Goal: Task Accomplishment & Management: Manage account settings

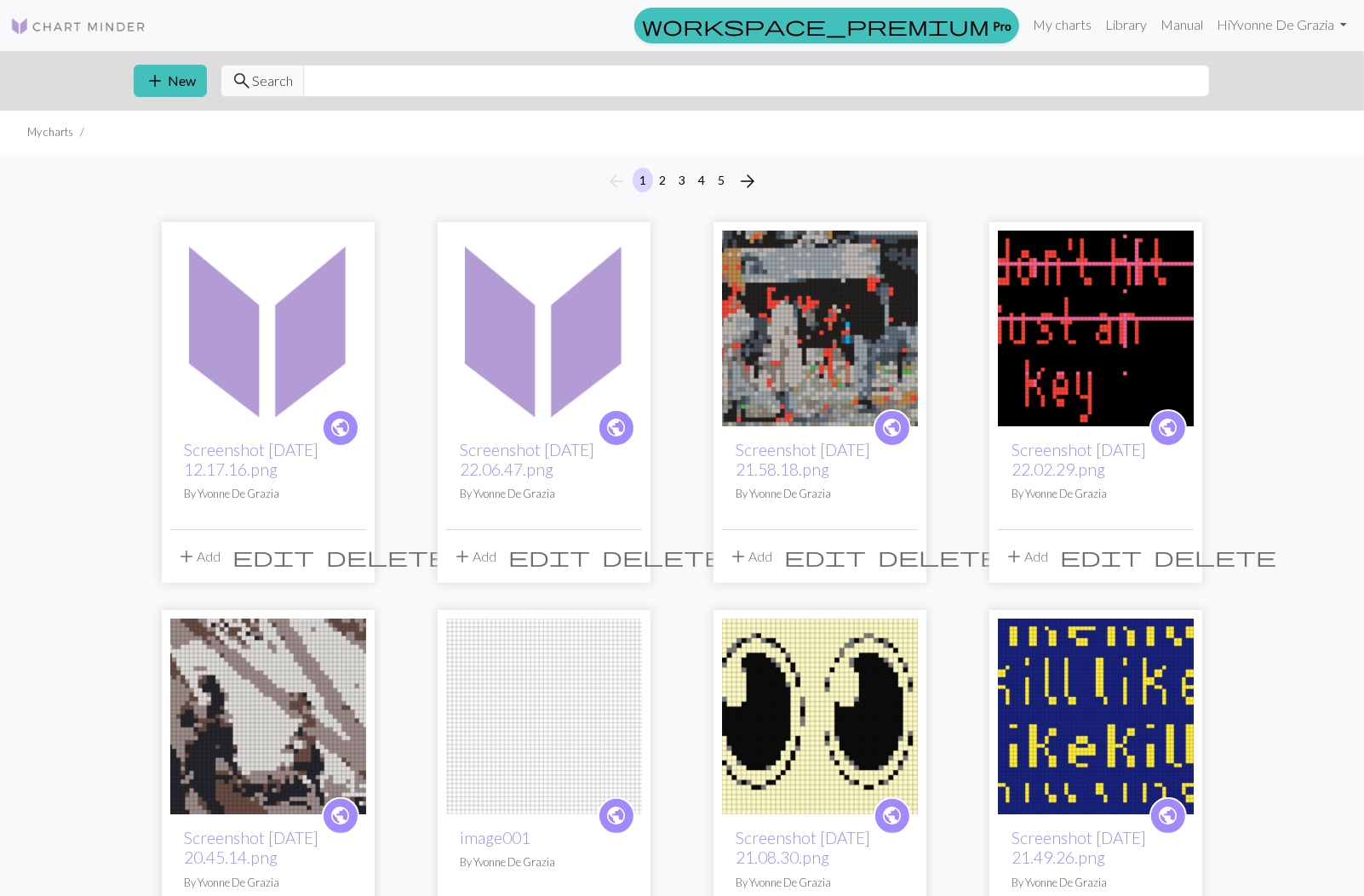
click at [554, 361] on img at bounding box center [543, 328] width 196 height 196
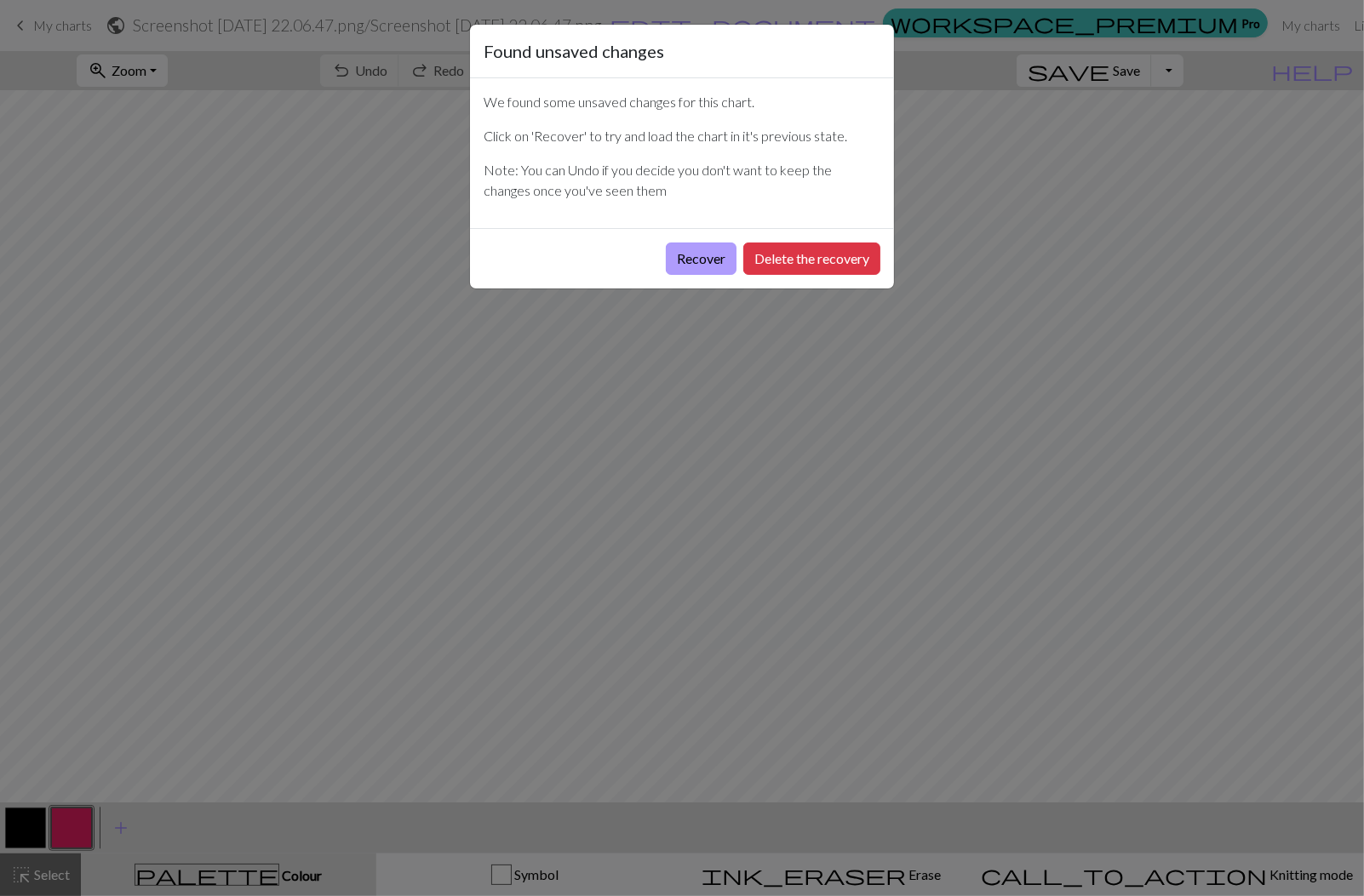
click at [709, 257] on button "Recover" at bounding box center [701, 259] width 71 height 33
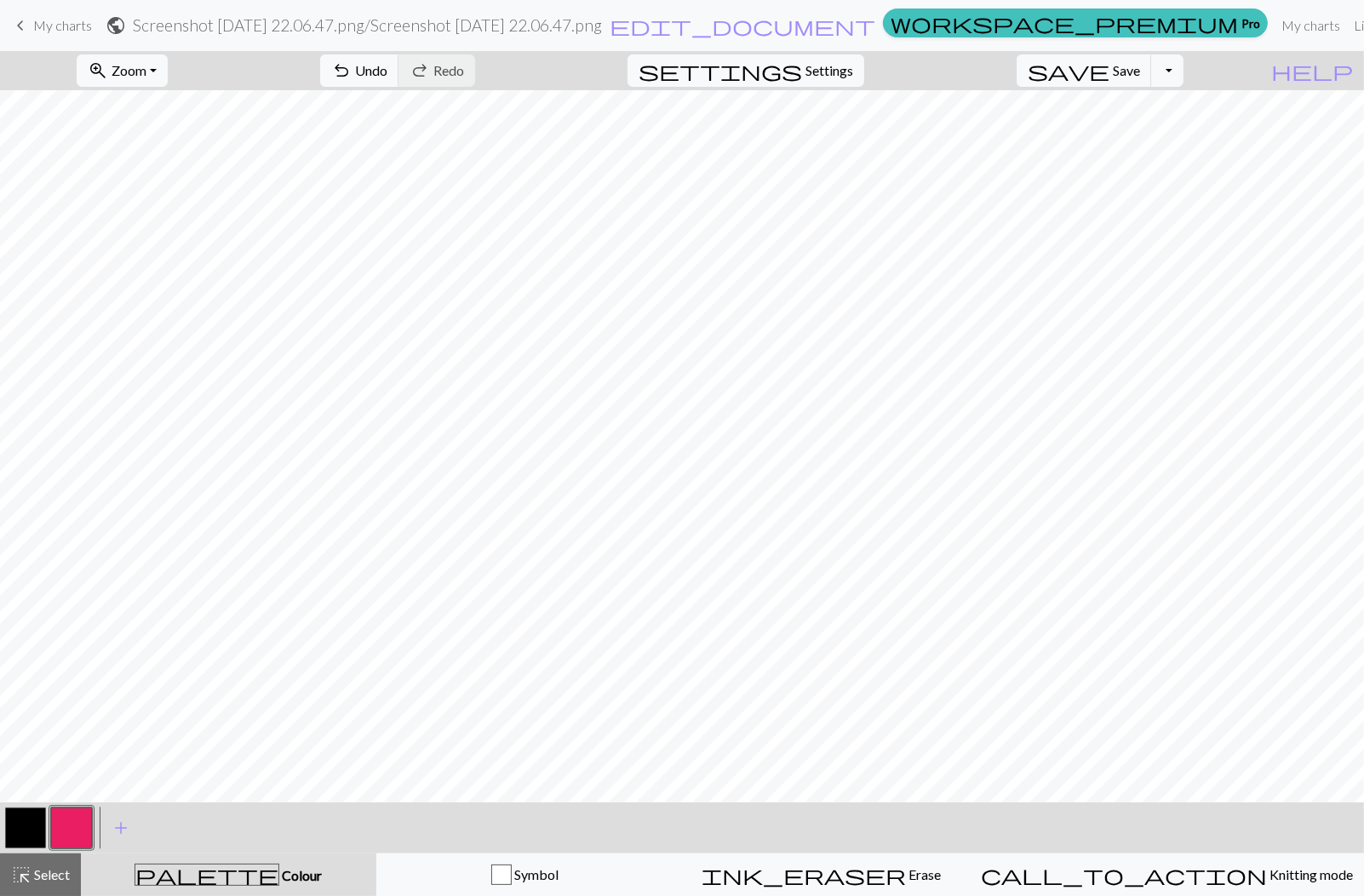
click at [48, 22] on span "My charts" at bounding box center [62, 25] width 58 height 16
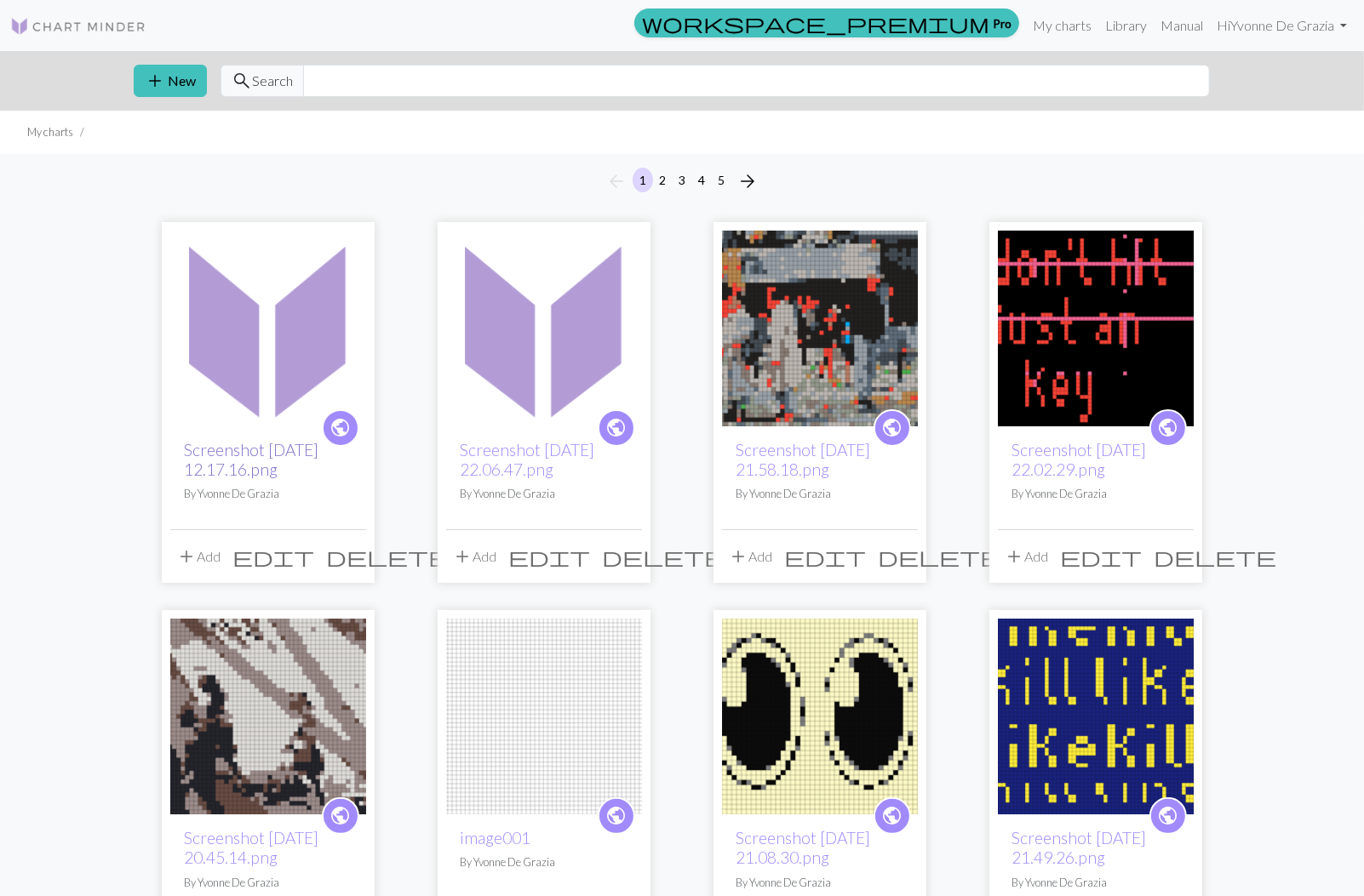
click at [277, 446] on link "Screenshot [DATE] 12.17.16.png" at bounding box center [251, 459] width 135 height 39
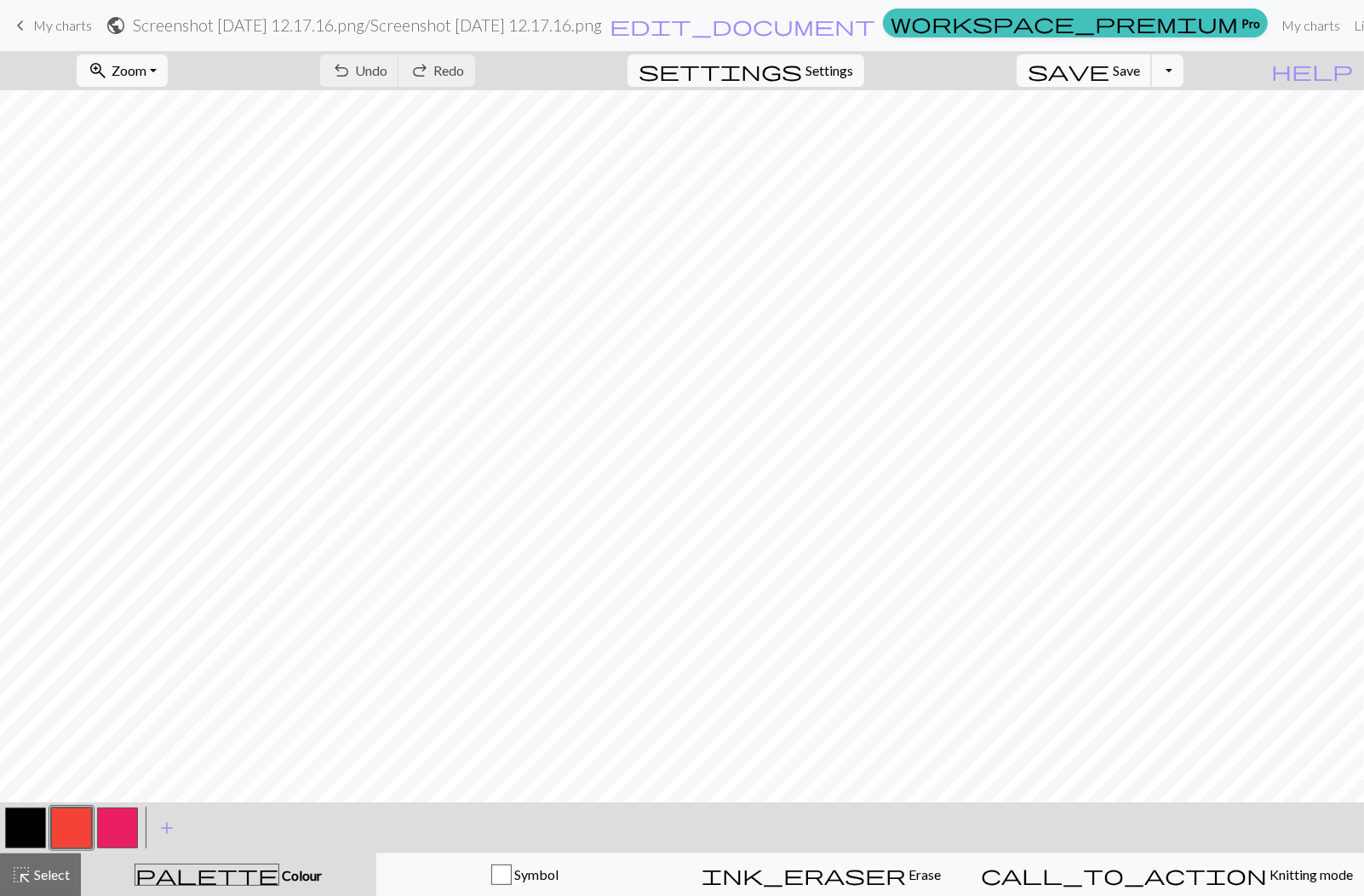
click at [1110, 74] on span "save" at bounding box center [1067, 70] width 81 height 24
click at [1110, 66] on span "save" at bounding box center [1067, 70] width 81 height 24
click at [66, 23] on div "Chart saved" at bounding box center [682, 33] width 1364 height 67
click at [53, 29] on span "My charts" at bounding box center [62, 25] width 58 height 16
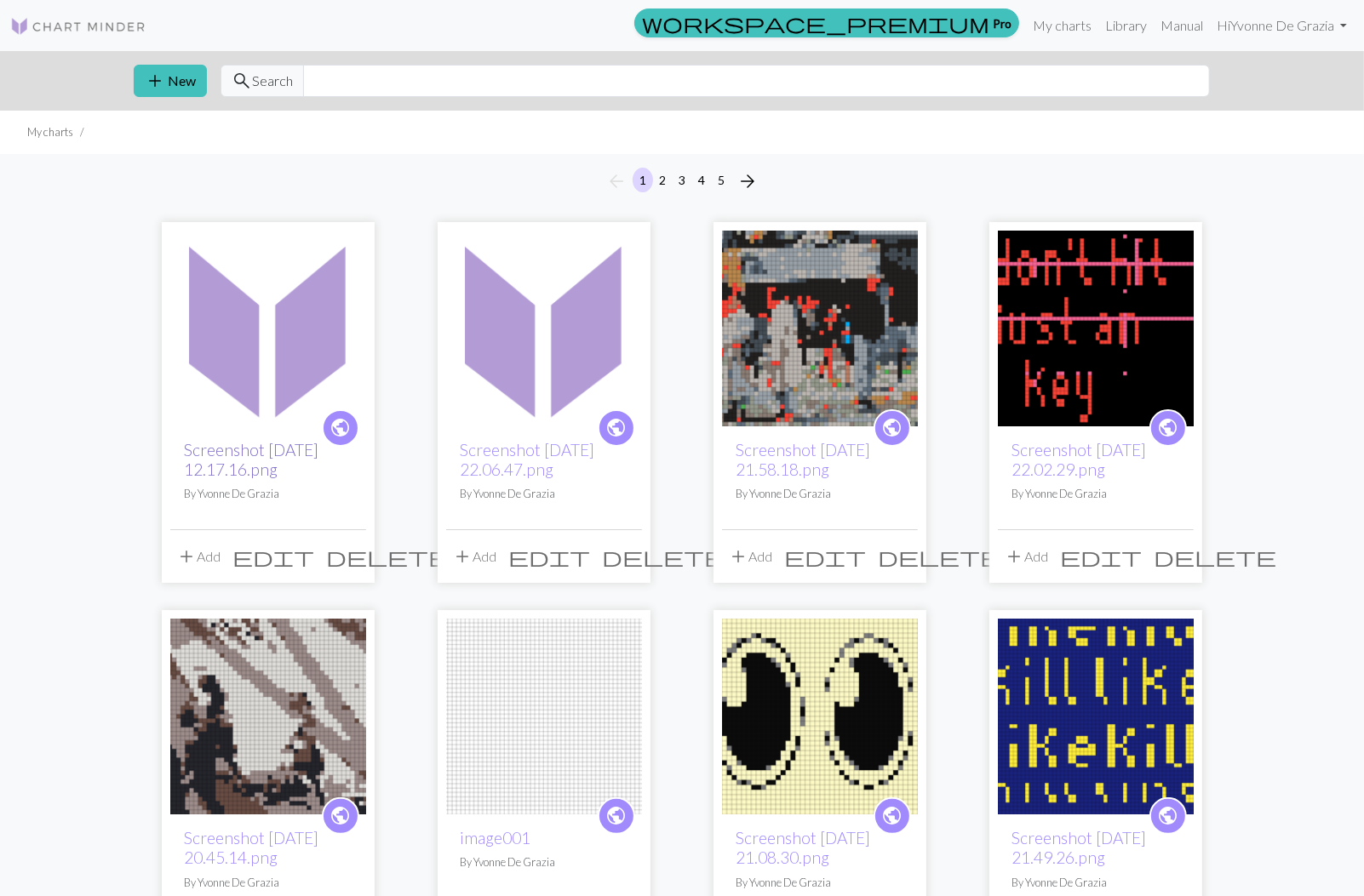
click at [274, 455] on link "Screenshot [DATE] 12.17.16.png" at bounding box center [251, 459] width 135 height 39
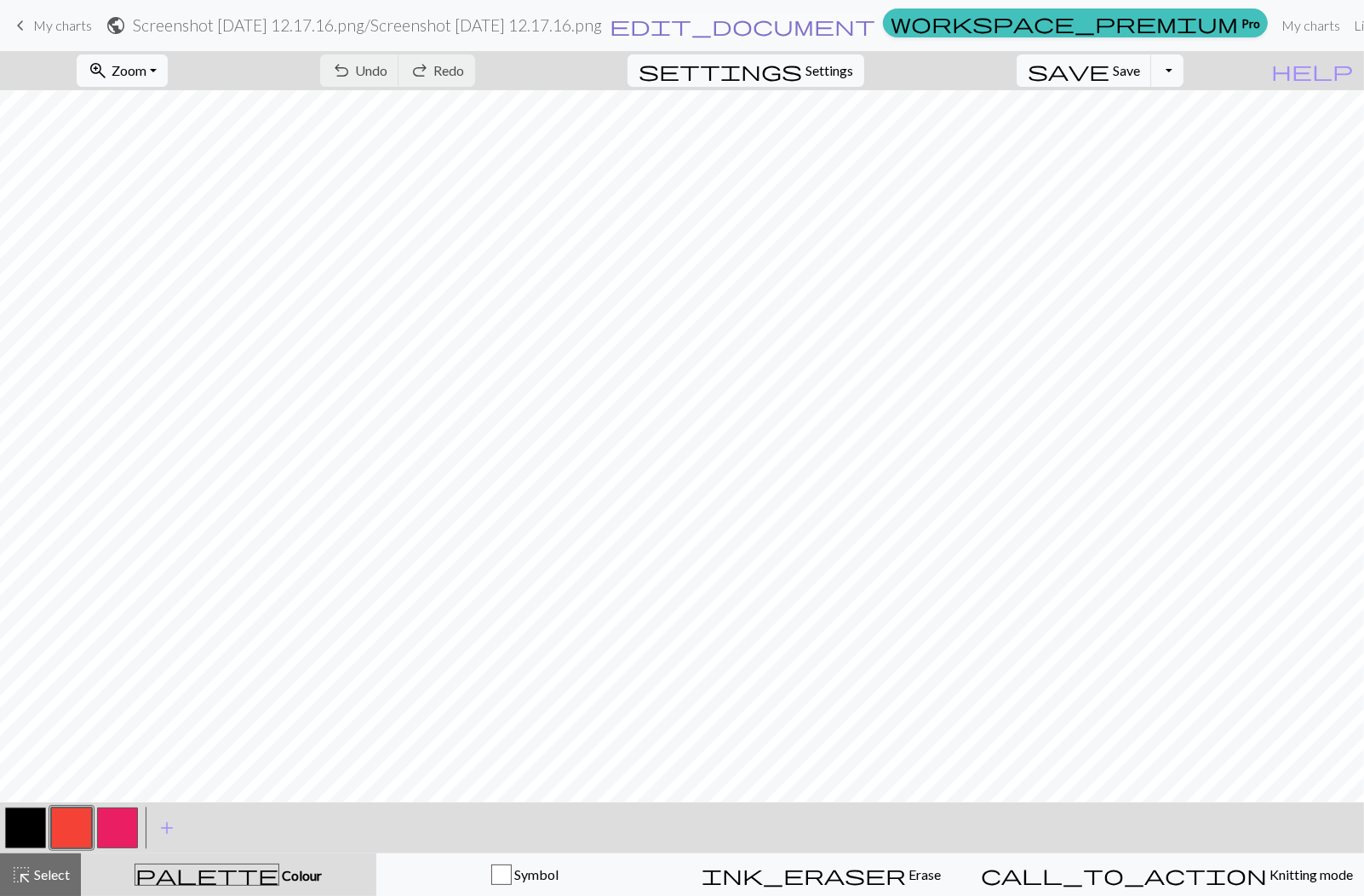
click at [830, 27] on span "edit_document" at bounding box center [742, 25] width 266 height 24
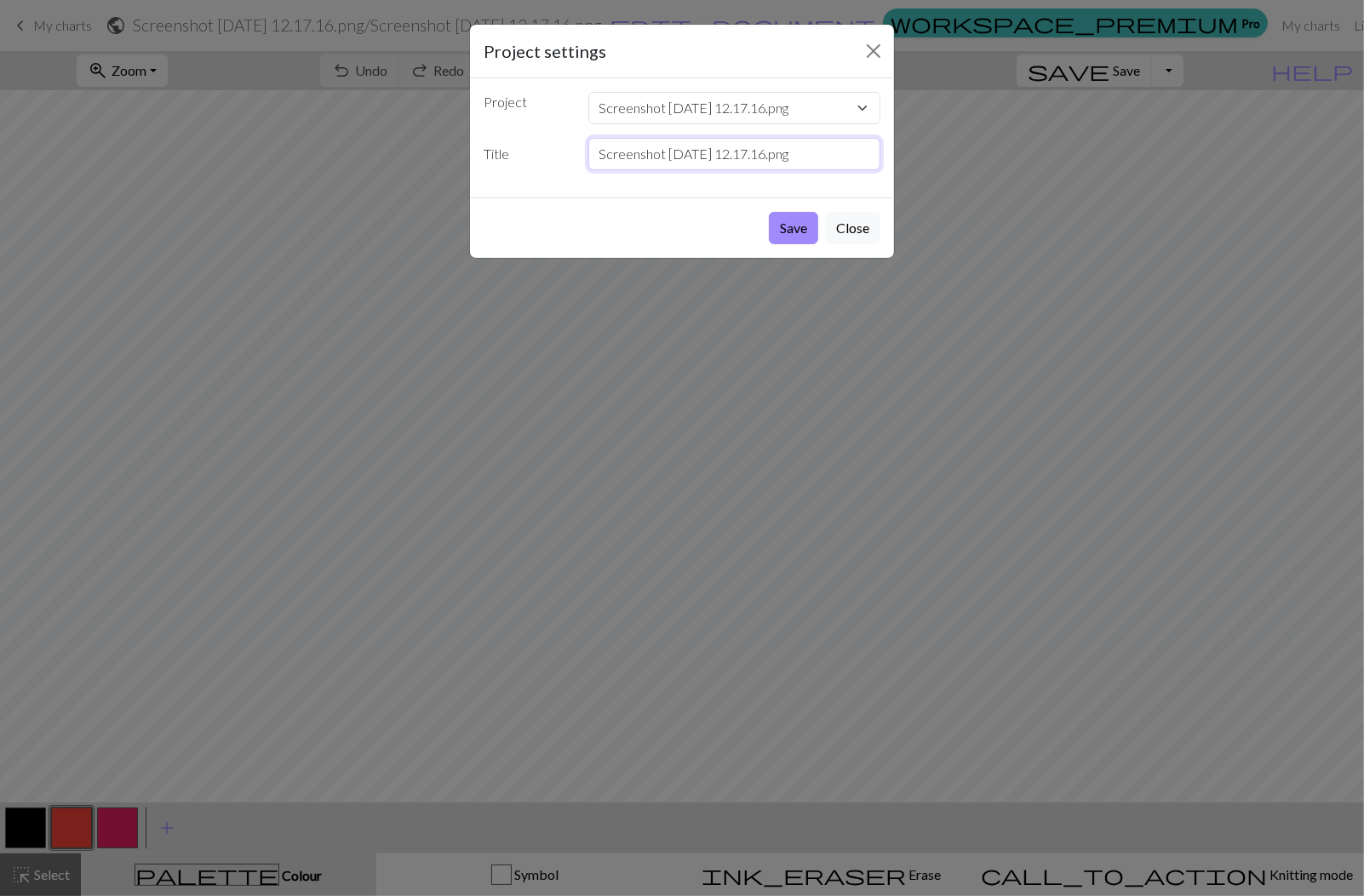
drag, startPoint x: 845, startPoint y: 148, endPoint x: 546, endPoint y: 144, distance: 299.0
click at [546, 144] on div "Title Screenshot 2025-08-30 at 12.17.16.png" at bounding box center [682, 154] width 417 height 33
drag, startPoint x: 712, startPoint y: 158, endPoint x: 532, endPoint y: 151, distance: 180.1
click at [532, 151] on div "Title controll_all1" at bounding box center [682, 154] width 417 height 33
type input "controll_all1"
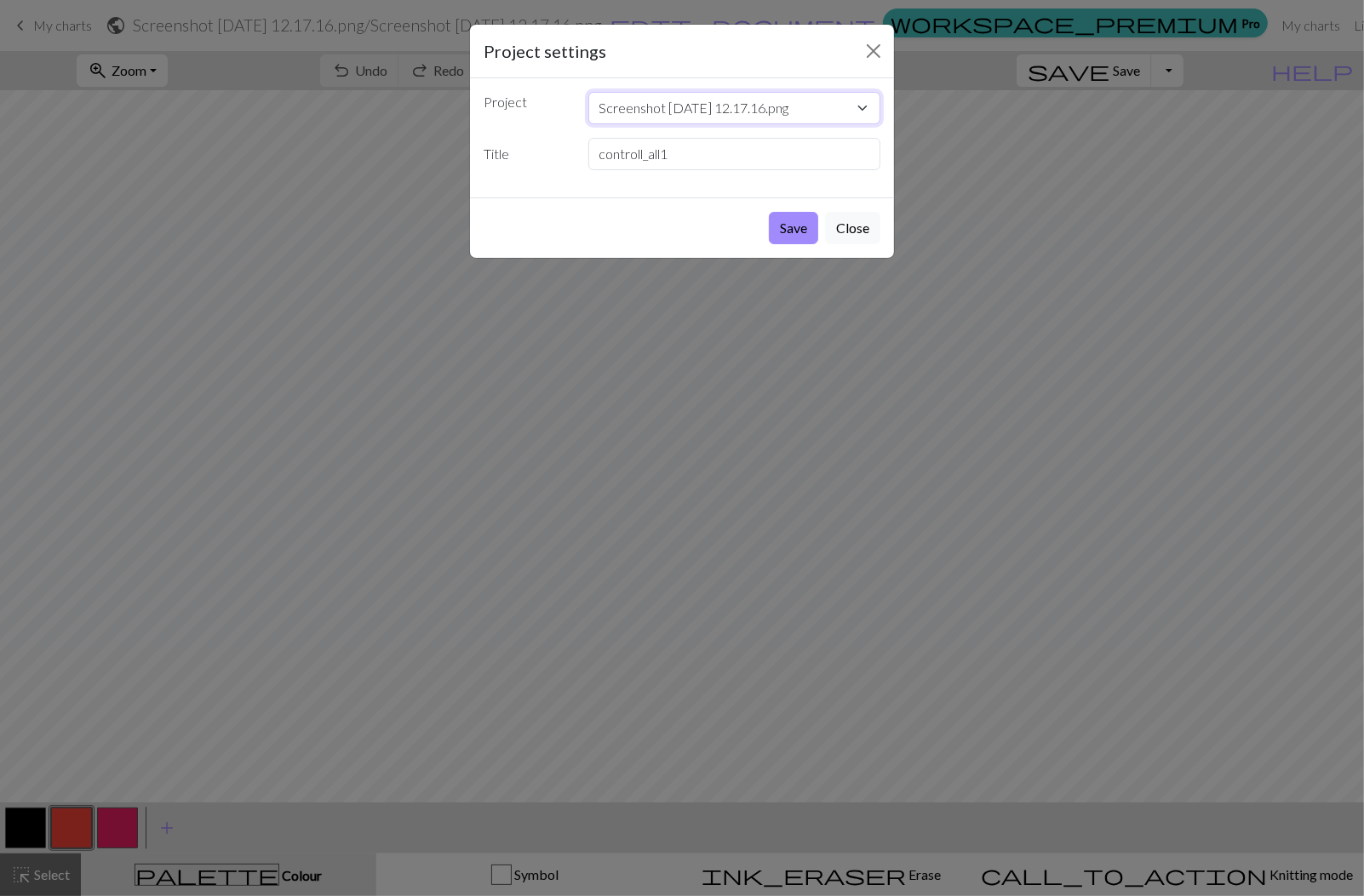
click at [595, 106] on select "Screenshot 2025-08-30 at 12.17.16.png Screenshot 2025-08-29 at 22.06.47.png Scr…" at bounding box center [735, 108] width 293 height 33
click at [802, 237] on button "Save" at bounding box center [794, 229] width 50 height 33
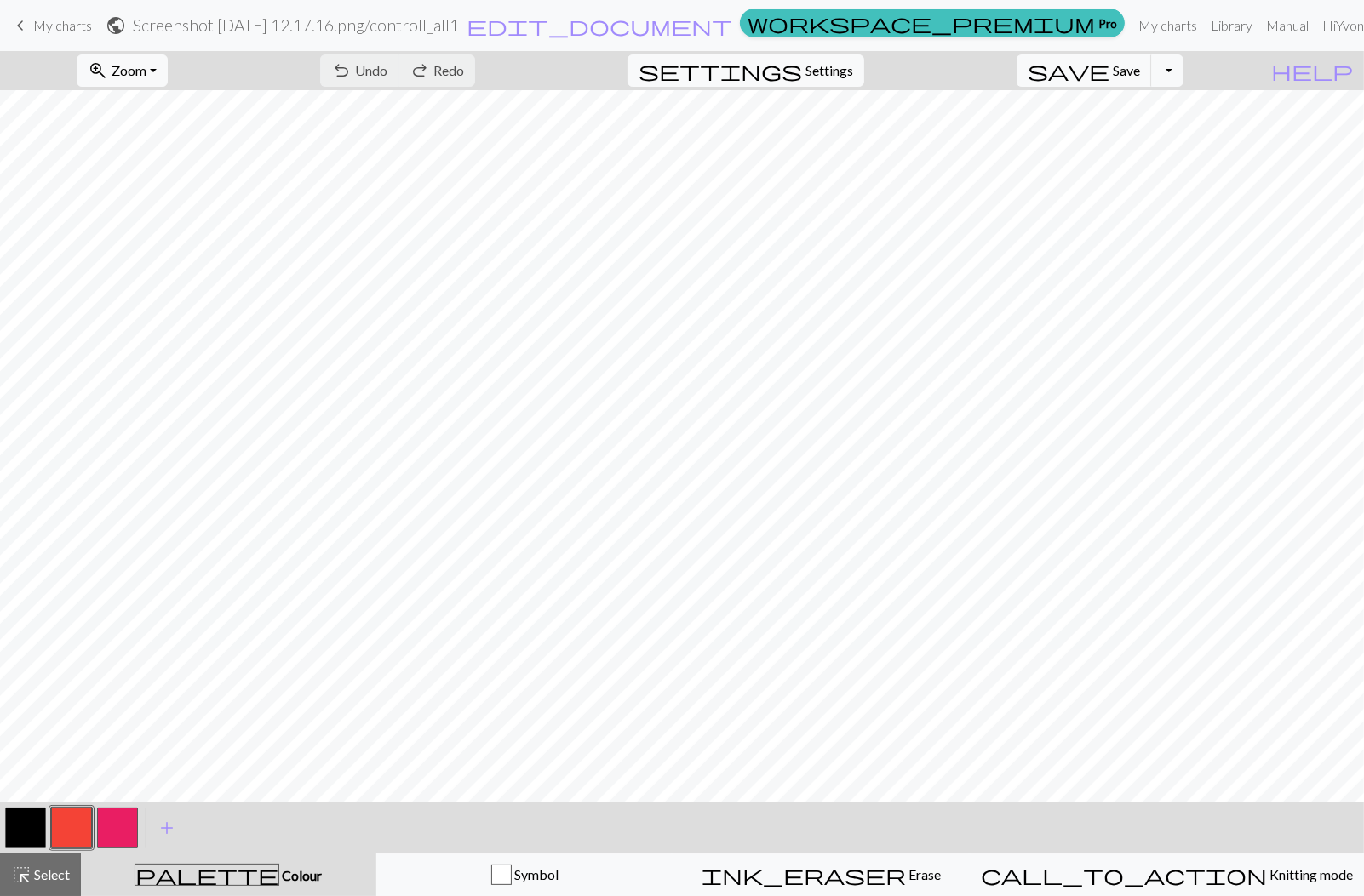
click at [50, 31] on span "My charts" at bounding box center [62, 25] width 58 height 16
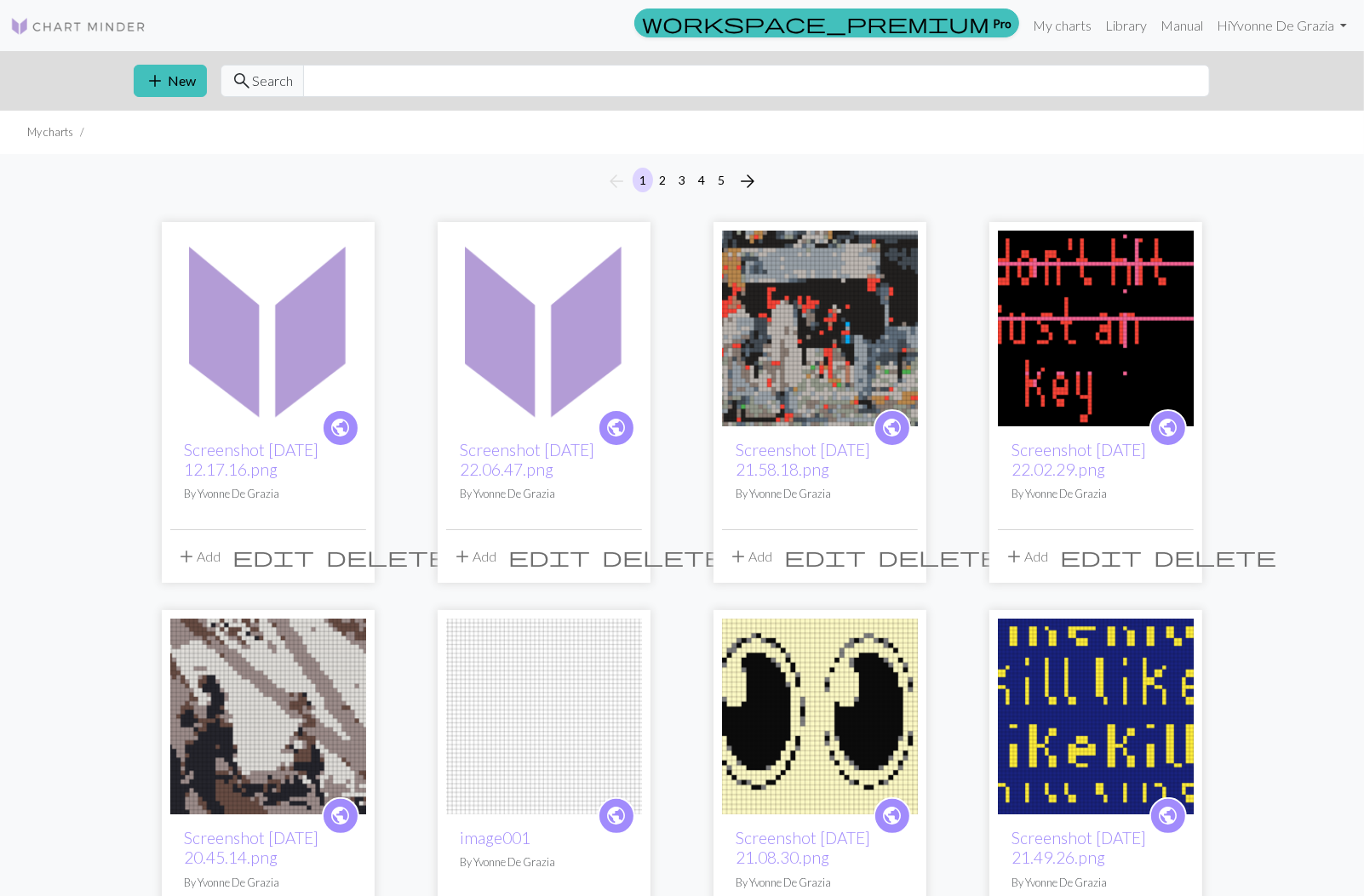
click at [590, 554] on span "edit" at bounding box center [548, 557] width 81 height 24
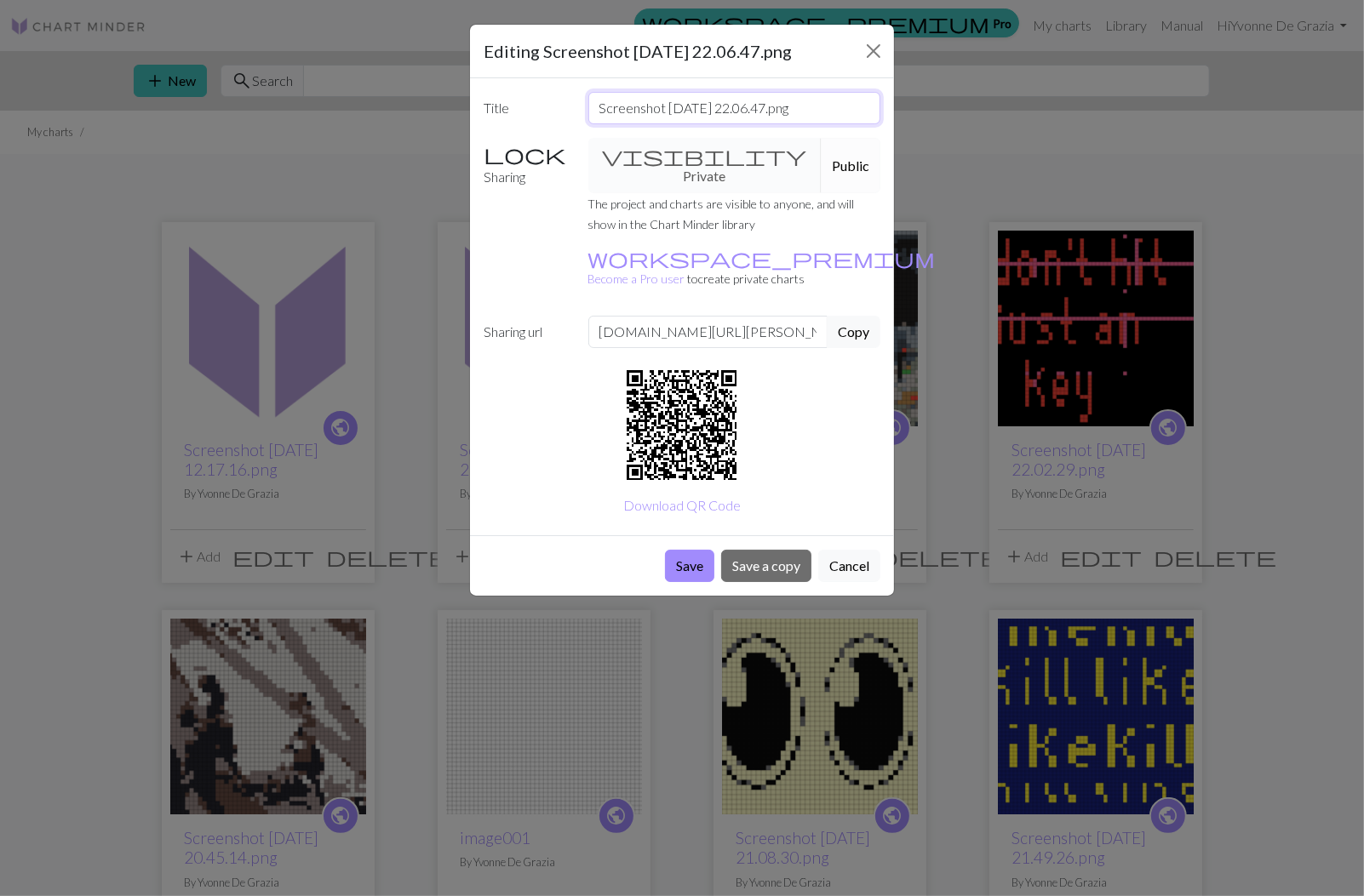
drag, startPoint x: 598, startPoint y: 101, endPoint x: 856, endPoint y: 110, distance: 258.2
click at [856, 110] on input "Screenshot 2025-08-29 at 22.06.47.png" at bounding box center [735, 108] width 293 height 33
paste input "controll_all1"
type input "controll_all1"
click at [683, 550] on button "Save" at bounding box center [690, 566] width 50 height 33
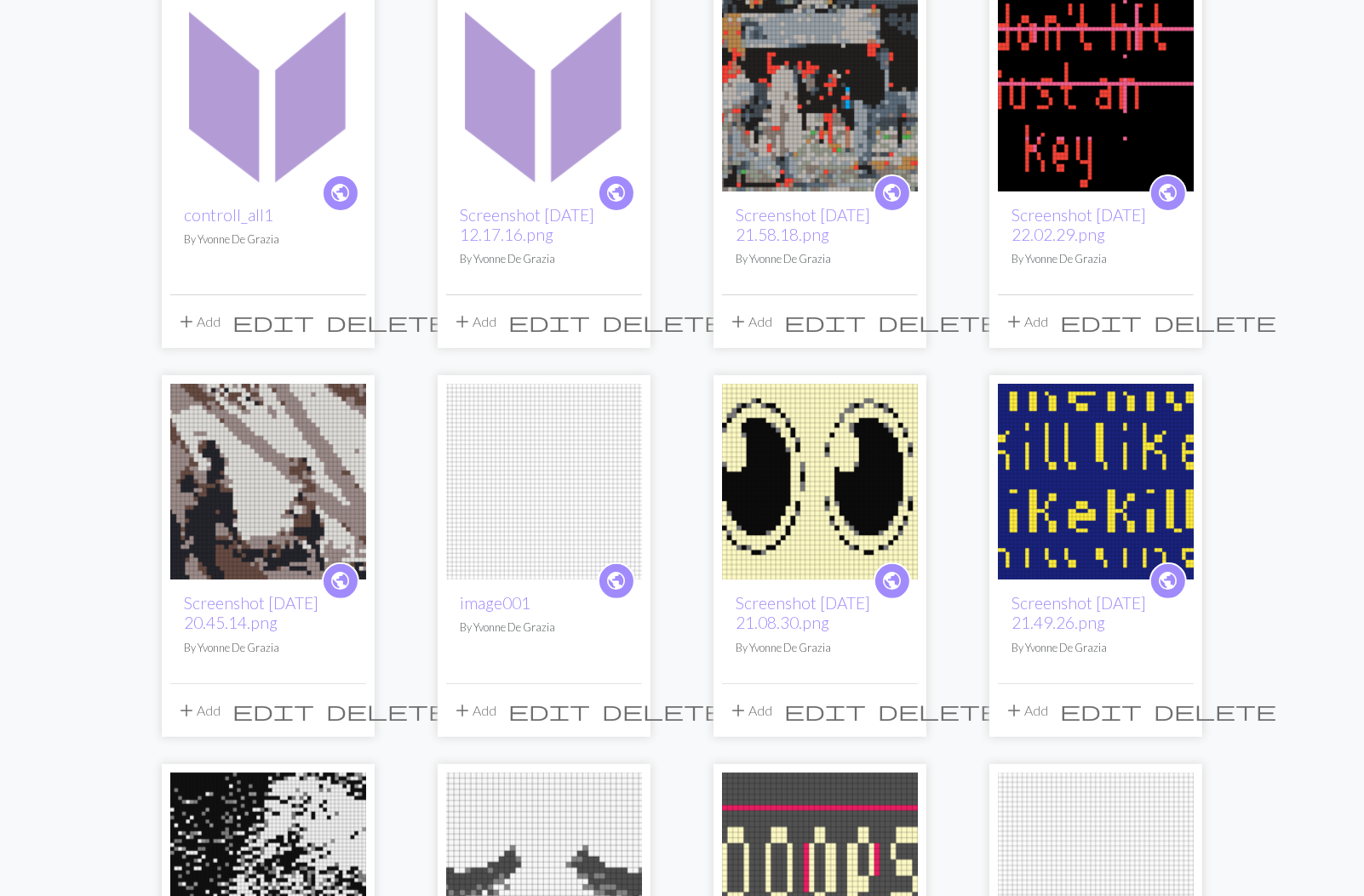
scroll to position [259, 0]
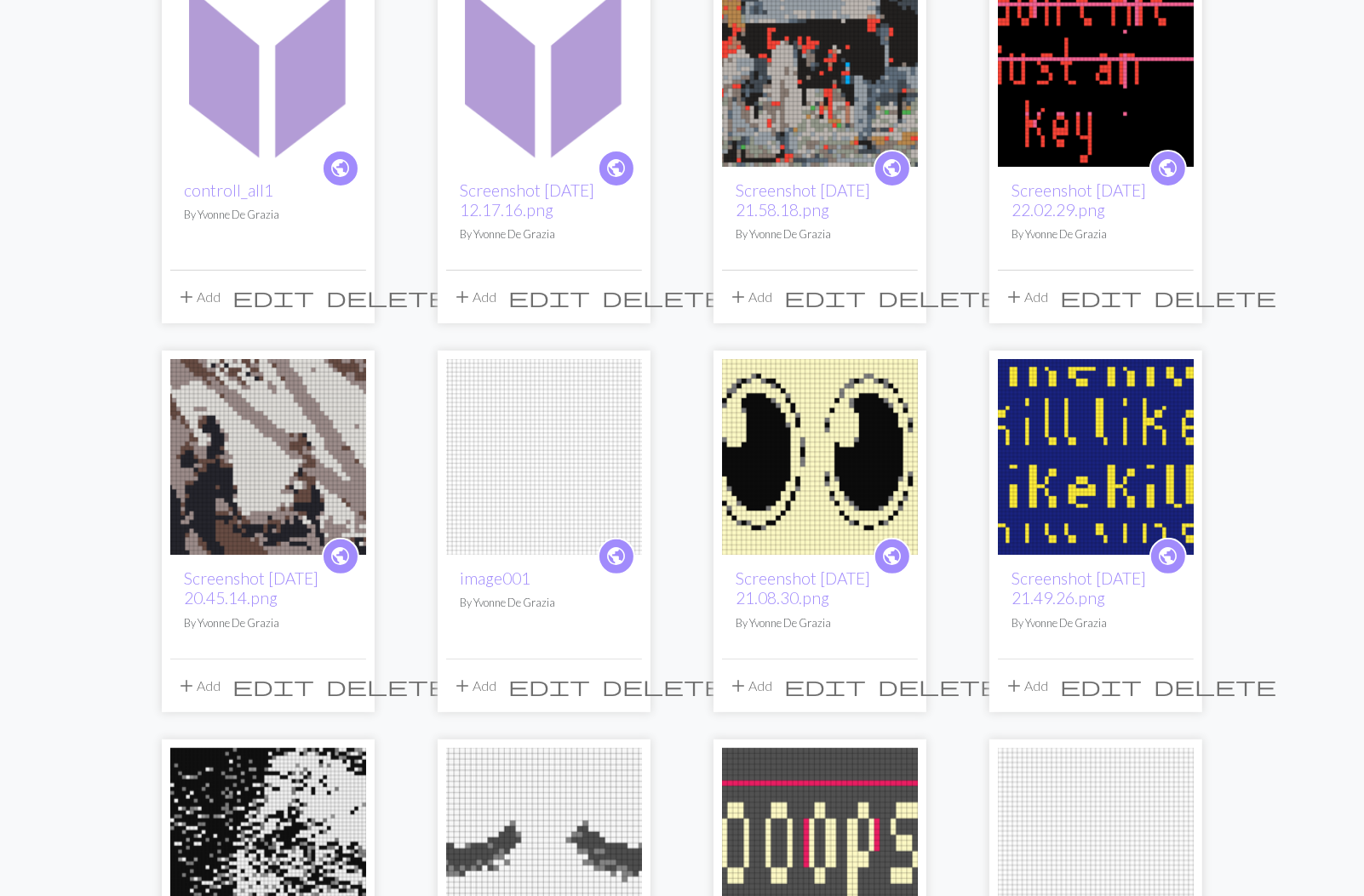
click at [629, 688] on span "delete" at bounding box center [663, 686] width 122 height 24
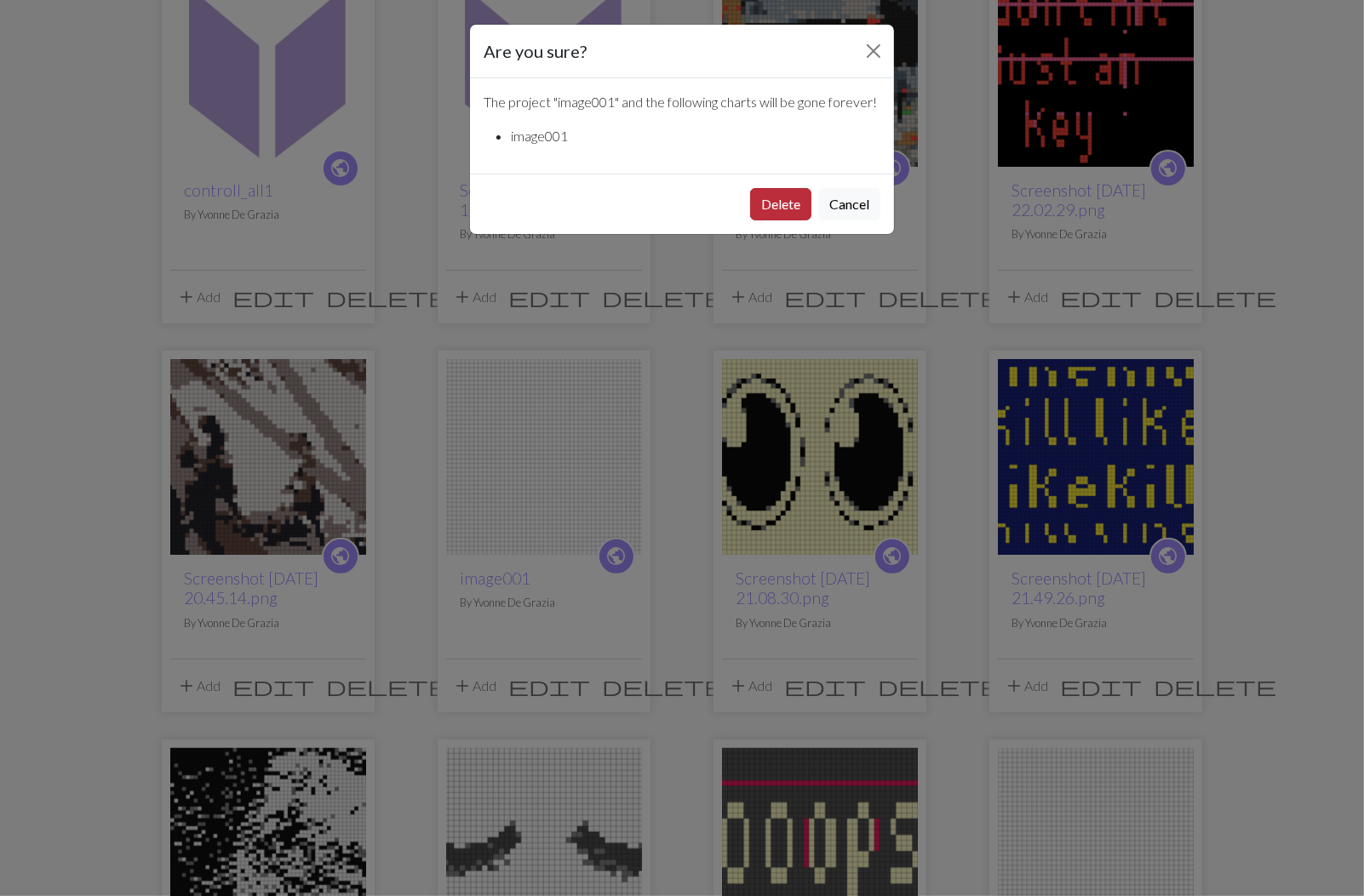
click at [784, 221] on button "Delete" at bounding box center [781, 205] width 61 height 33
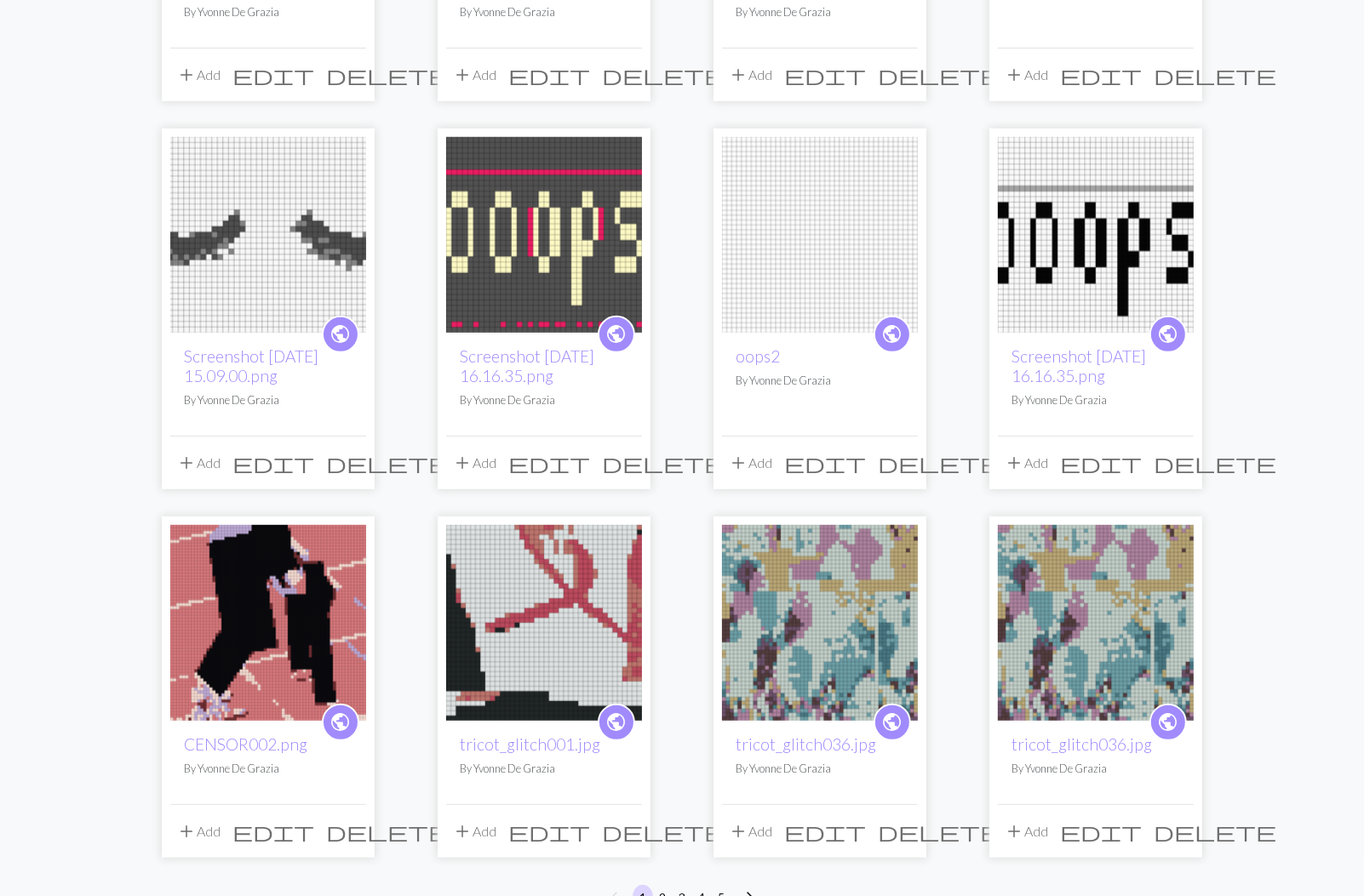
scroll to position [857, 0]
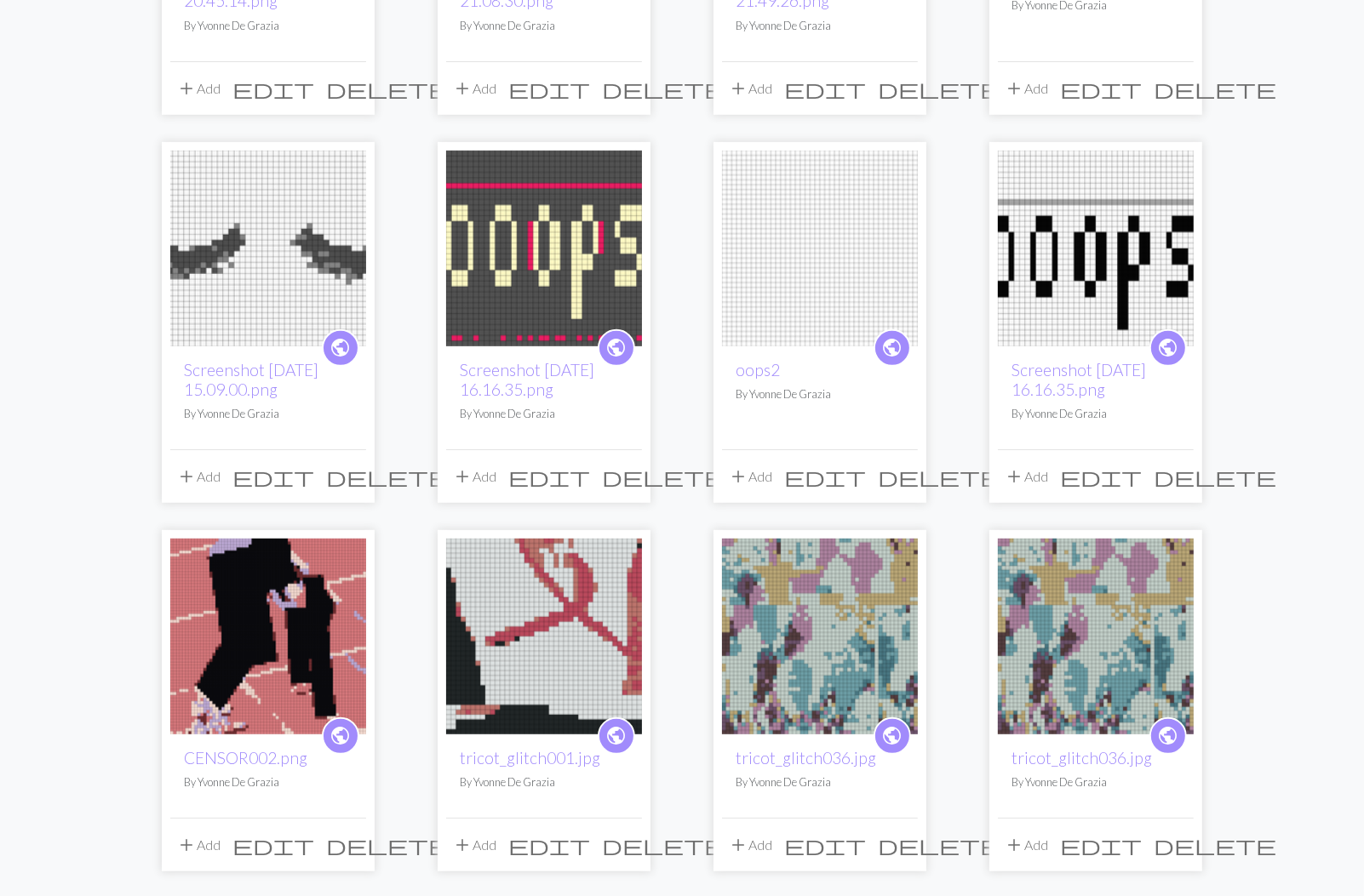
click at [901, 478] on span "delete" at bounding box center [939, 476] width 122 height 24
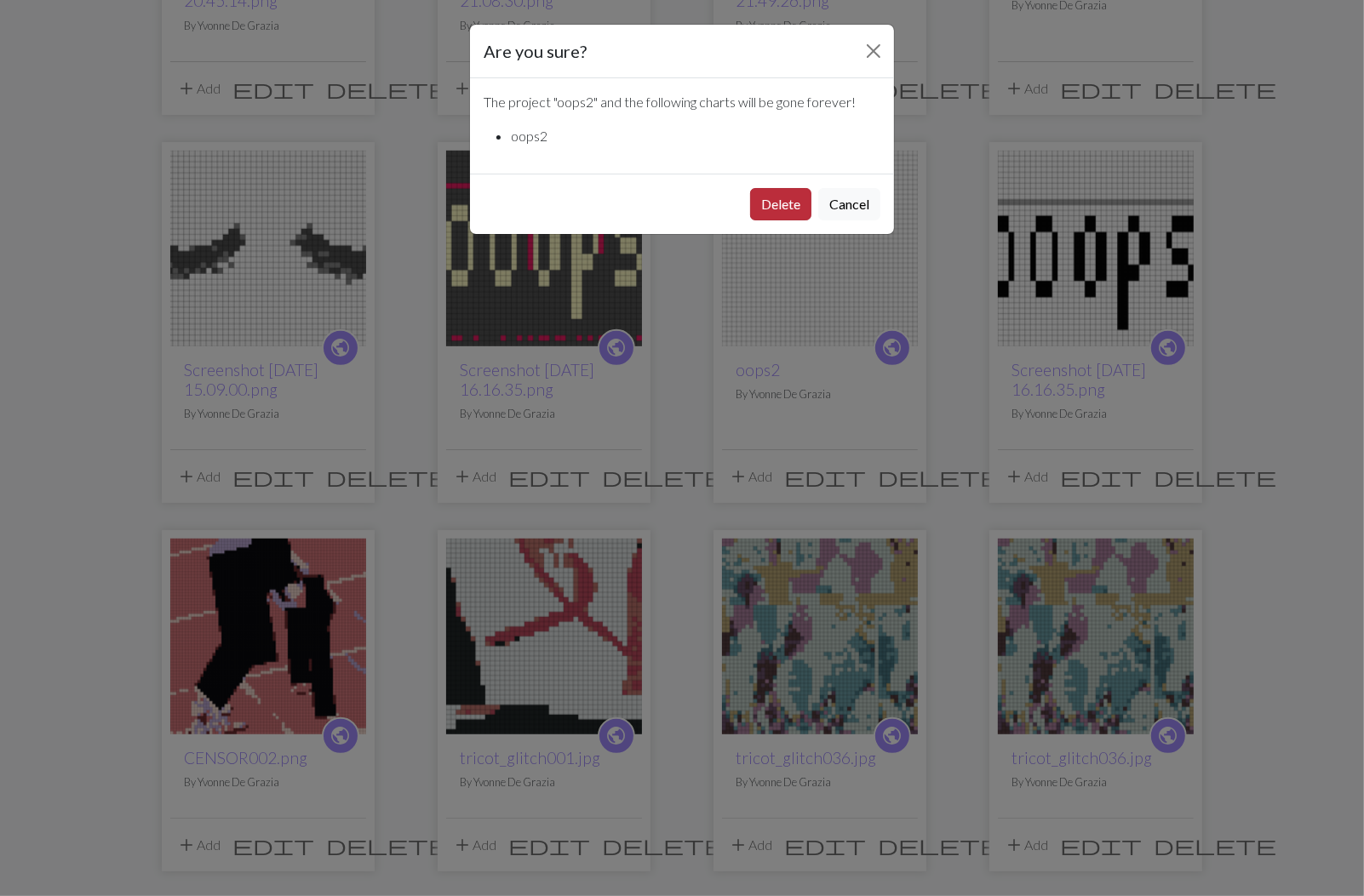
click at [788, 206] on button "Delete" at bounding box center [781, 205] width 61 height 33
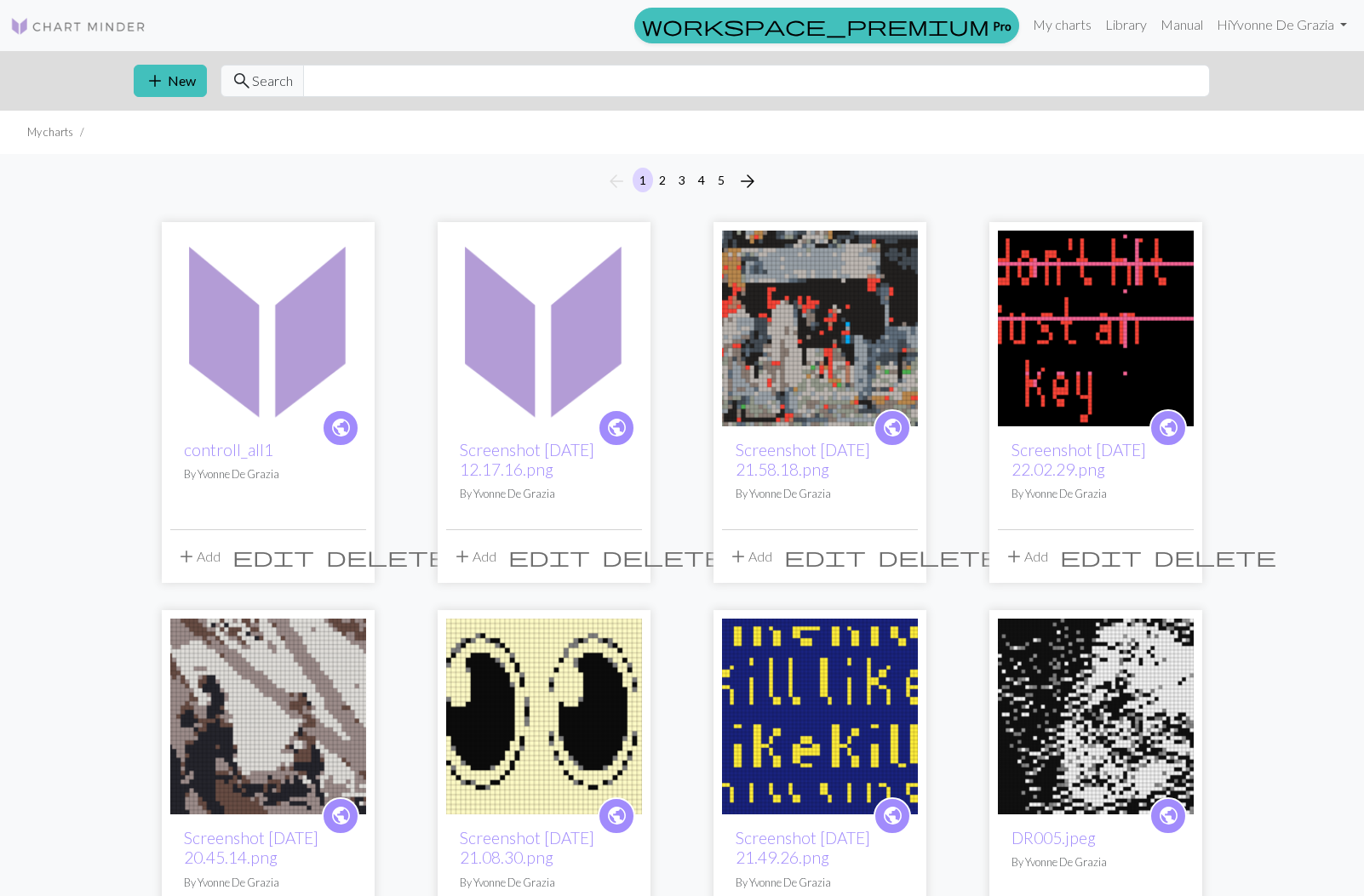
scroll to position [857, 0]
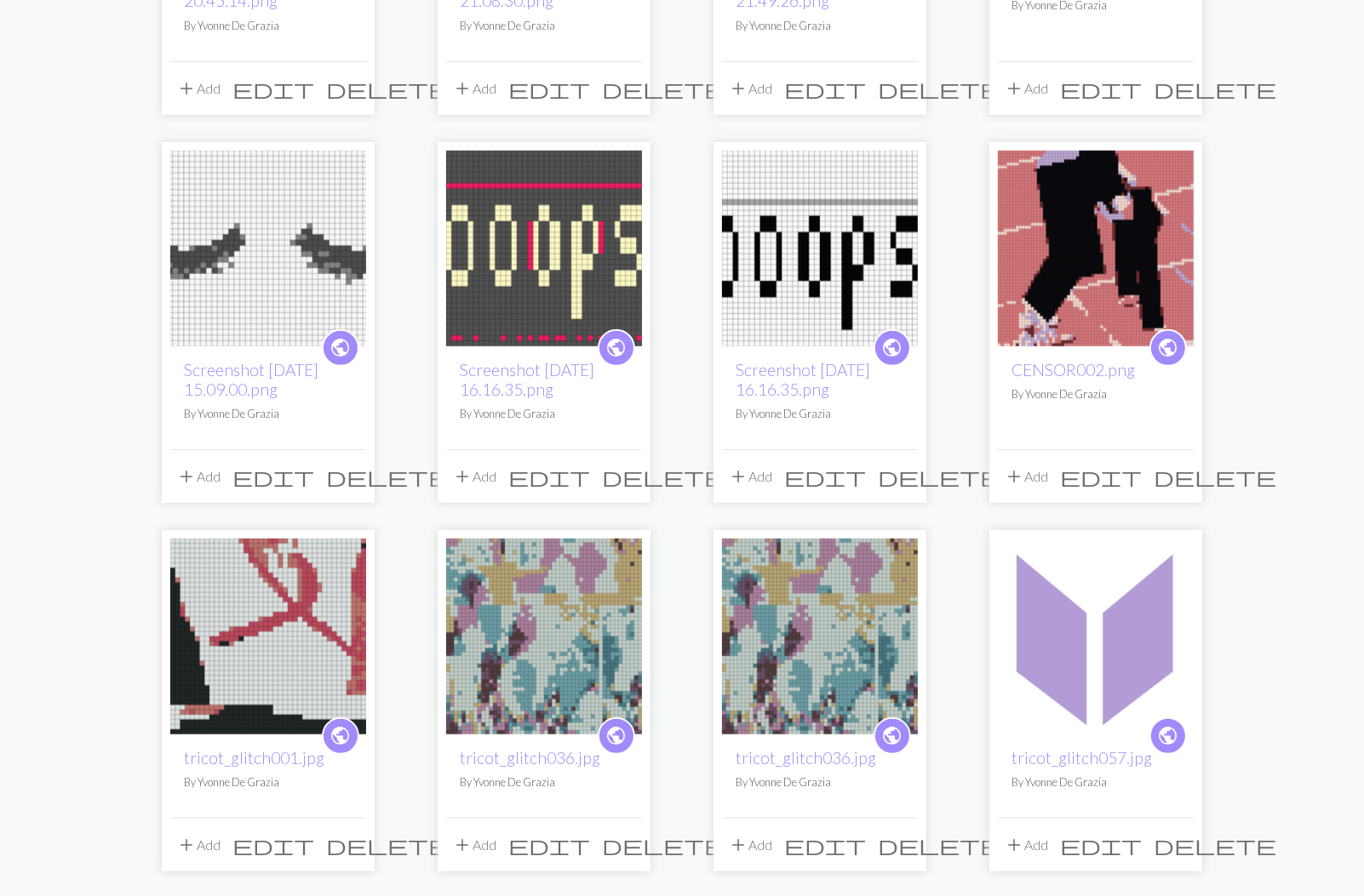
click at [357, 475] on span "delete" at bounding box center [387, 476] width 122 height 24
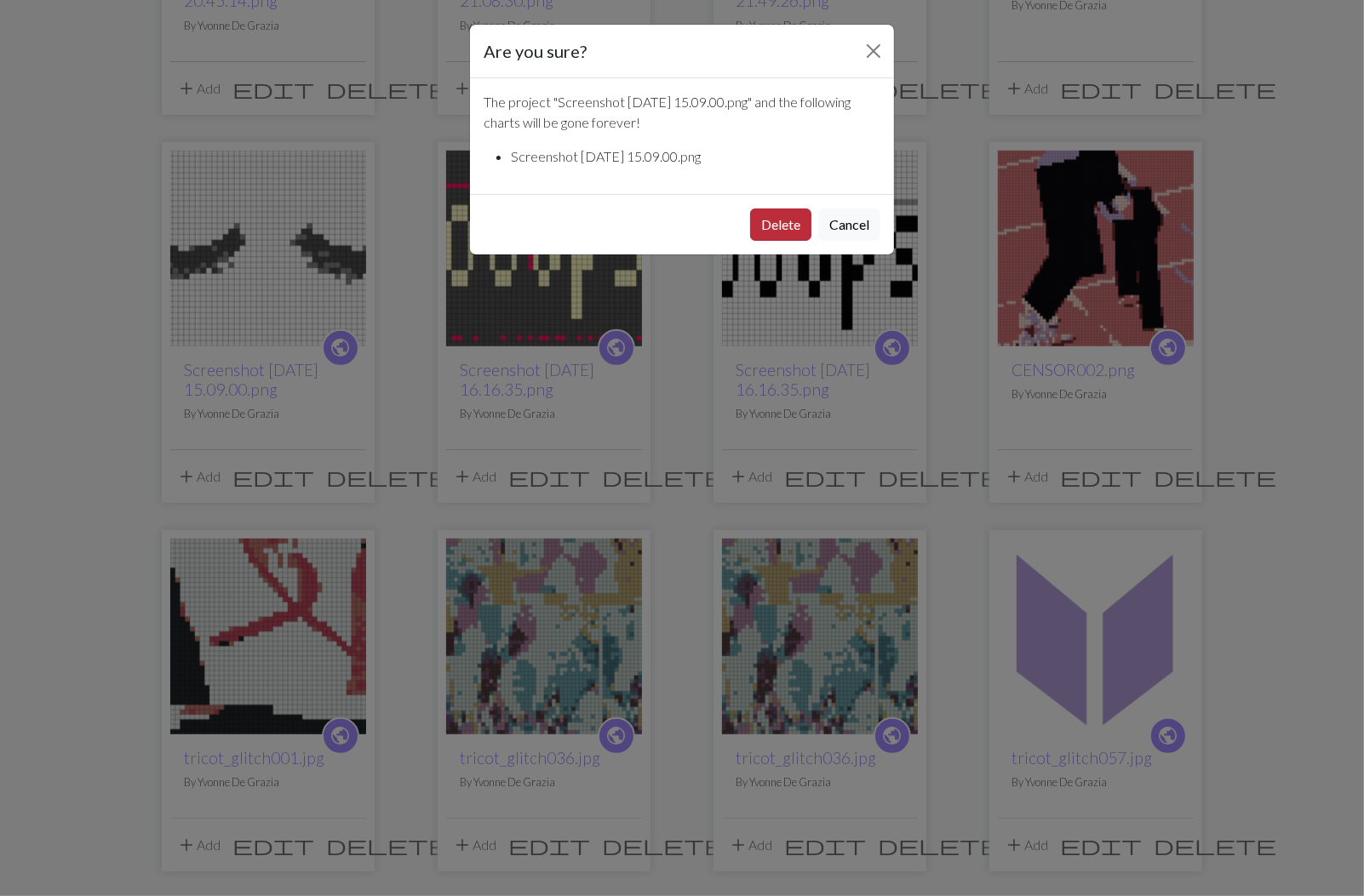
click at [797, 229] on button "Delete" at bounding box center [781, 225] width 61 height 33
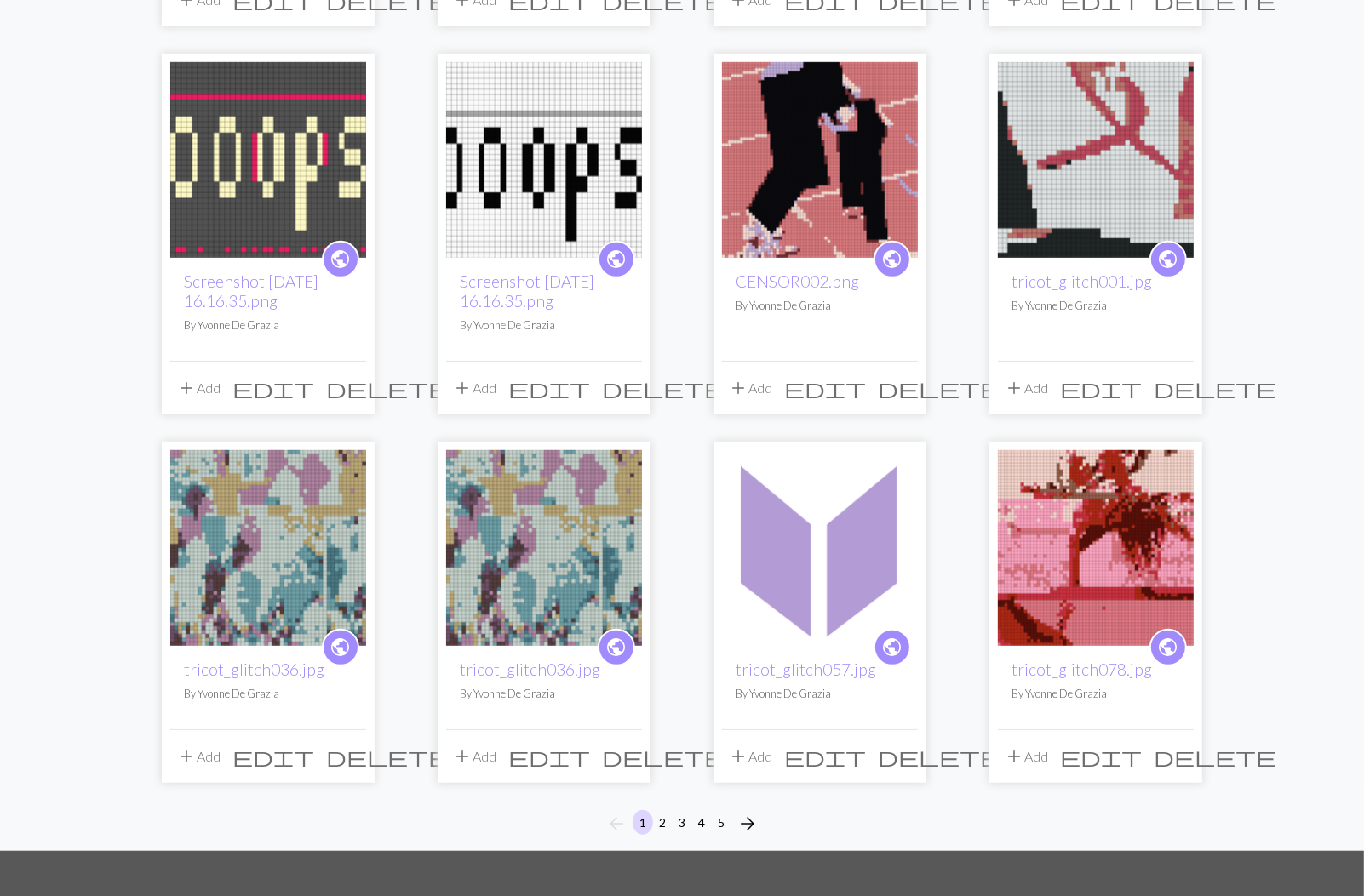
scroll to position [951, 0]
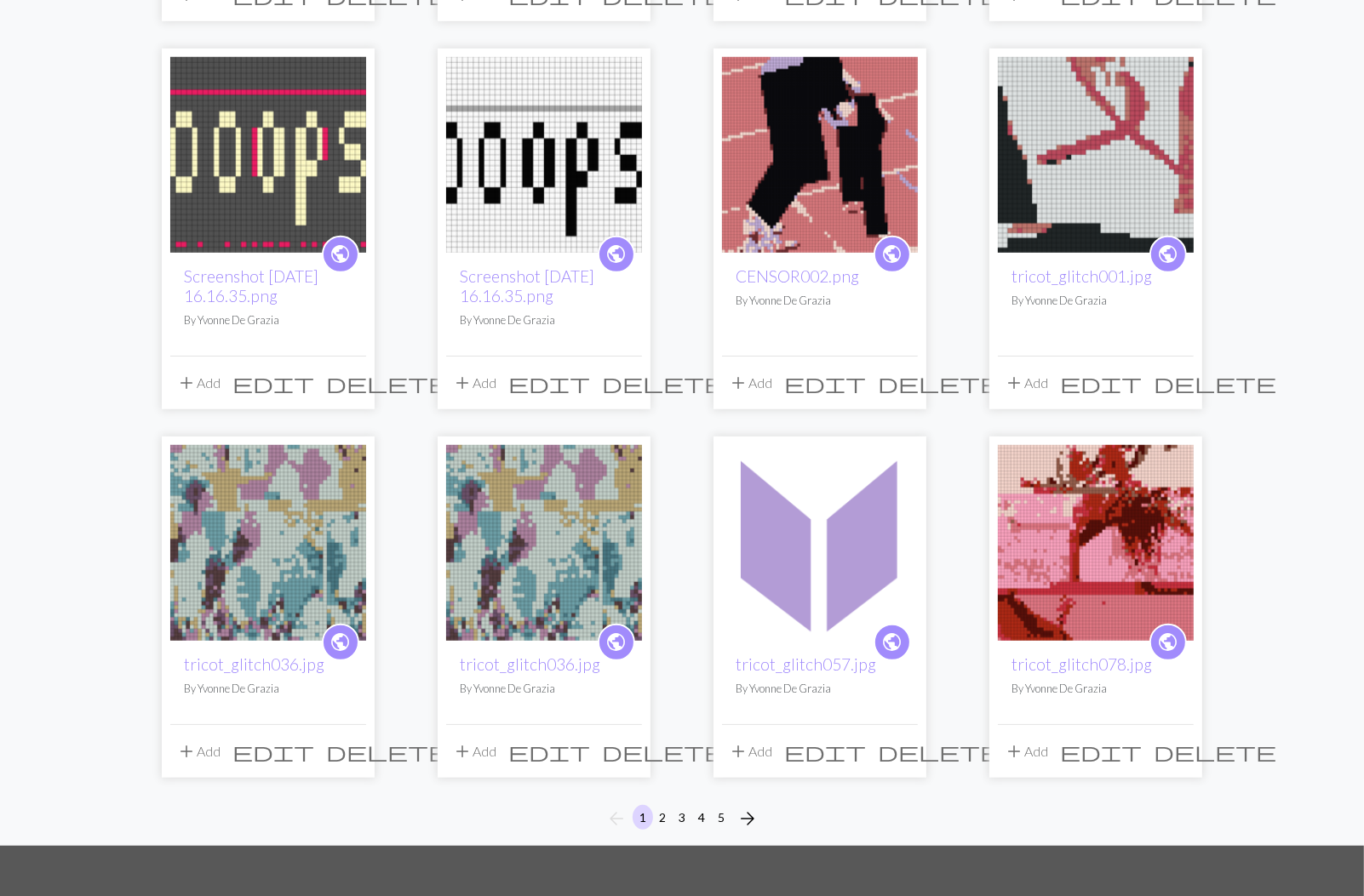
click at [849, 601] on img at bounding box center [820, 543] width 196 height 196
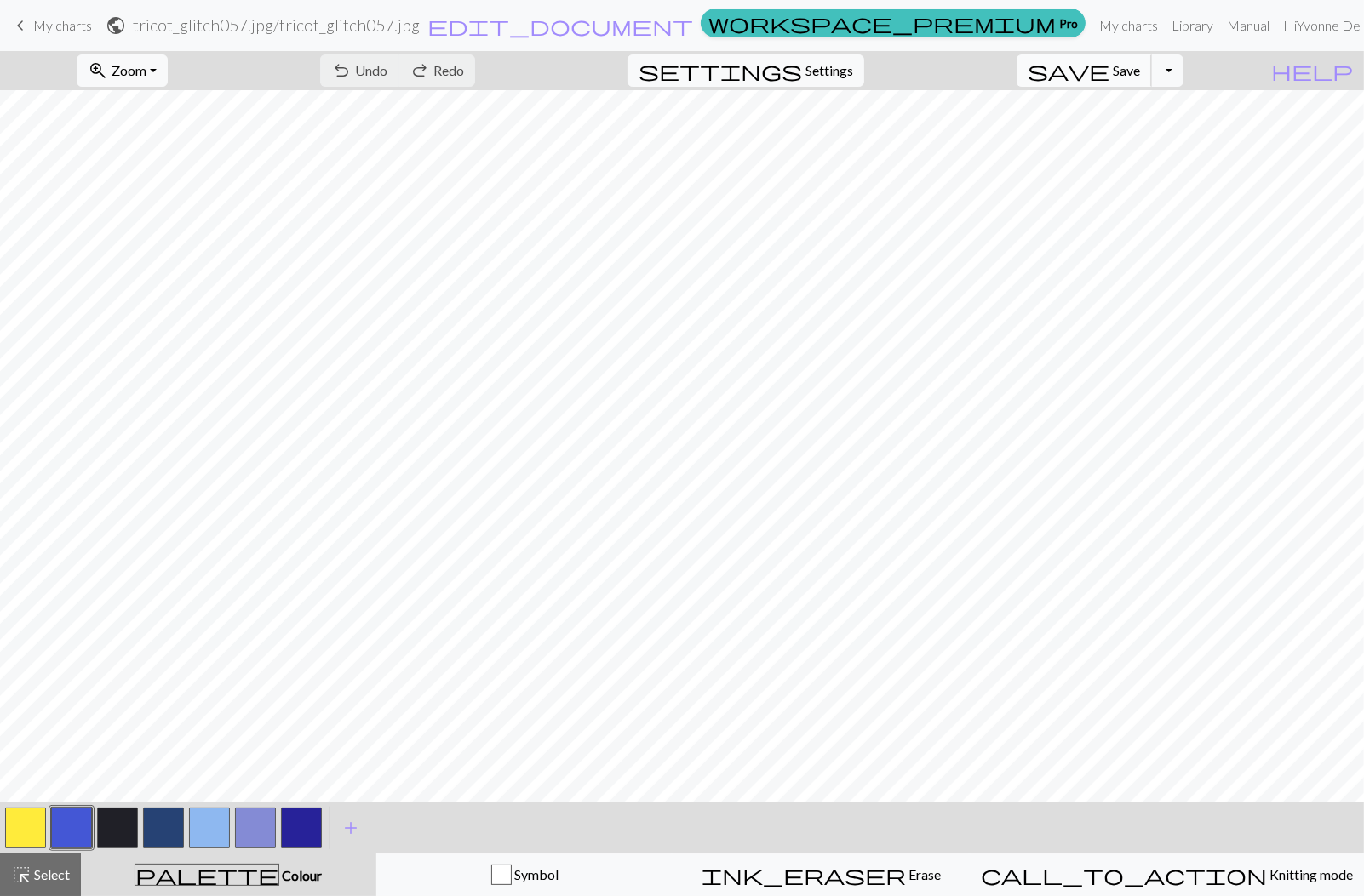
click at [1110, 70] on span "save" at bounding box center [1067, 70] width 81 height 24
click at [54, 26] on span "My charts" at bounding box center [62, 25] width 58 height 16
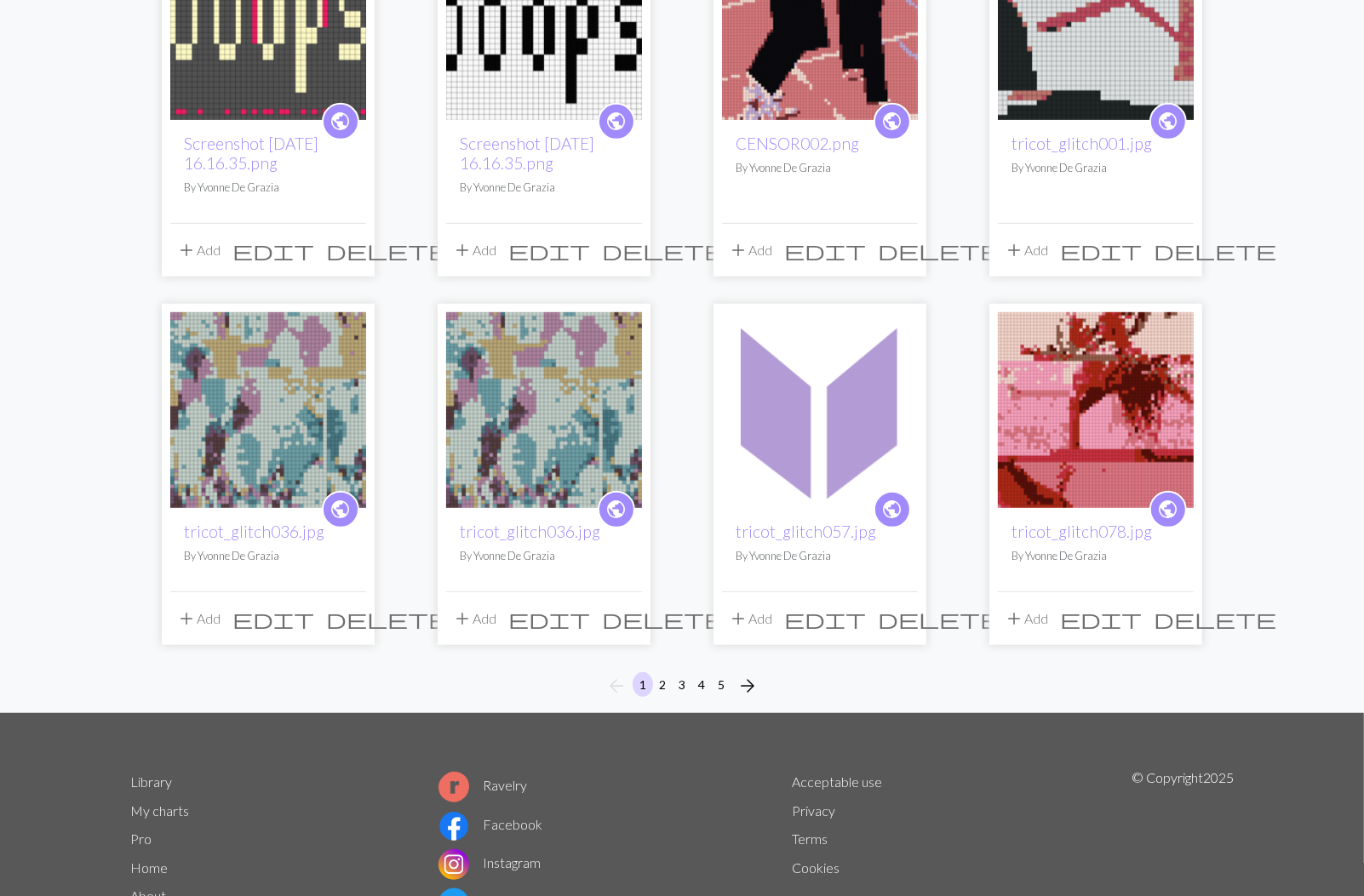
scroll to position [1158, 0]
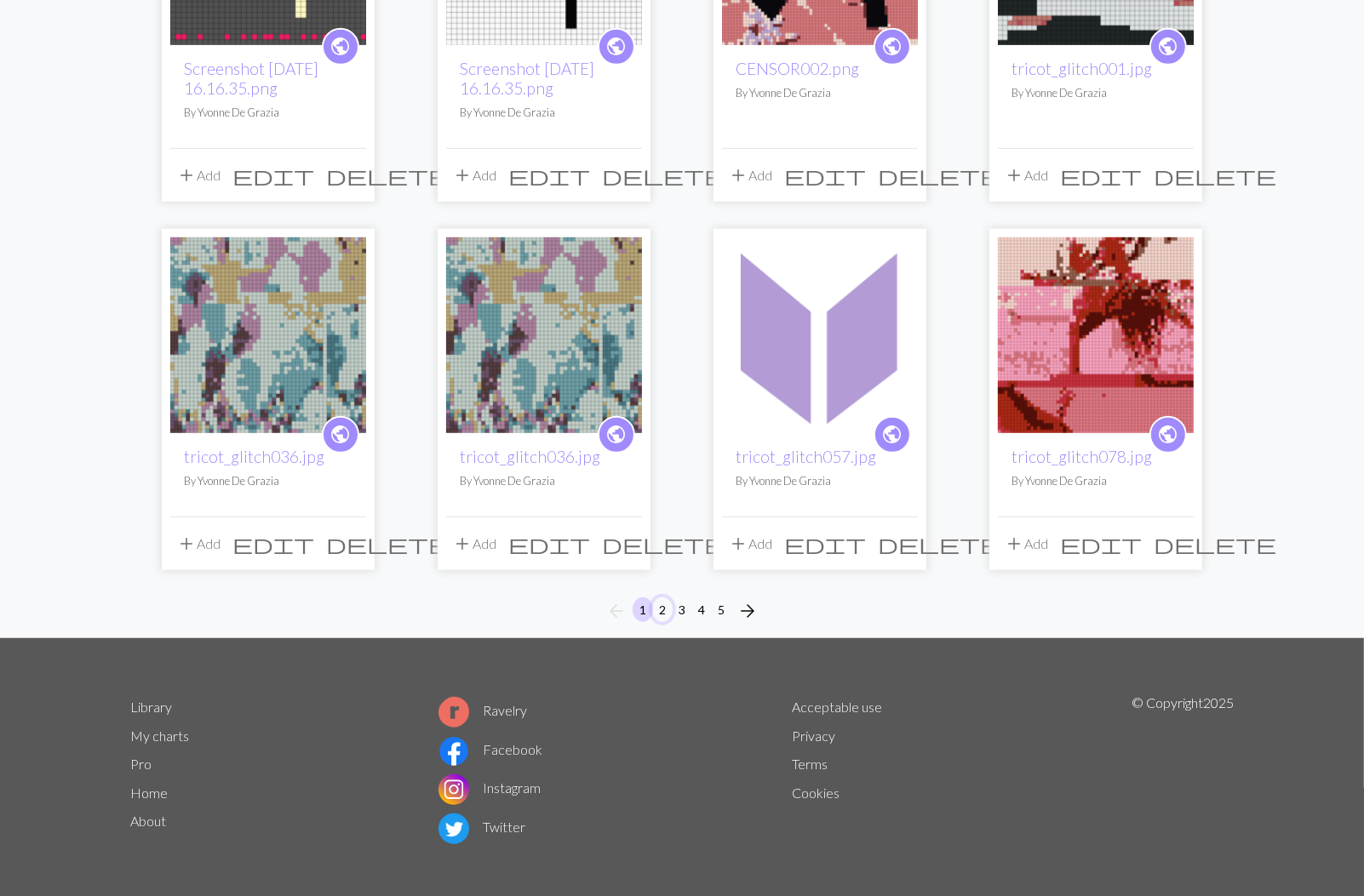
click at [661, 605] on button "2" at bounding box center [662, 610] width 20 height 25
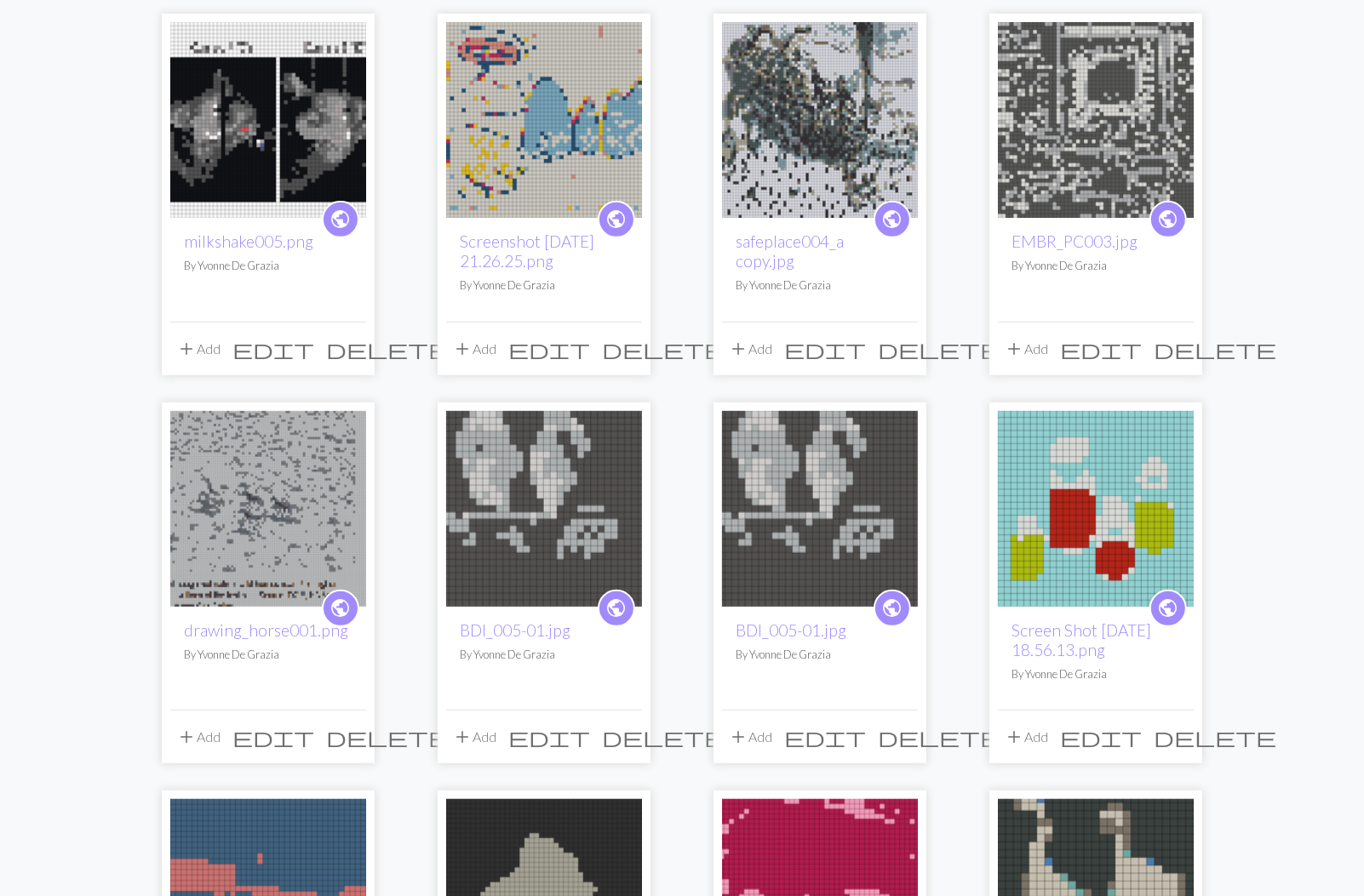
scroll to position [579, 0]
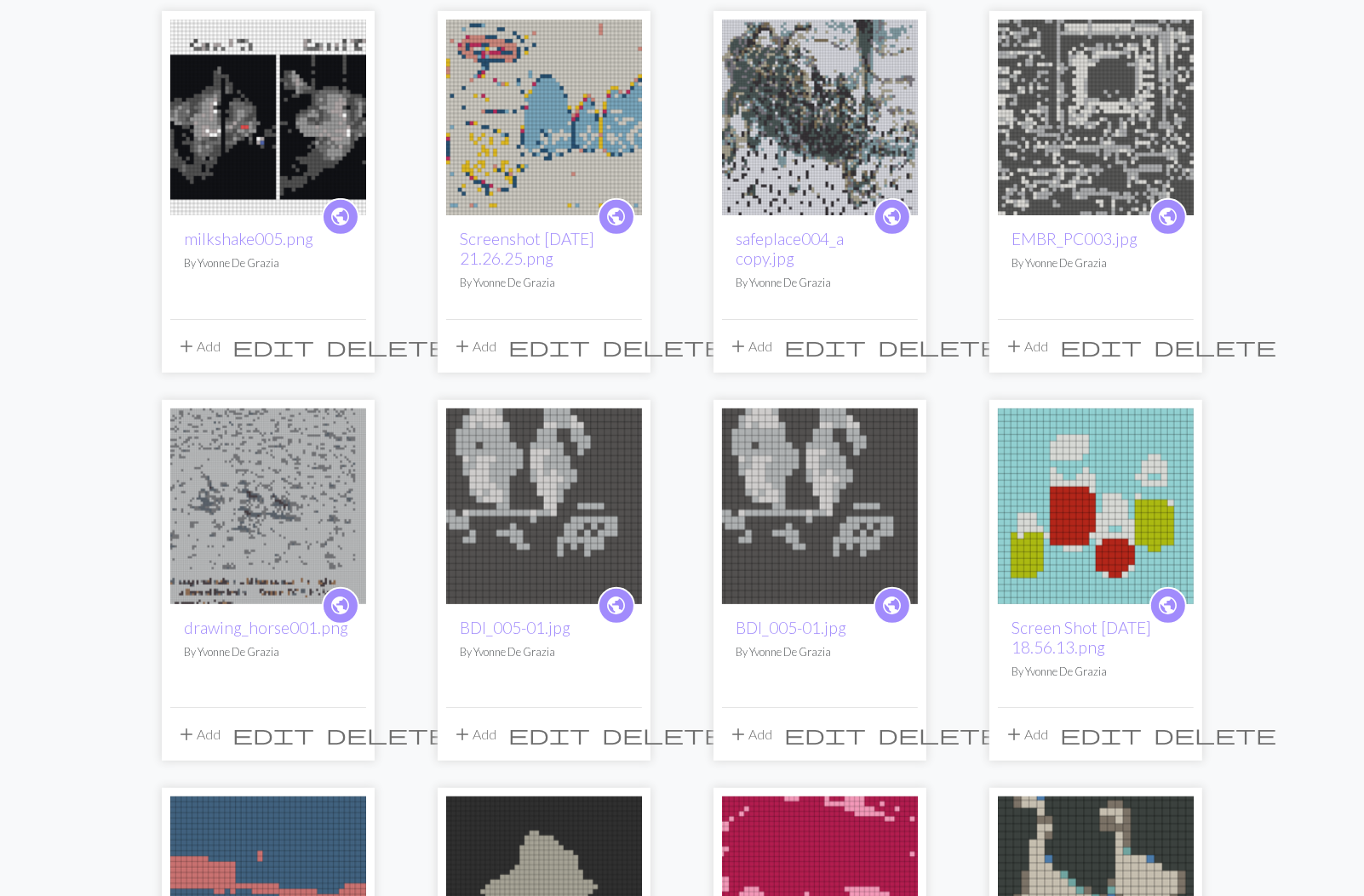
click at [910, 732] on span "delete" at bounding box center [939, 734] width 122 height 24
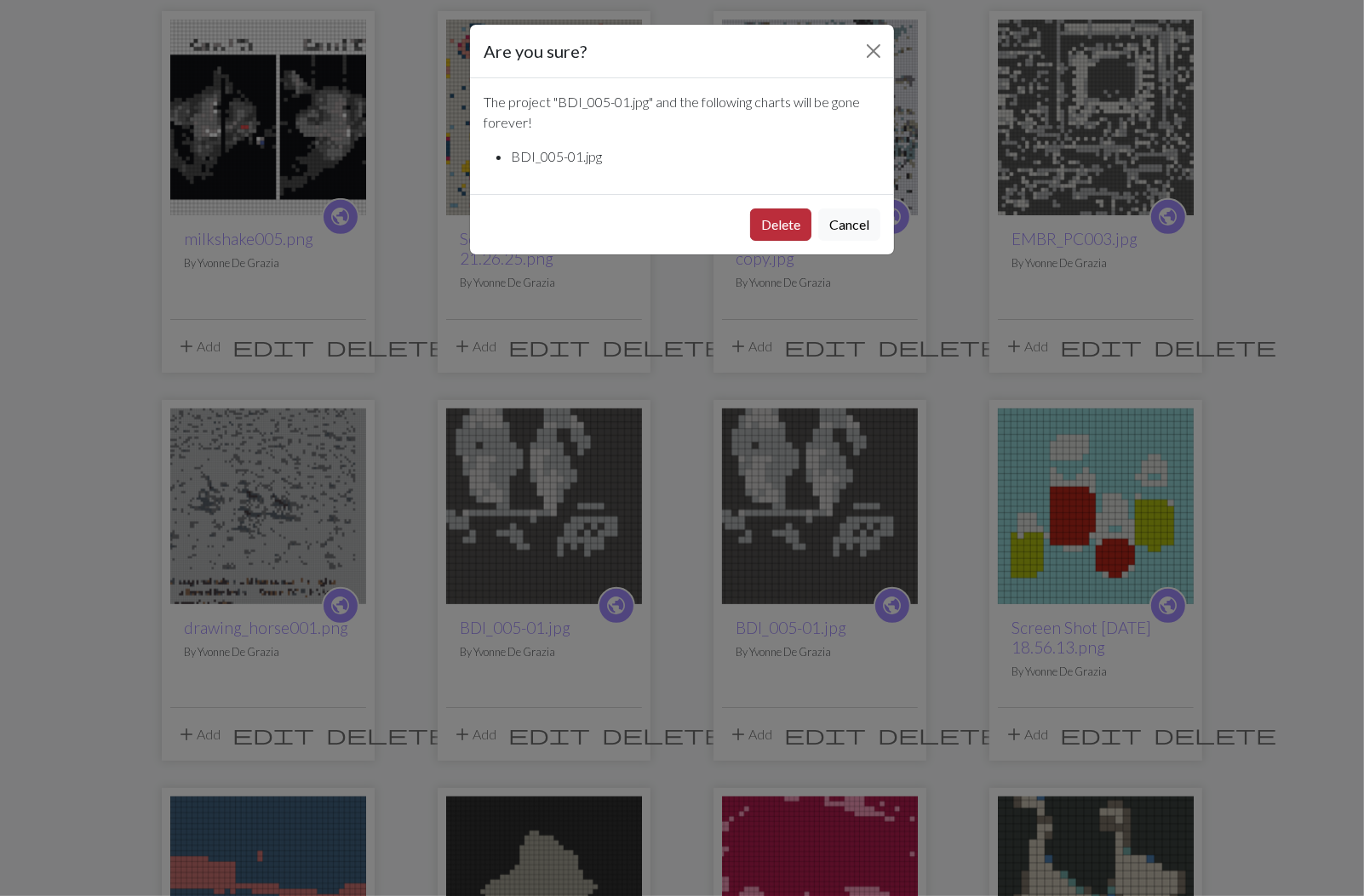
click at [780, 223] on button "Delete" at bounding box center [781, 225] width 61 height 33
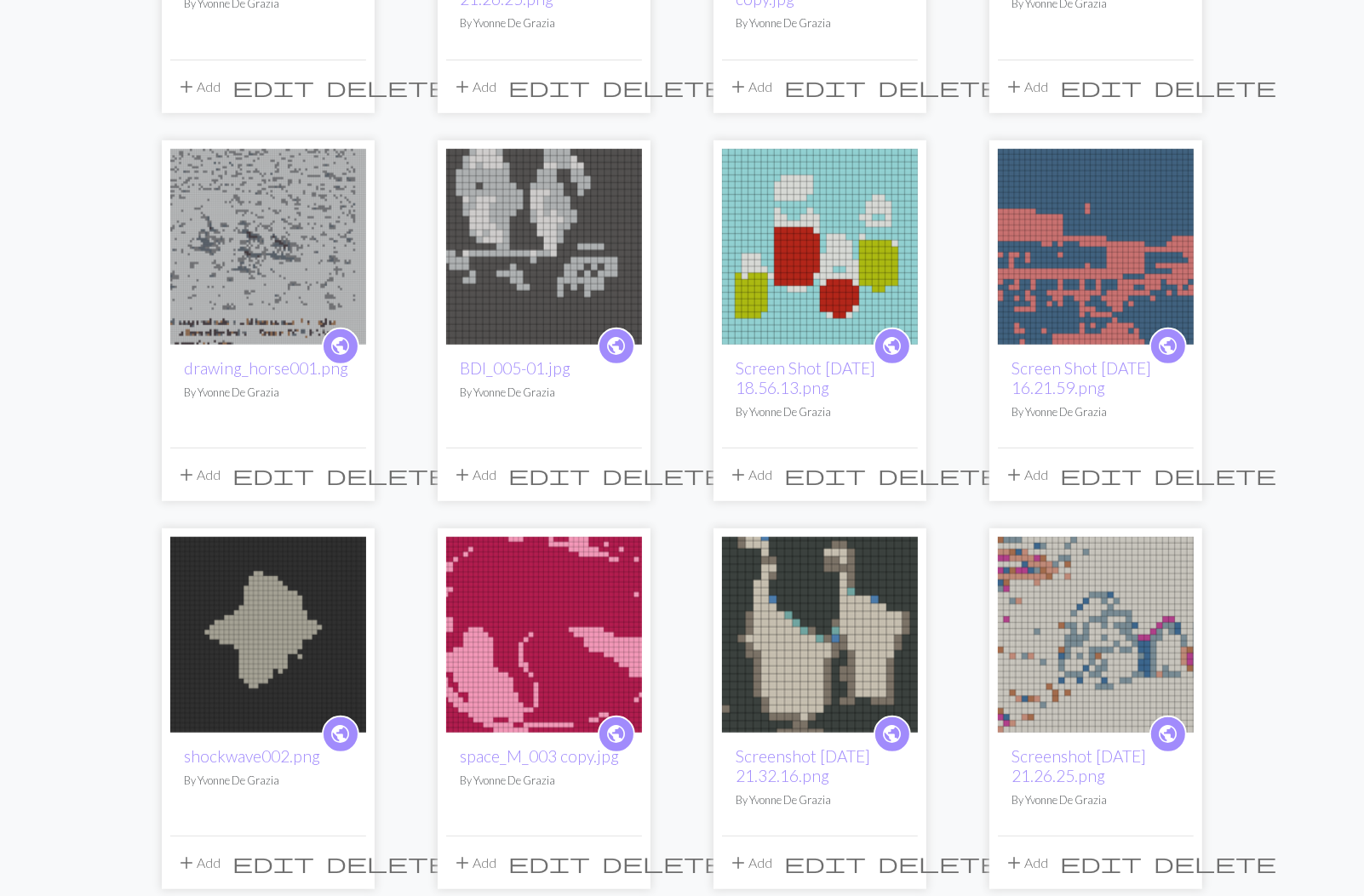
scroll to position [846, 0]
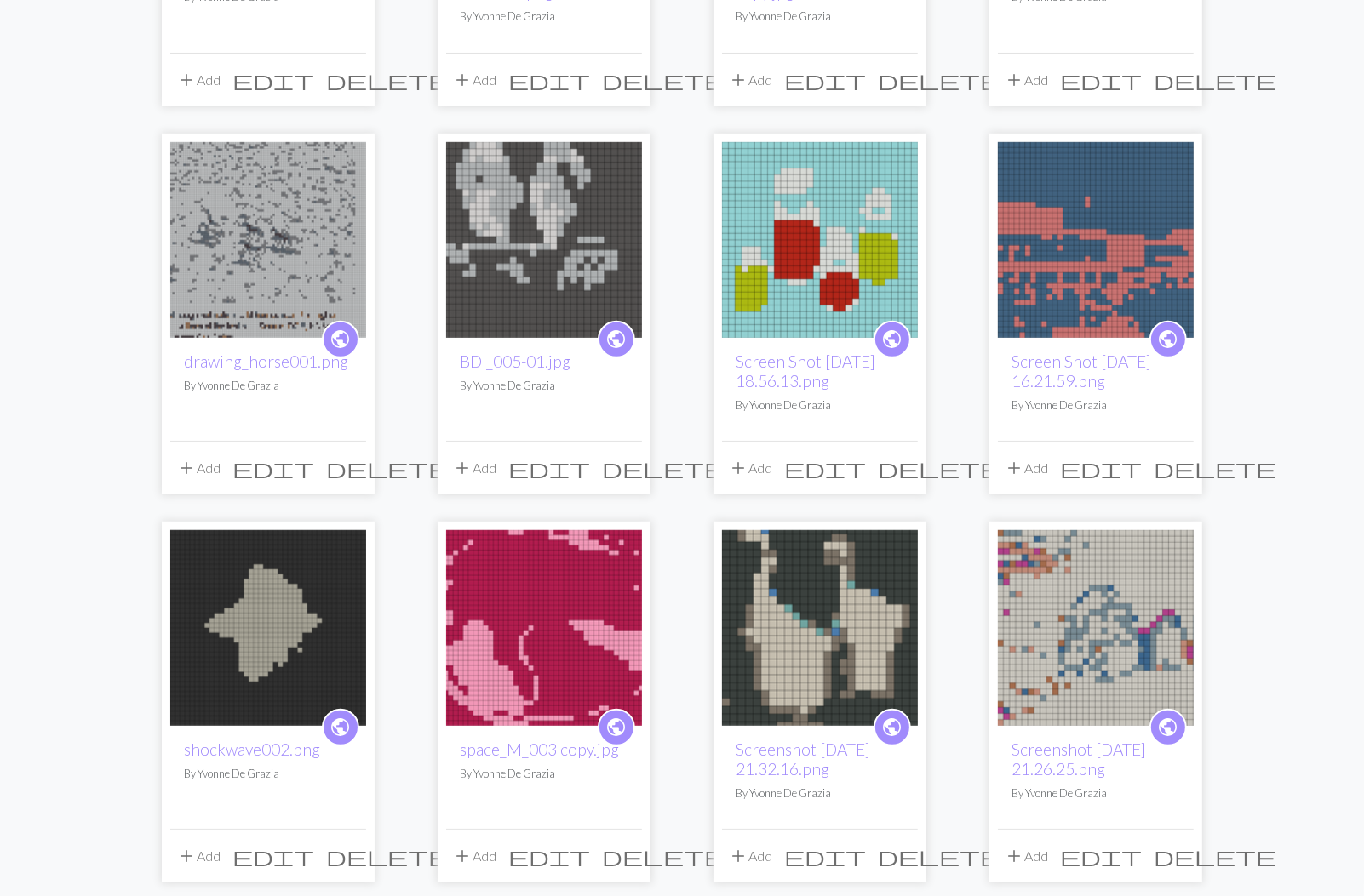
click at [348, 846] on span "delete" at bounding box center [387, 856] width 122 height 24
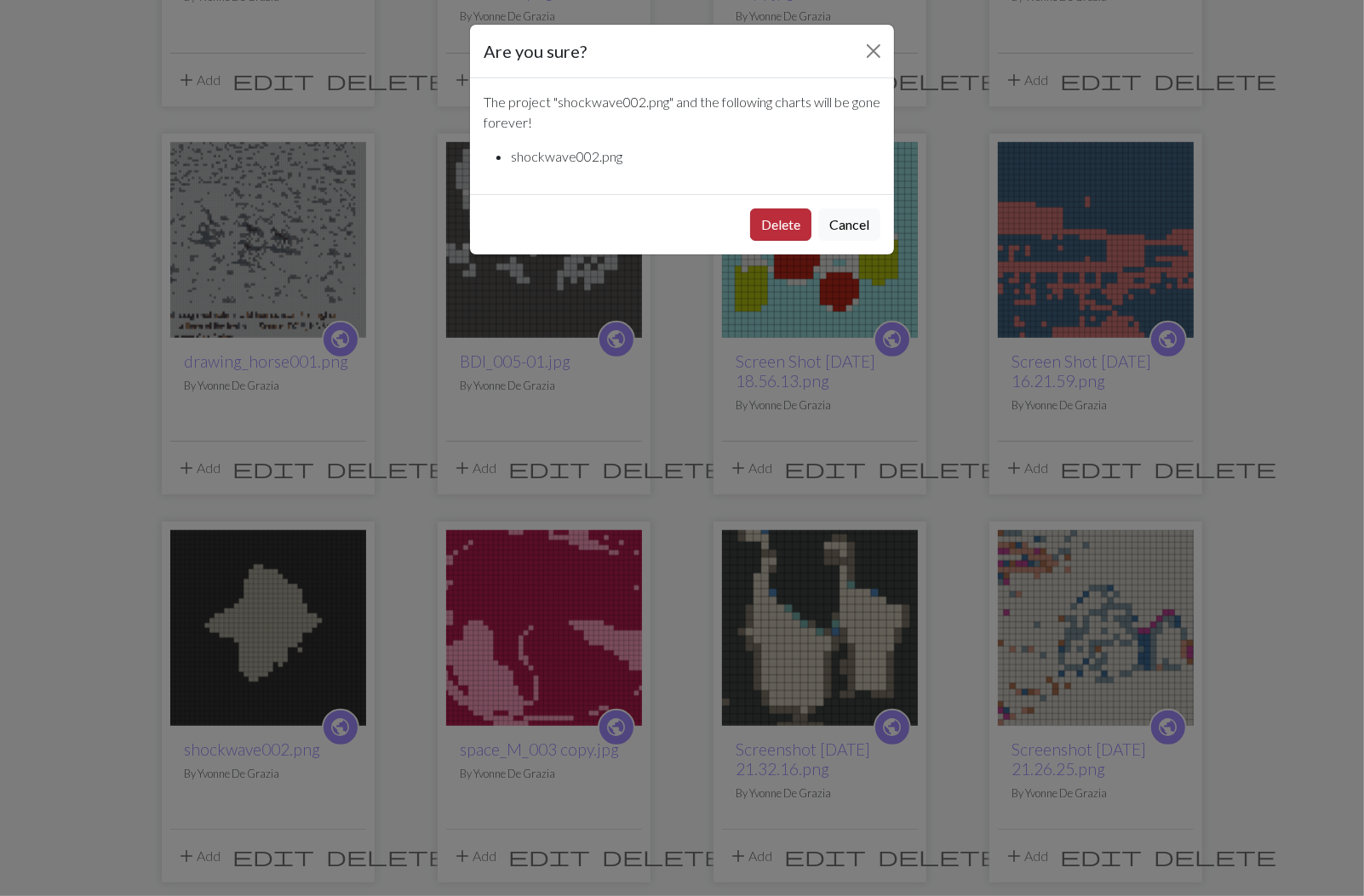
click at [771, 211] on button "Delete" at bounding box center [781, 225] width 61 height 33
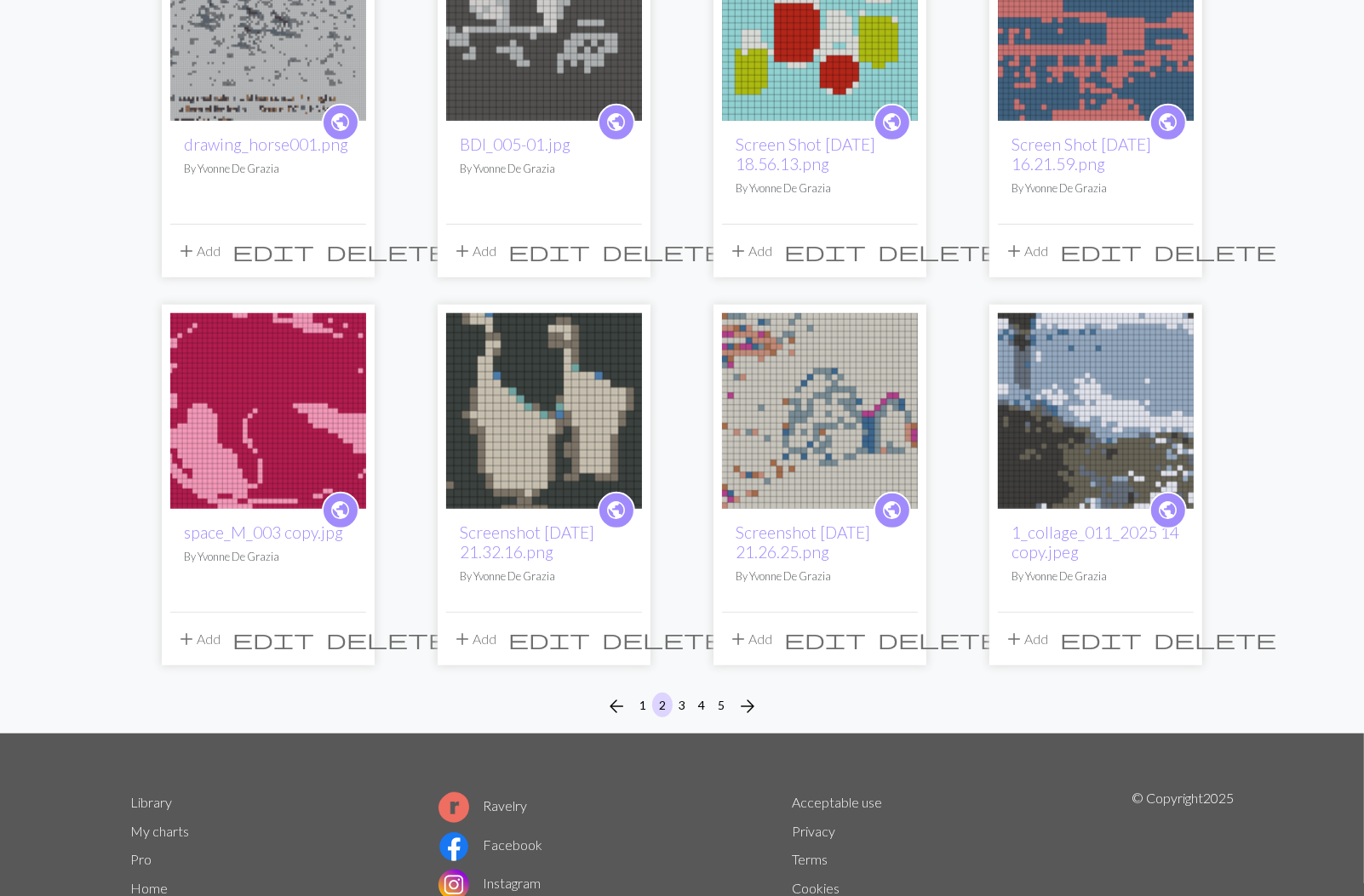
scroll to position [1064, 0]
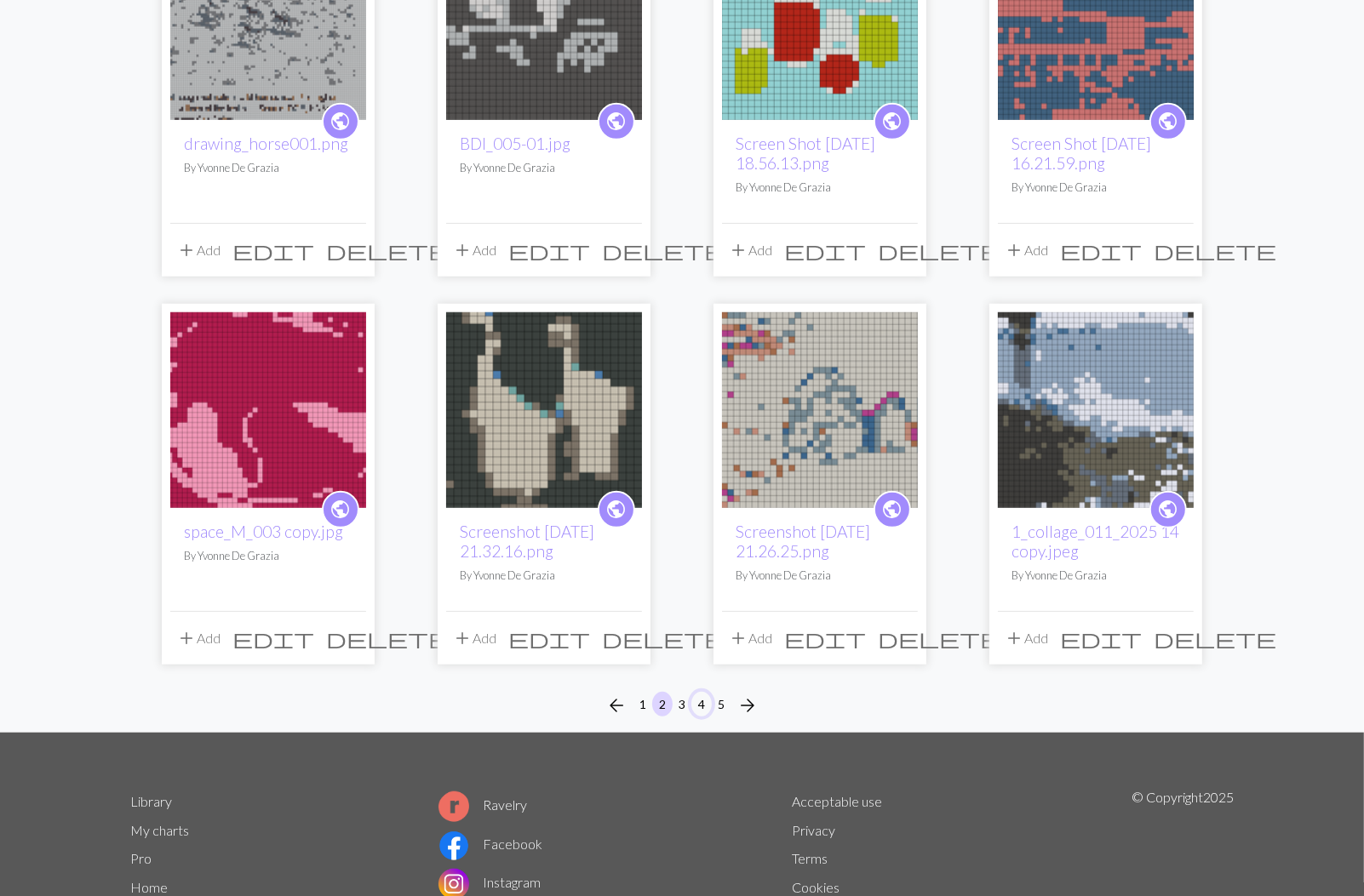
click at [693, 702] on button "4" at bounding box center [701, 705] width 20 height 25
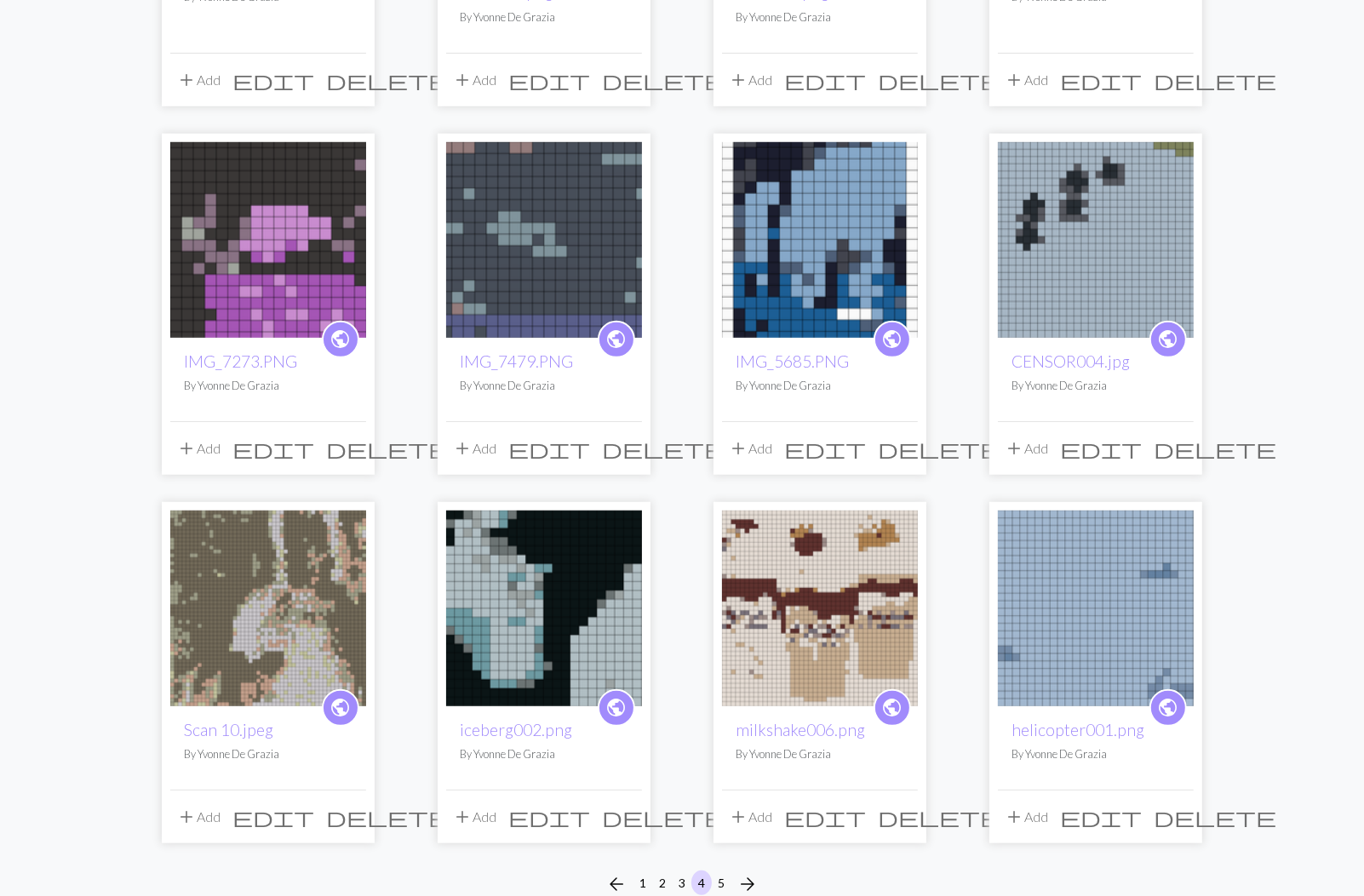
scroll to position [868, 0]
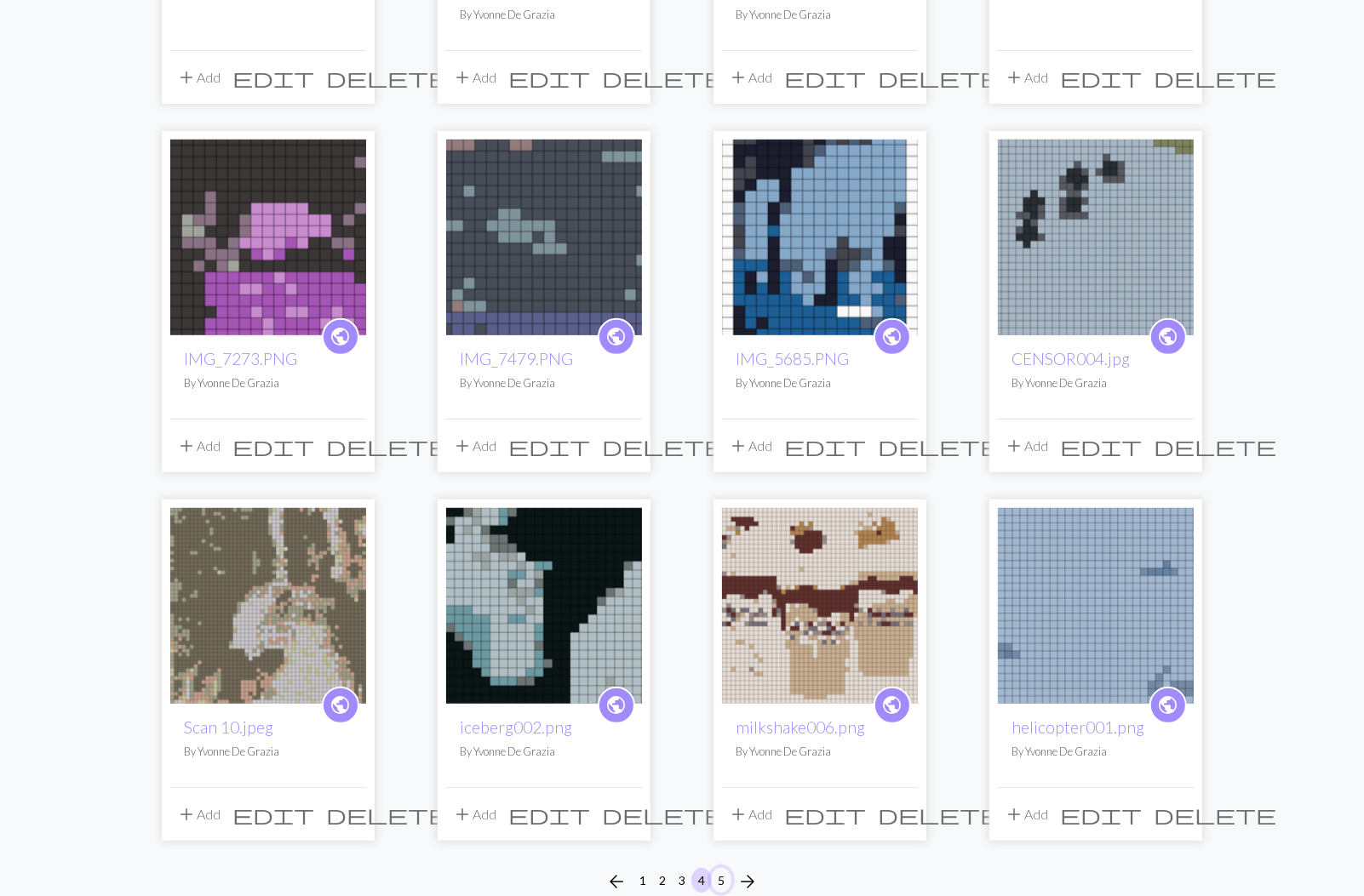
click at [726, 879] on button "5" at bounding box center [720, 881] width 20 height 25
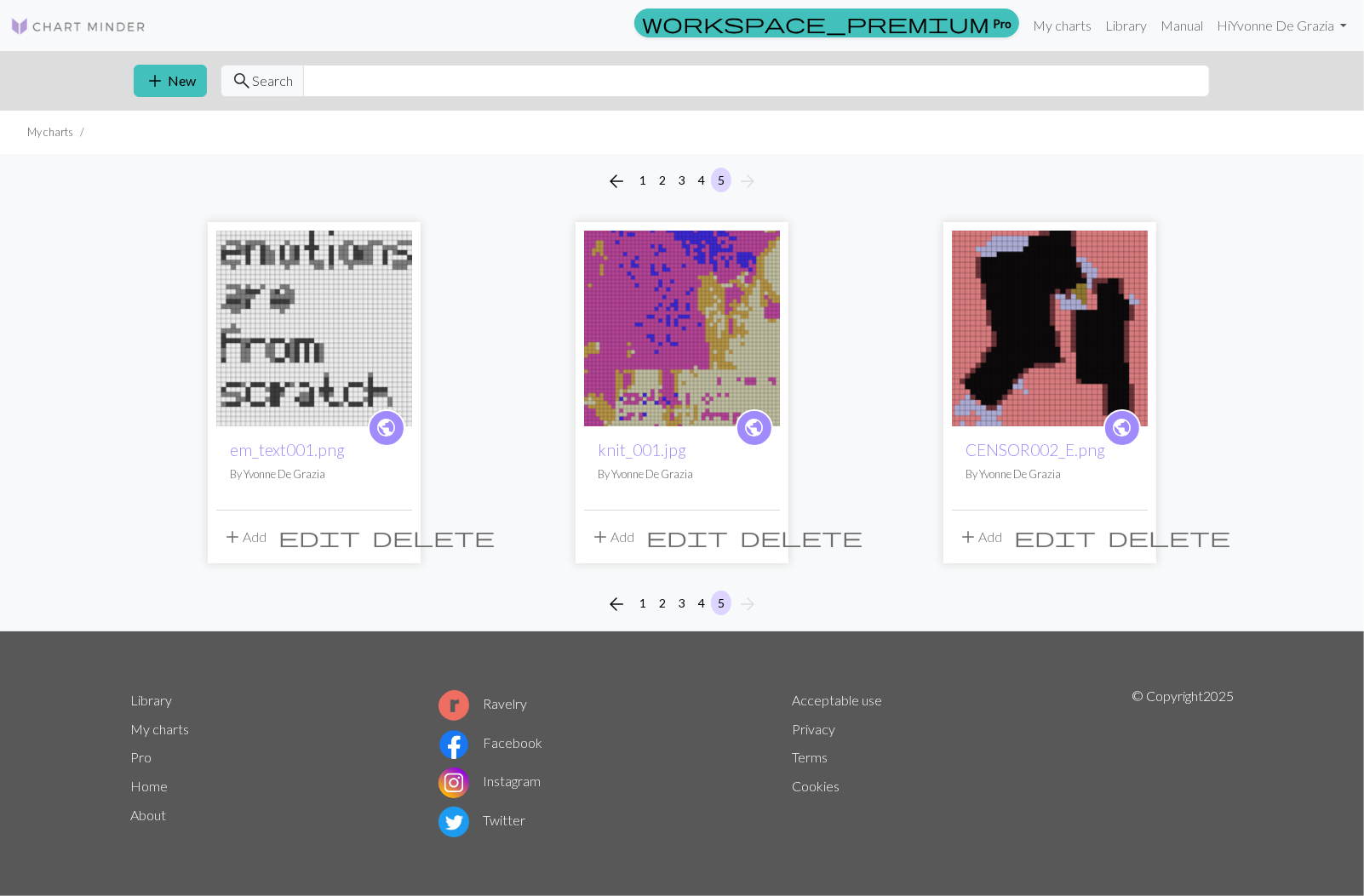
click at [322, 377] on img at bounding box center [314, 328] width 196 height 196
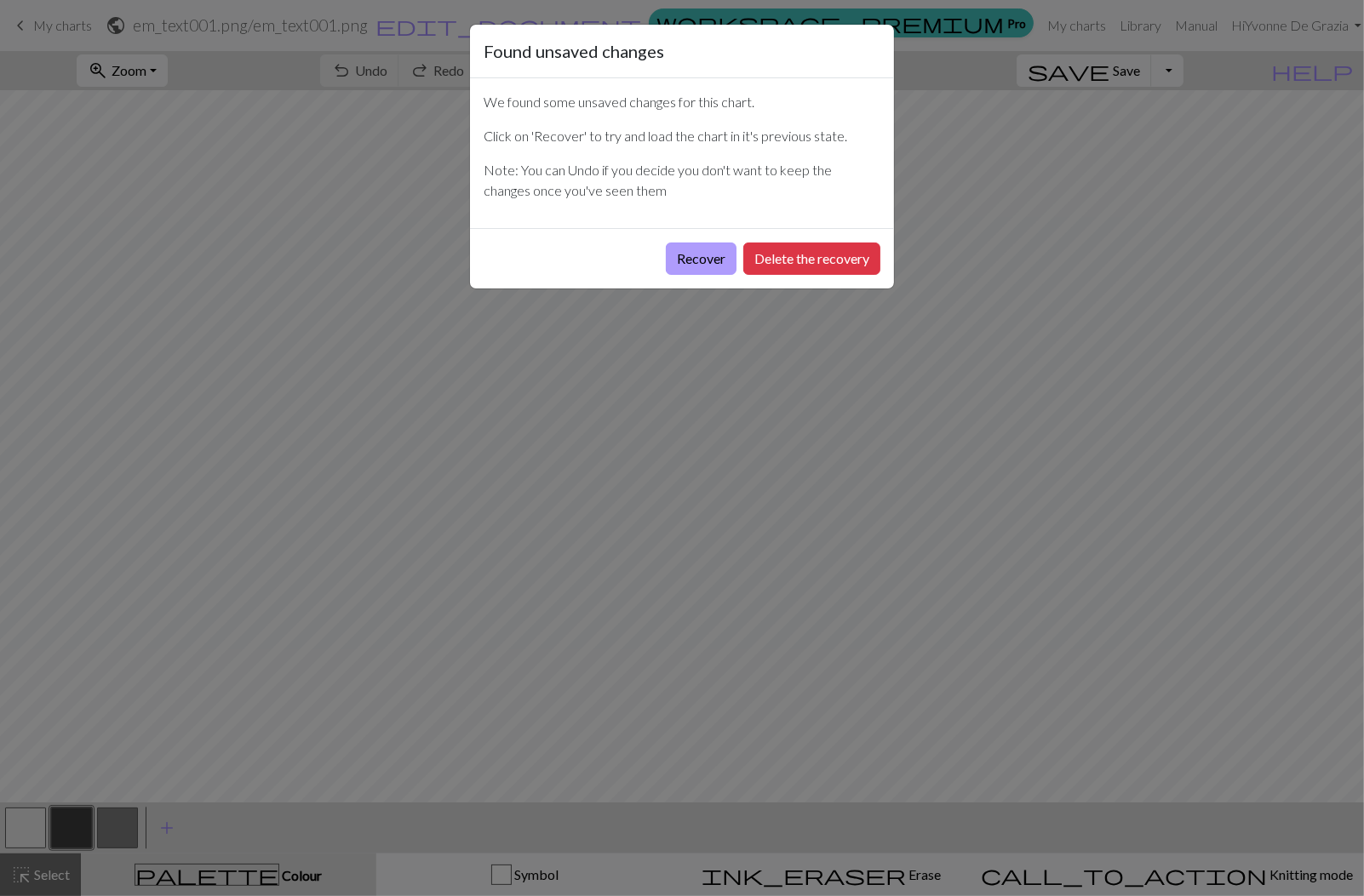
click at [716, 260] on button "Recover" at bounding box center [701, 259] width 71 height 33
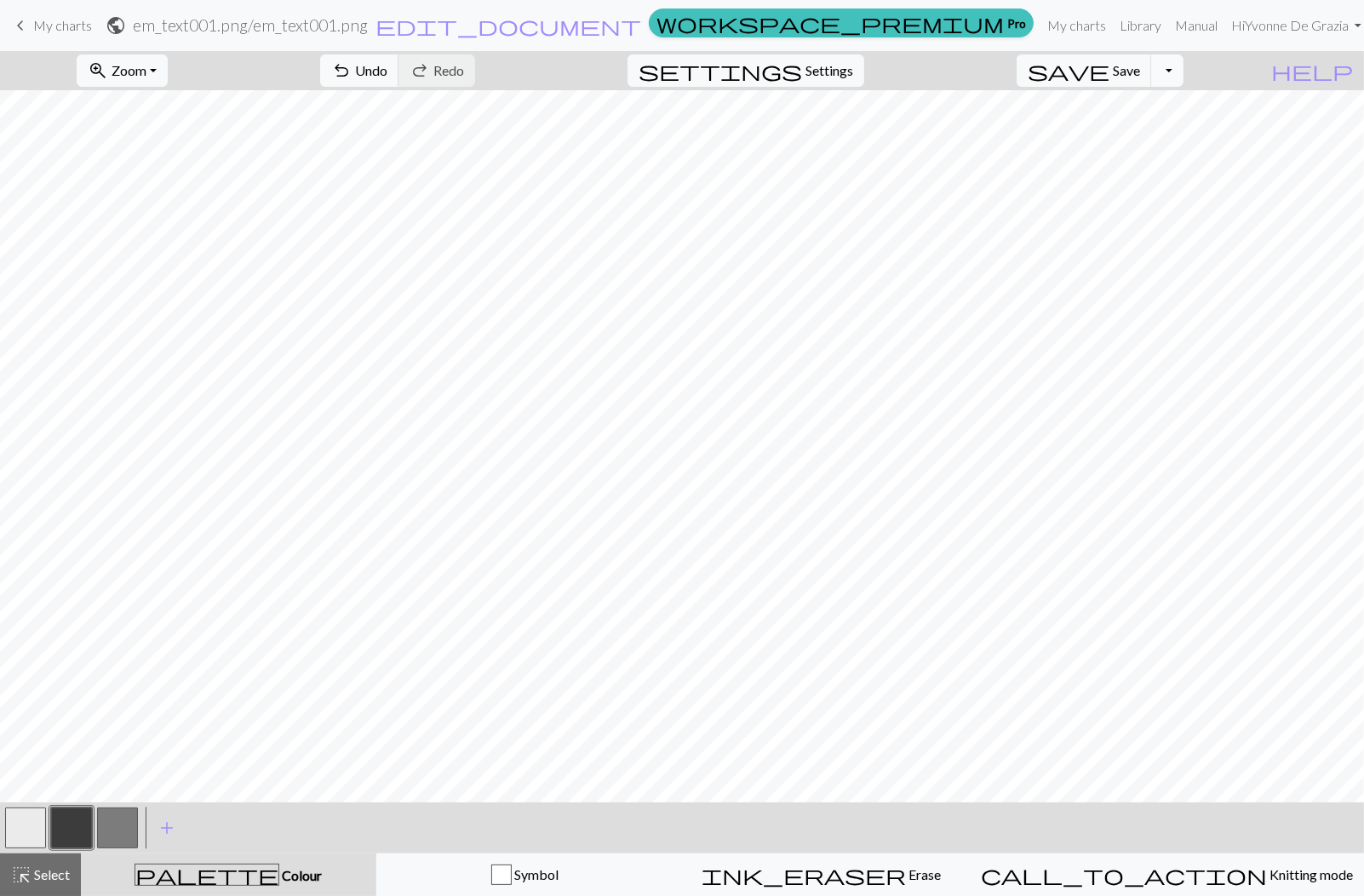
click at [1183, 76] on button "Toggle Dropdown" at bounding box center [1167, 71] width 33 height 33
click at [1150, 100] on button "file_copy Save a copy" at bounding box center [1043, 107] width 281 height 27
click at [1183, 68] on button "Toggle Dropdown" at bounding box center [1167, 71] width 33 height 33
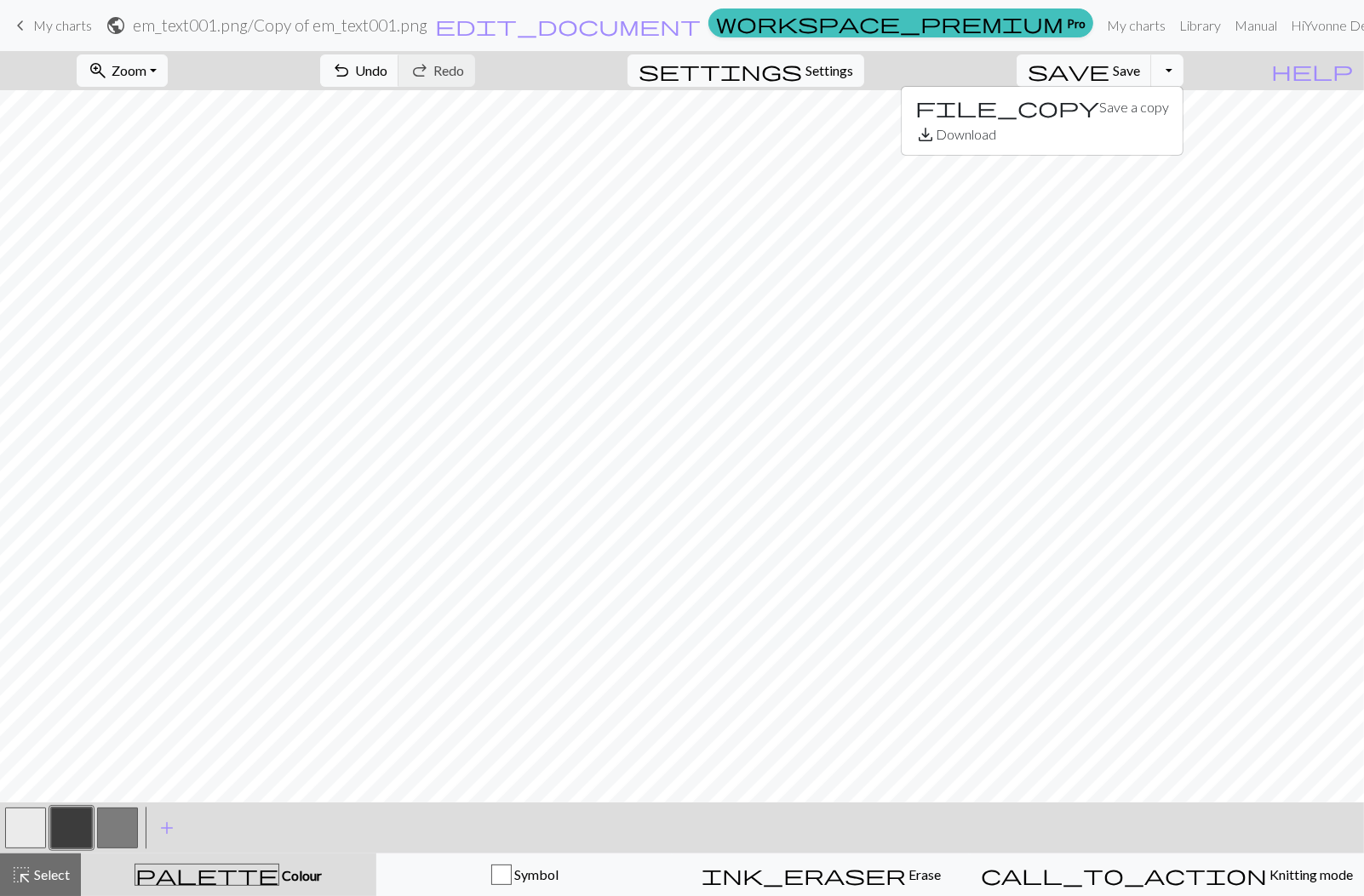
click at [1183, 68] on button "Toggle Dropdown" at bounding box center [1167, 71] width 33 height 33
click at [803, 74] on span "settings" at bounding box center [720, 70] width 164 height 24
select select "aran"
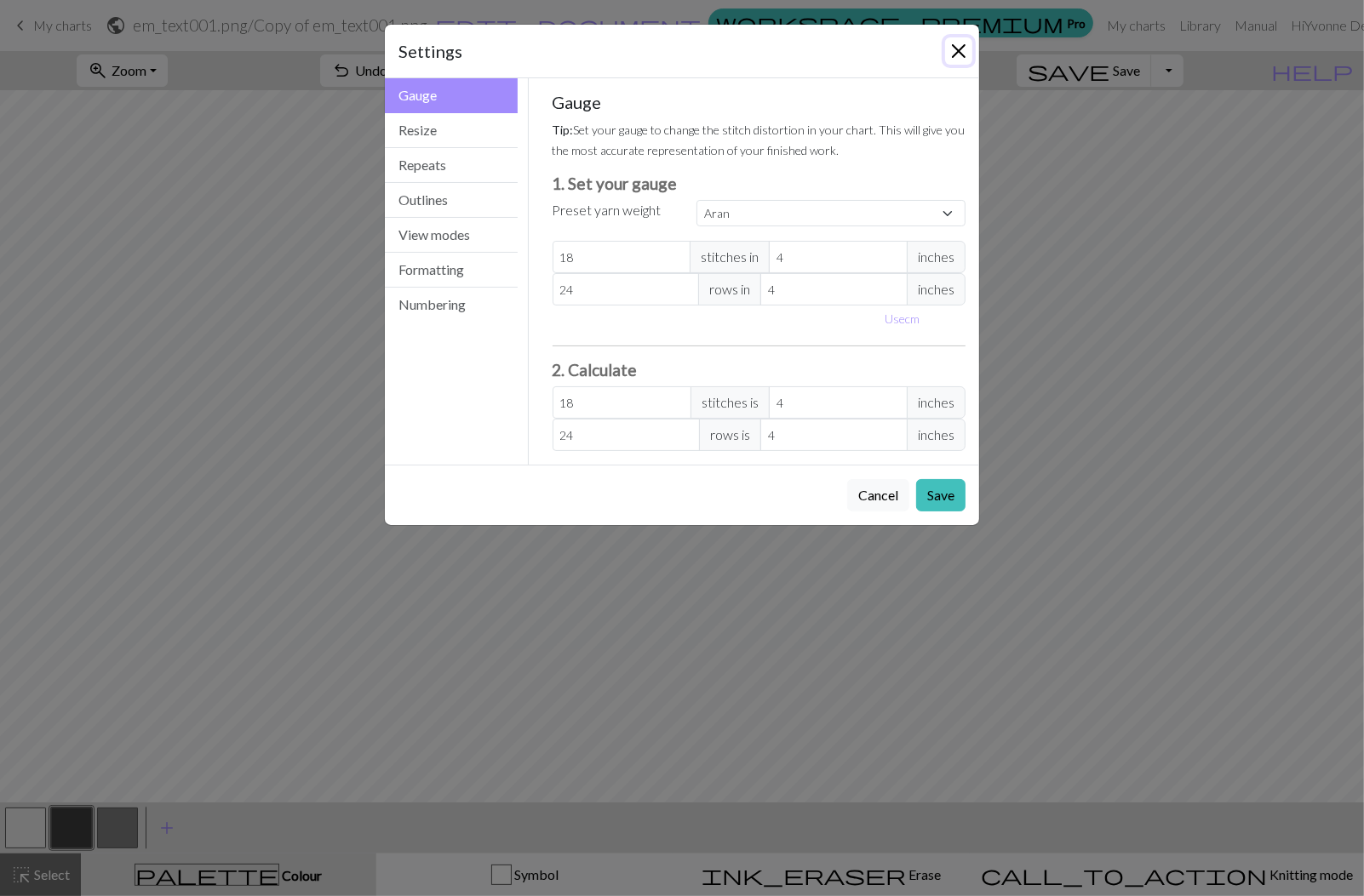
click at [959, 44] on button "Close" at bounding box center [958, 51] width 27 height 27
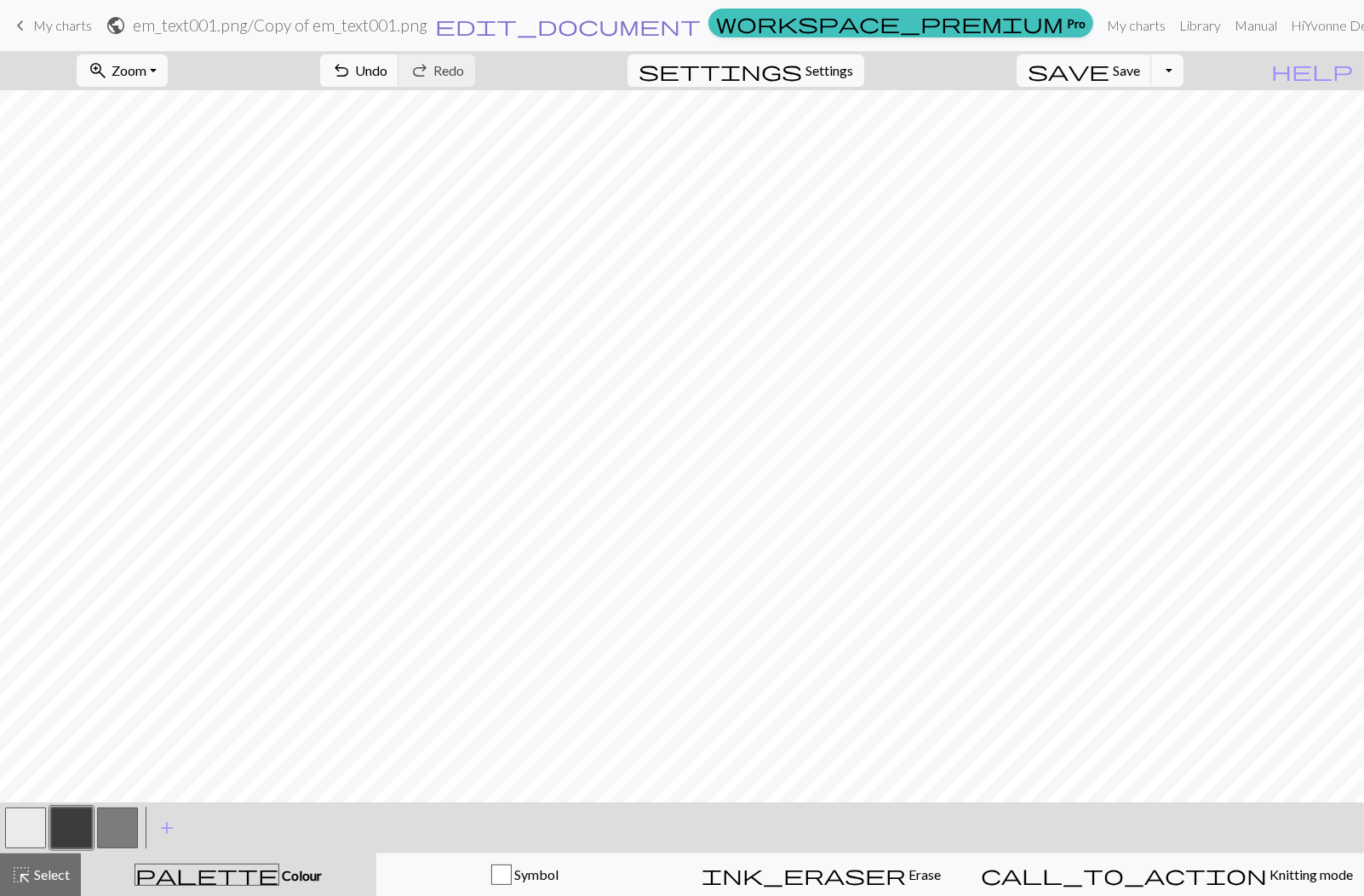
click at [695, 31] on span "edit_document" at bounding box center [568, 25] width 266 height 24
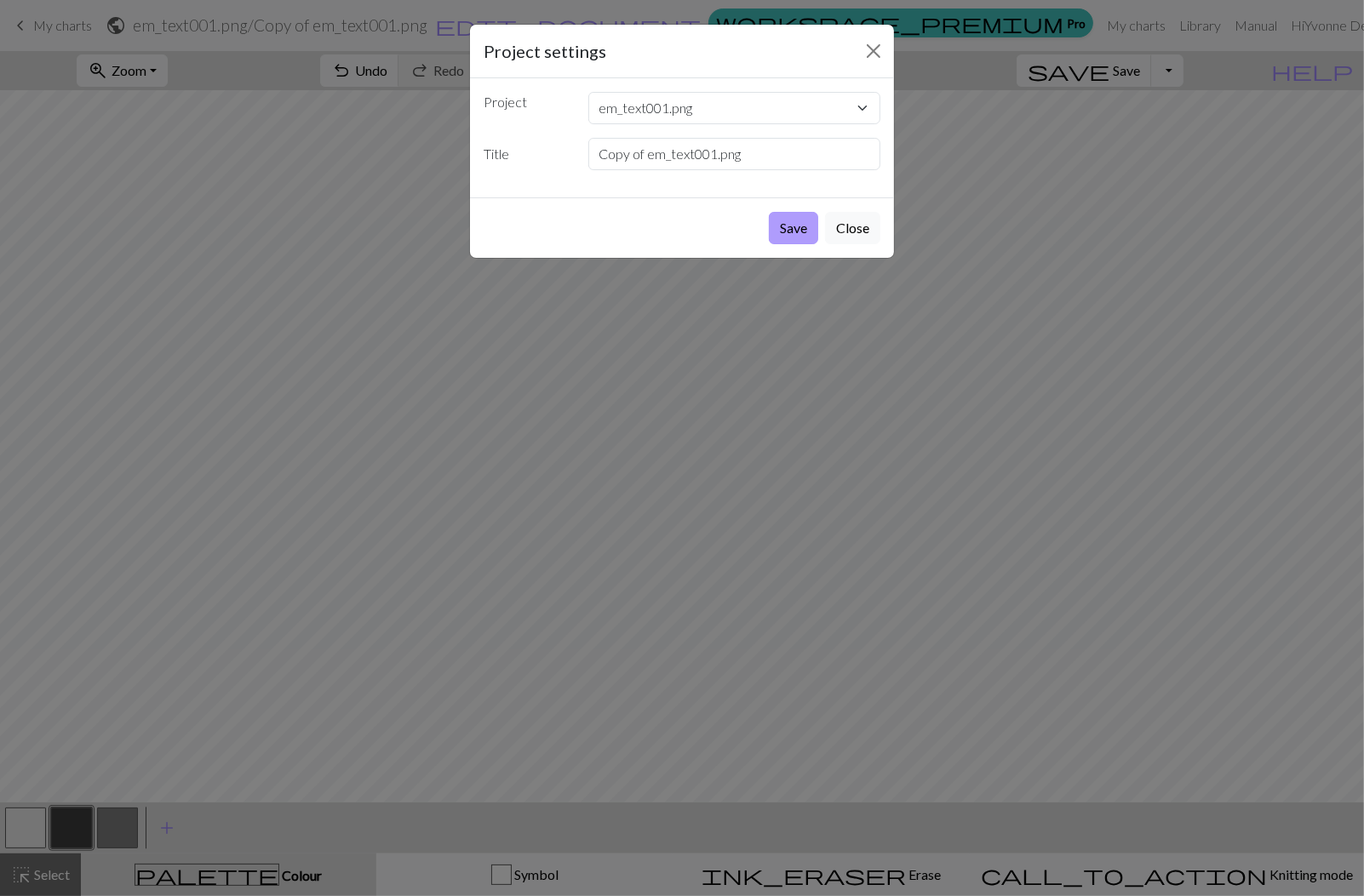
click at [789, 227] on button "Save" at bounding box center [794, 229] width 50 height 33
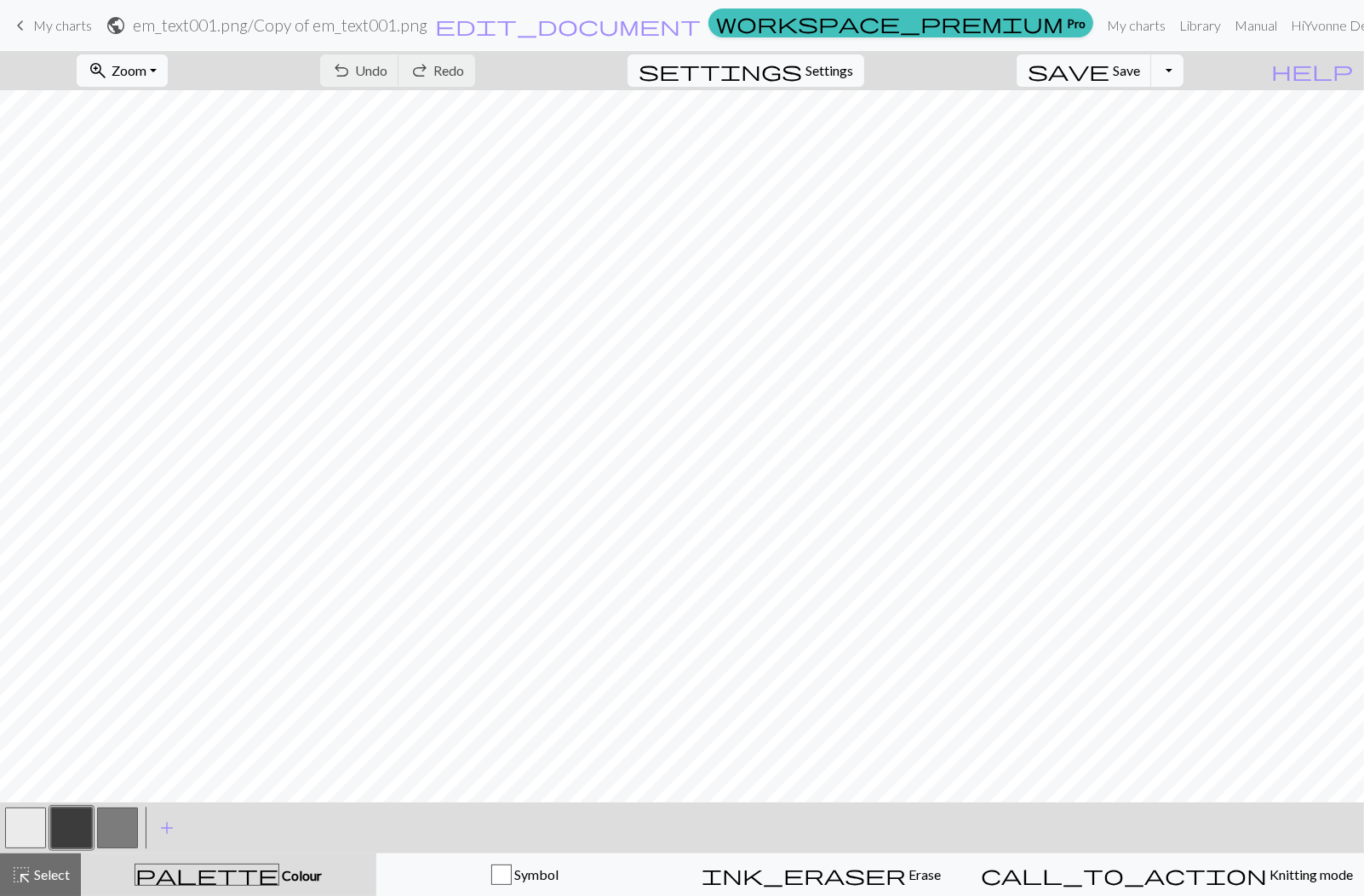
click at [29, 835] on button "button" at bounding box center [25, 828] width 41 height 41
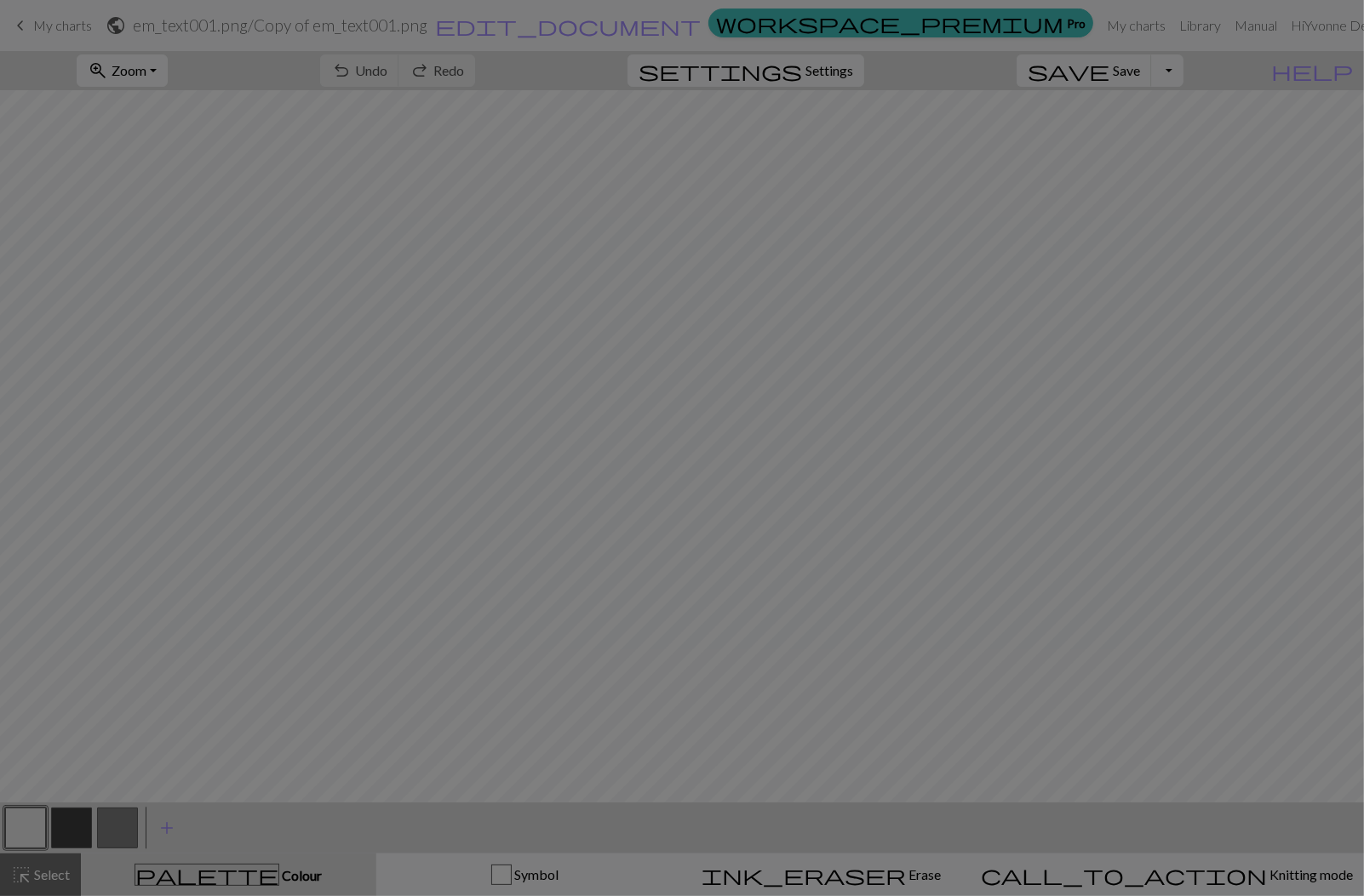
click at [29, 835] on div "Edit colour Name MC Use advanced picker workspace_premium Become a Pro user to …" at bounding box center [682, 448] width 1364 height 896
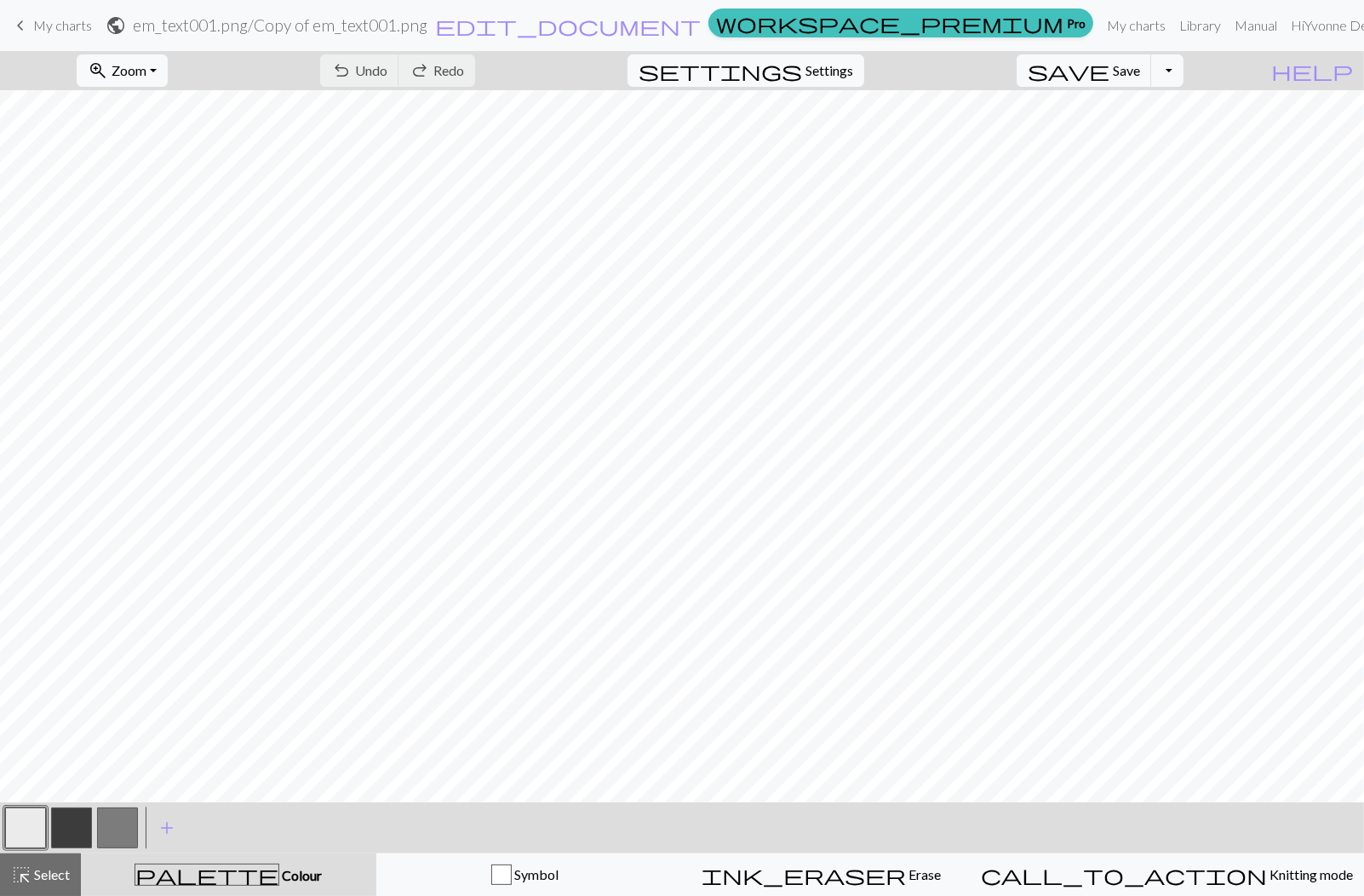
click at [29, 833] on button "button" at bounding box center [25, 828] width 41 height 41
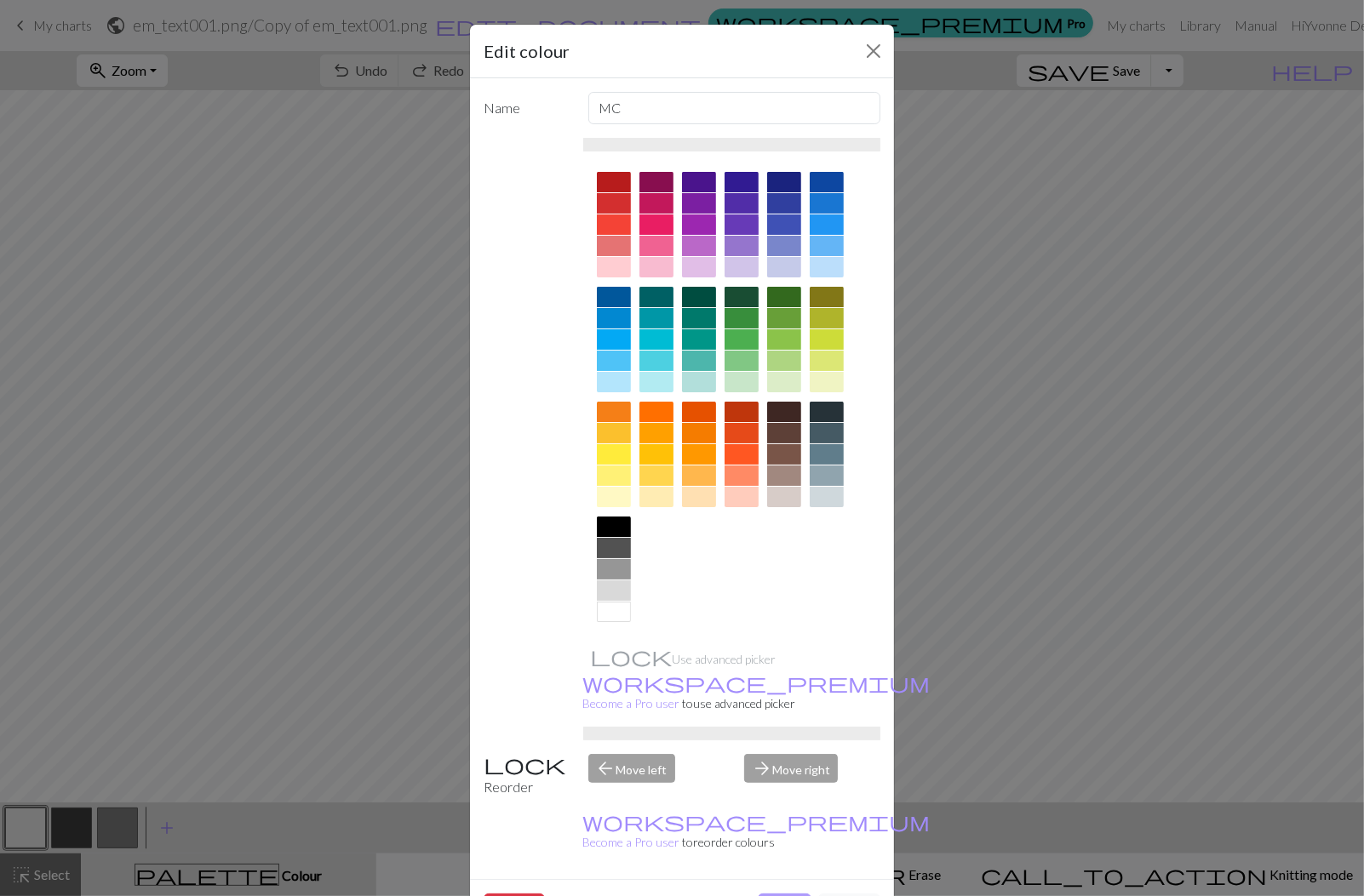
click at [772, 894] on button "Done" at bounding box center [784, 910] width 54 height 33
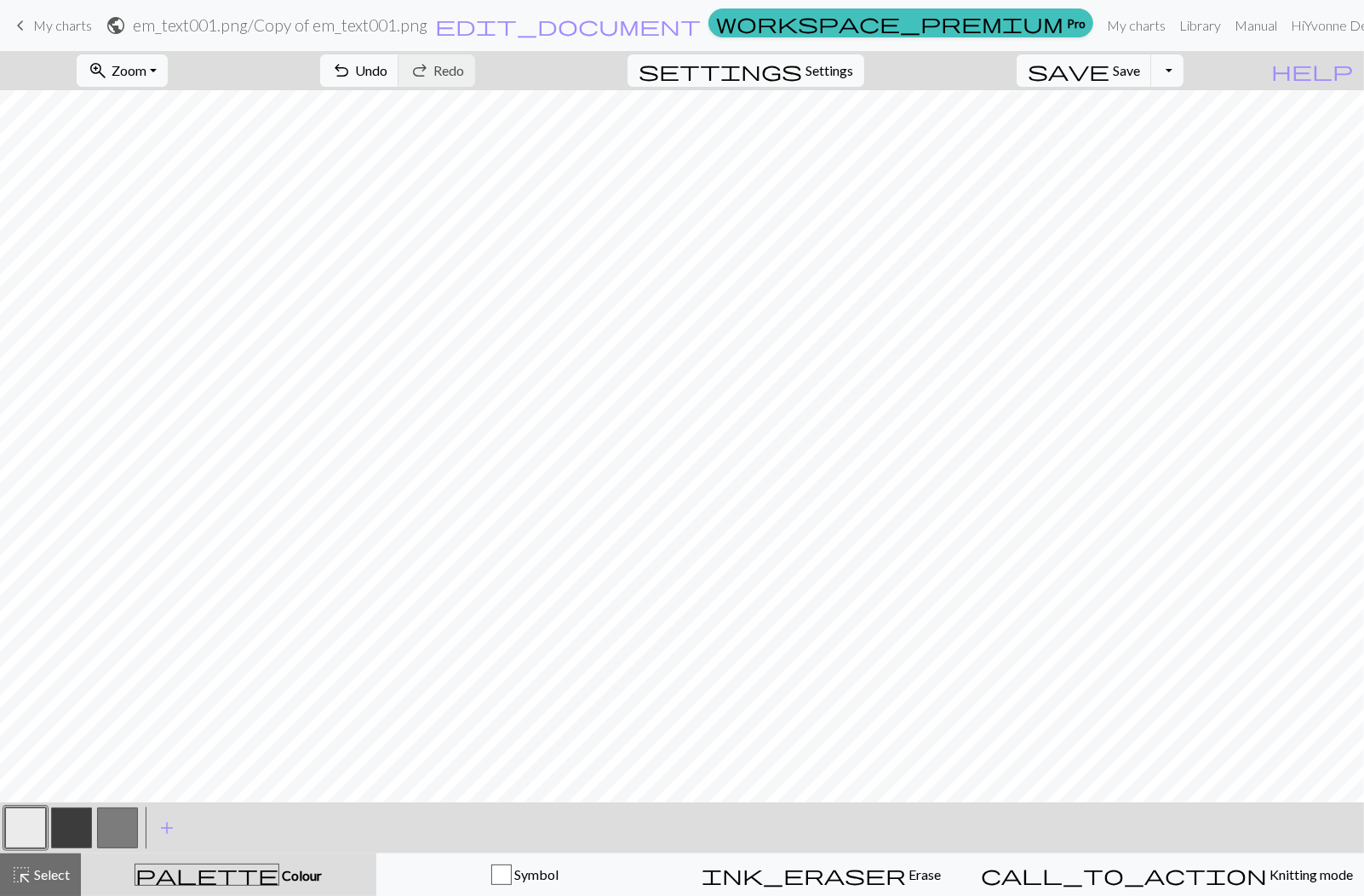
click at [72, 827] on button "button" at bounding box center [71, 828] width 41 height 41
click at [72, 827] on div "Edit colour Name CC1 Use advanced picker workspace_premium Become a Pro user to…" at bounding box center [682, 448] width 1364 height 896
click at [75, 831] on button "button" at bounding box center [71, 828] width 41 height 41
click at [75, 831] on div "Edit colour Name CC1 Use advanced picker workspace_premium Become a Pro user to…" at bounding box center [682, 448] width 1364 height 896
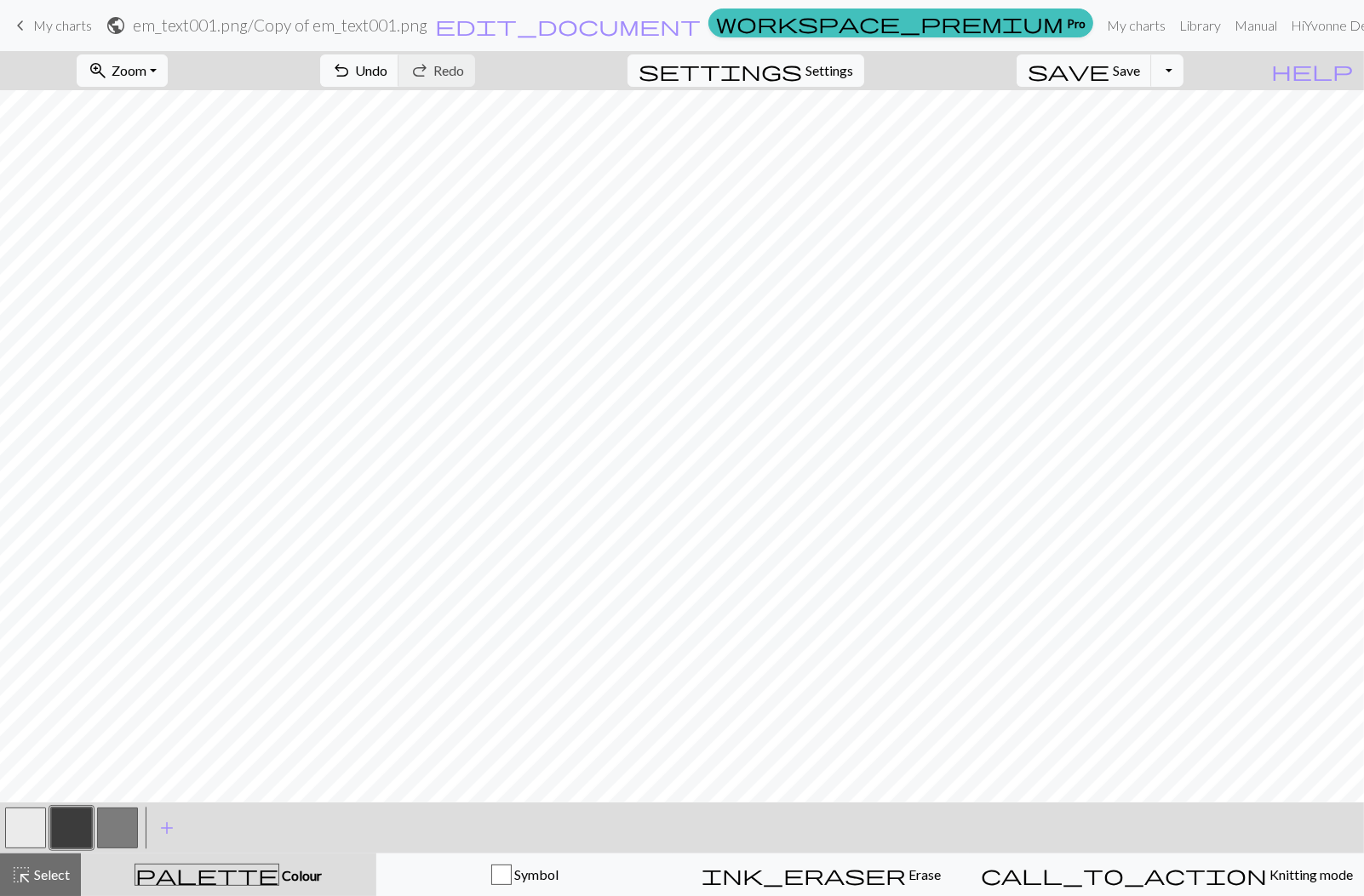
click at [75, 831] on button "button" at bounding box center [71, 828] width 41 height 41
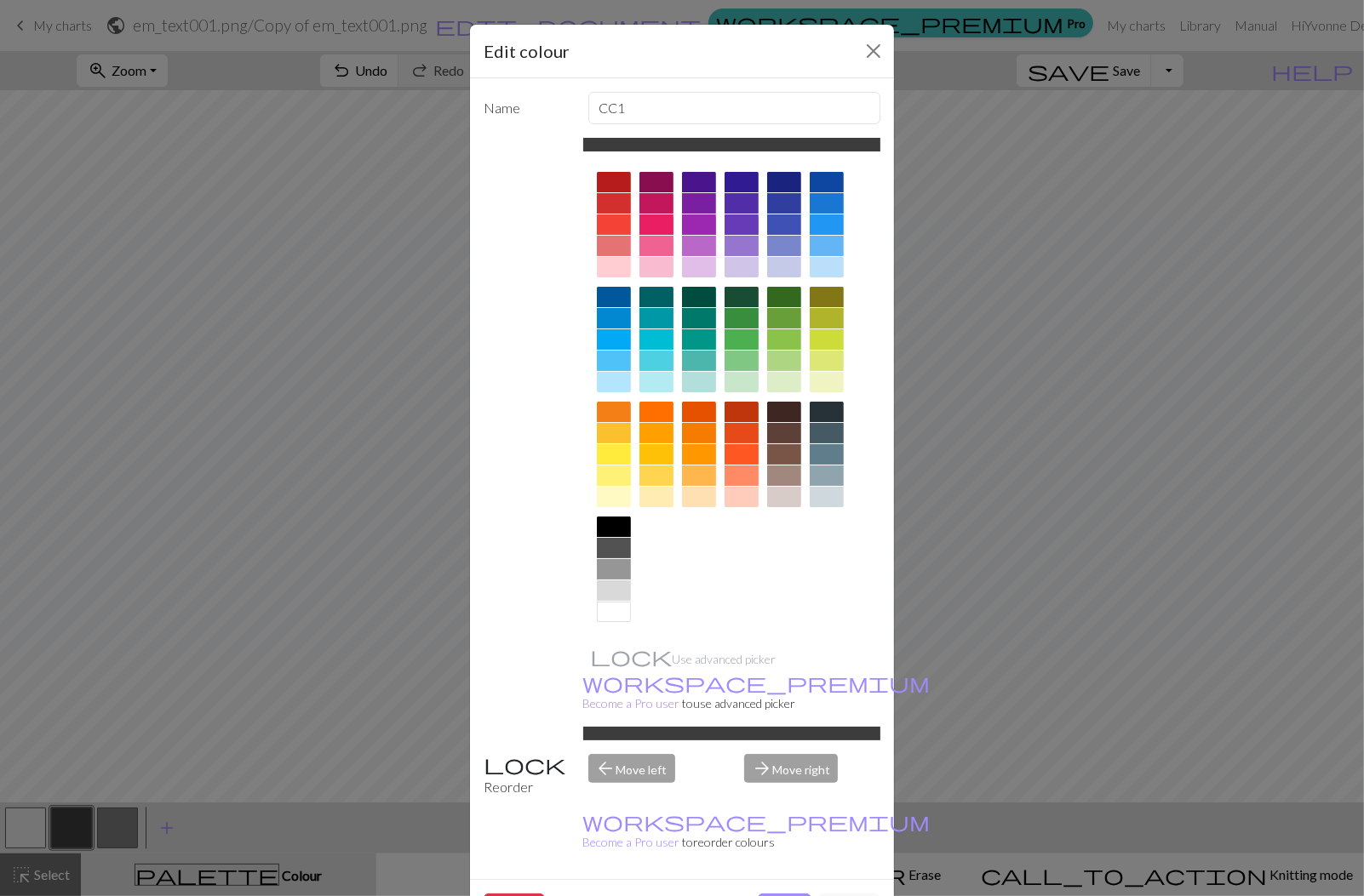
click at [654, 227] on div at bounding box center [656, 224] width 34 height 20
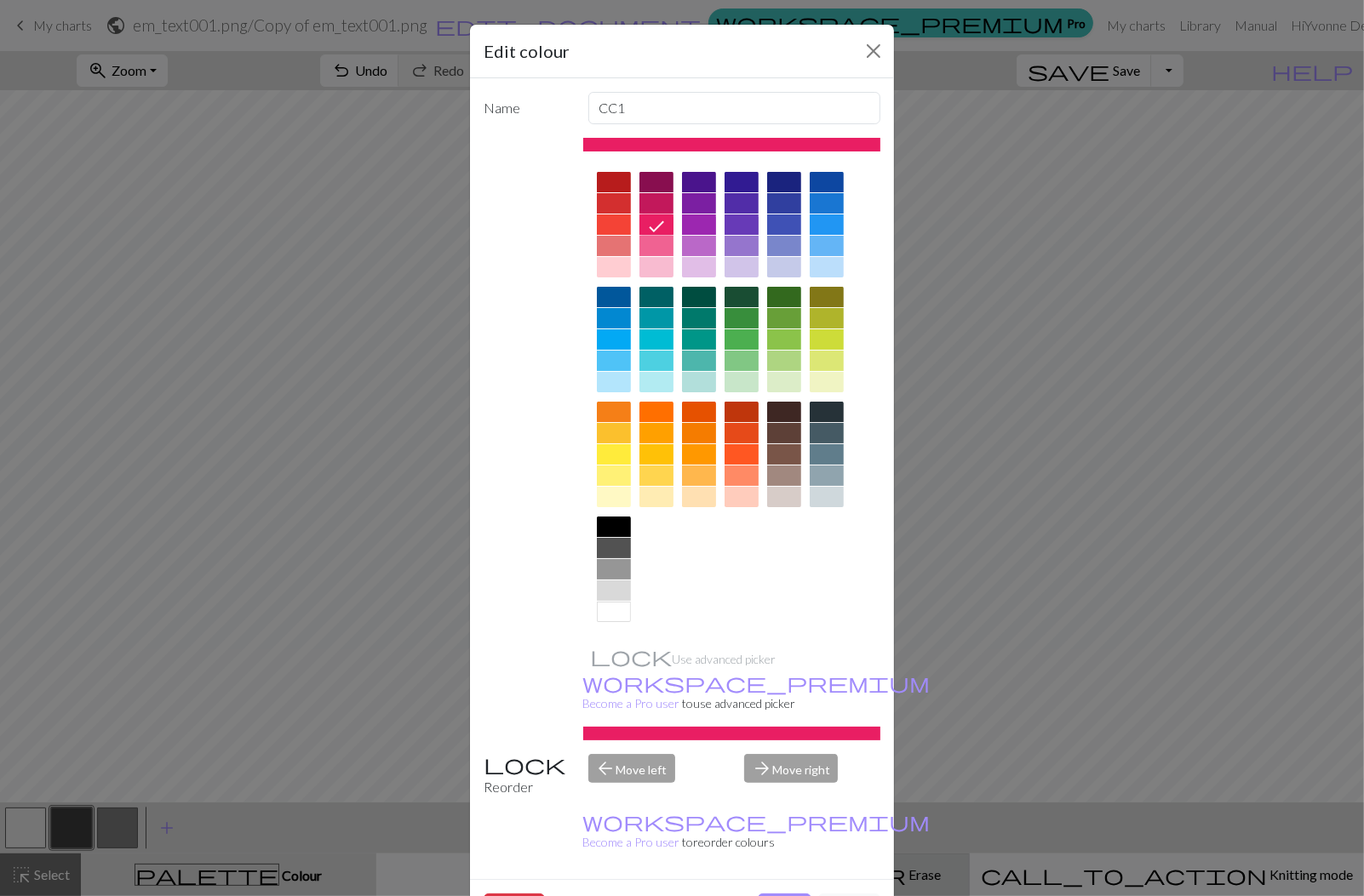
click at [786, 894] on button "Done" at bounding box center [784, 910] width 54 height 33
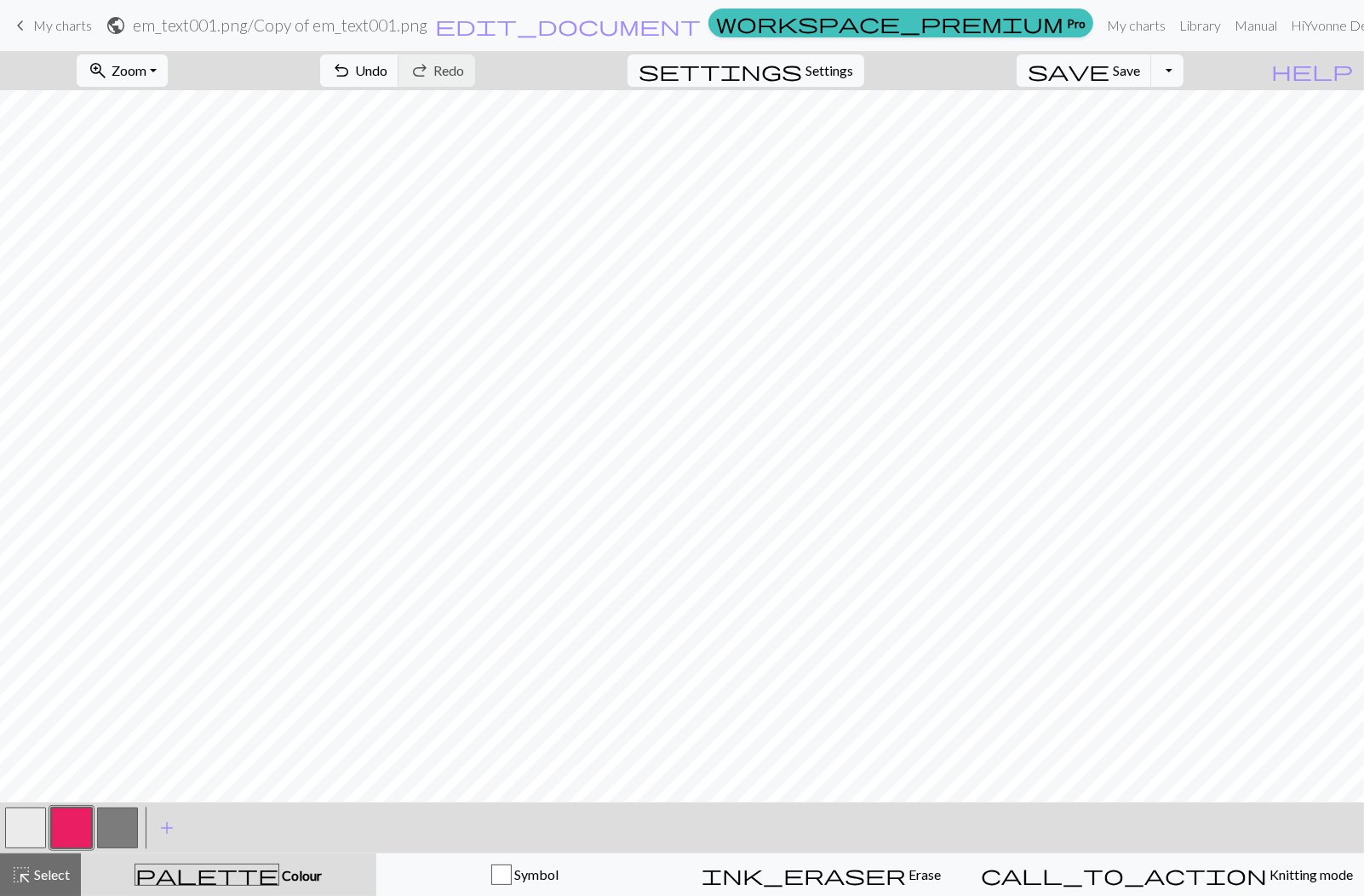
click at [126, 825] on button "button" at bounding box center [117, 828] width 41 height 41
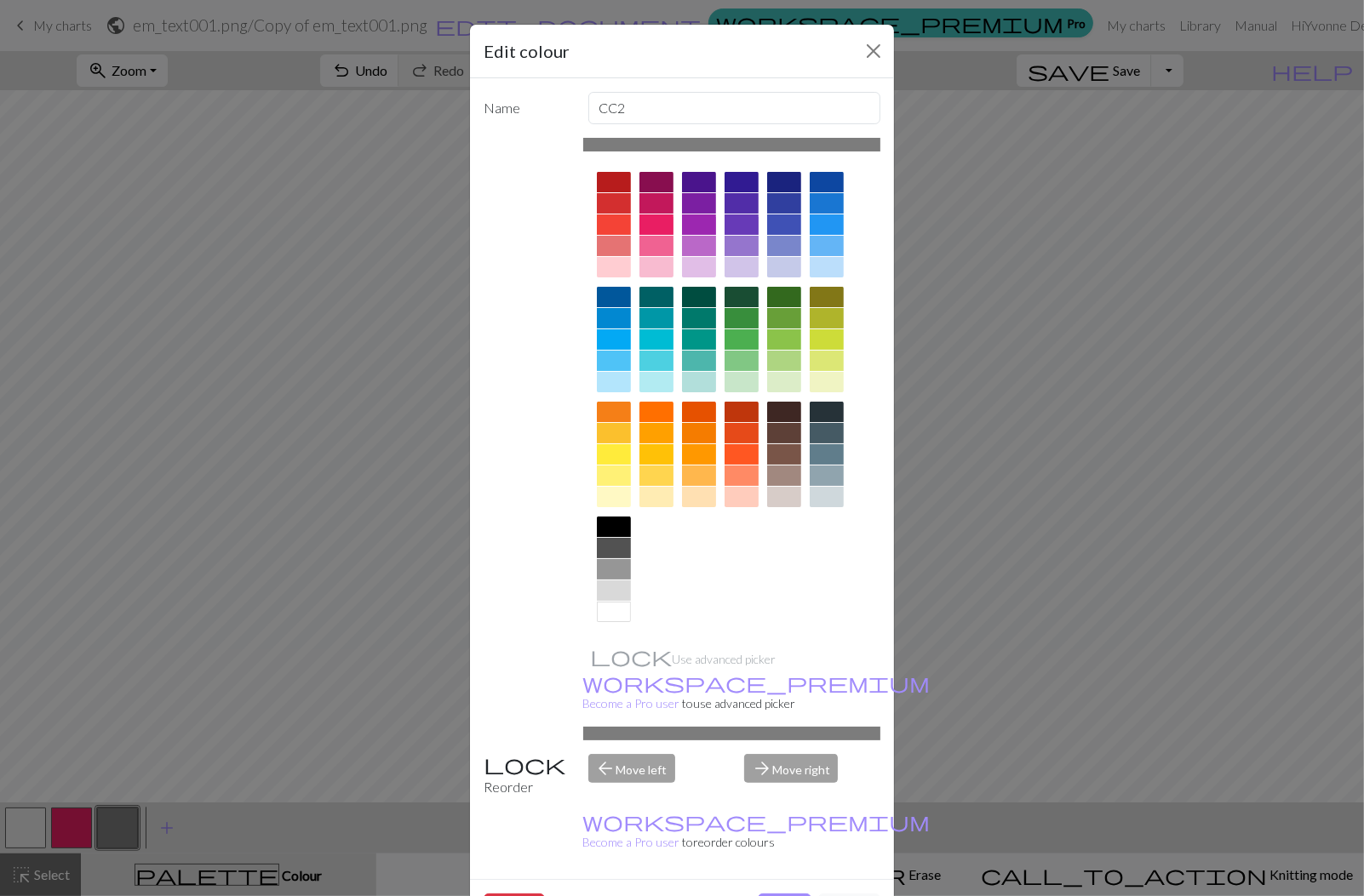
click at [617, 186] on div at bounding box center [614, 182] width 34 height 20
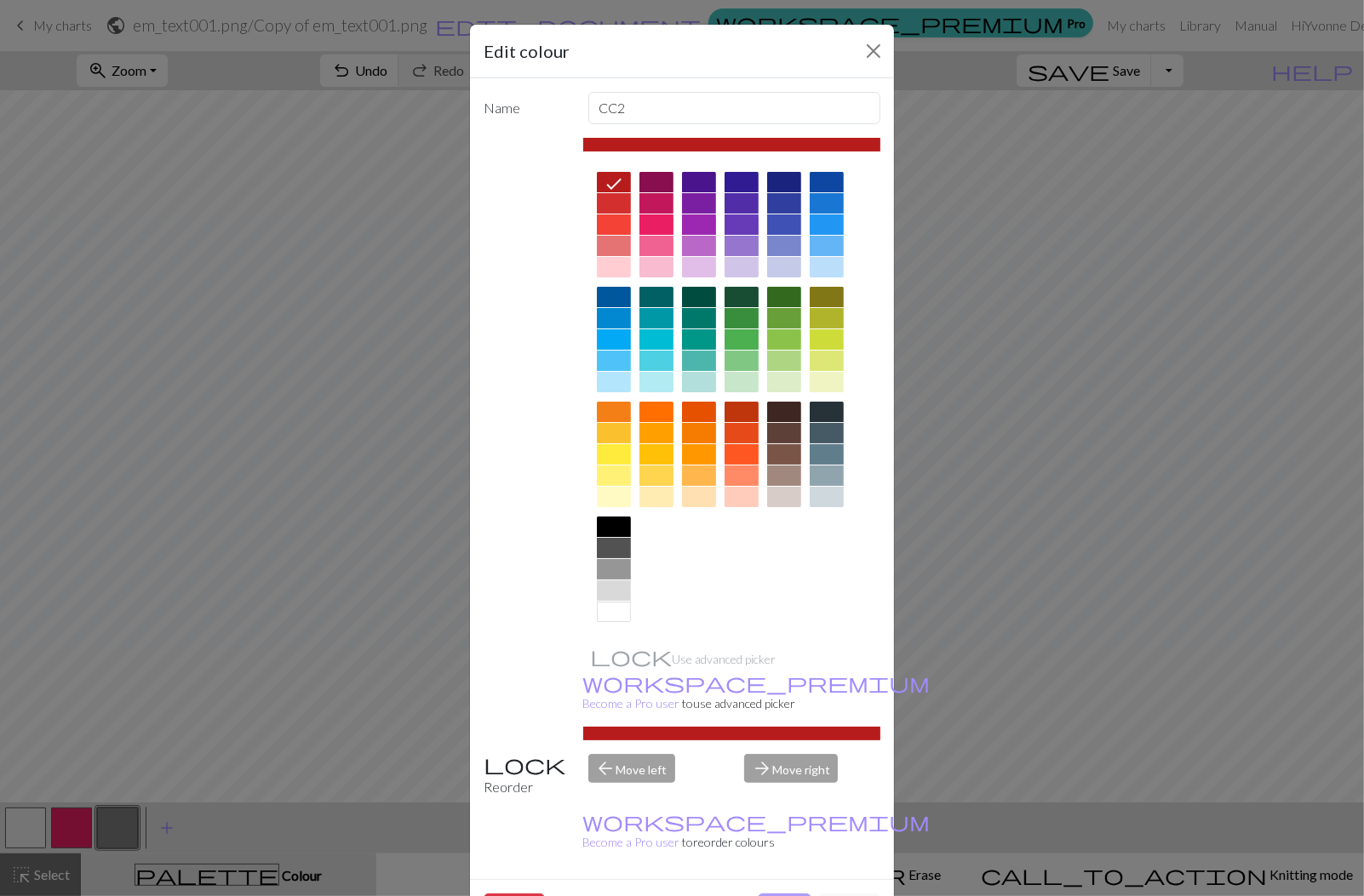
click at [788, 894] on button "Done" at bounding box center [784, 910] width 54 height 33
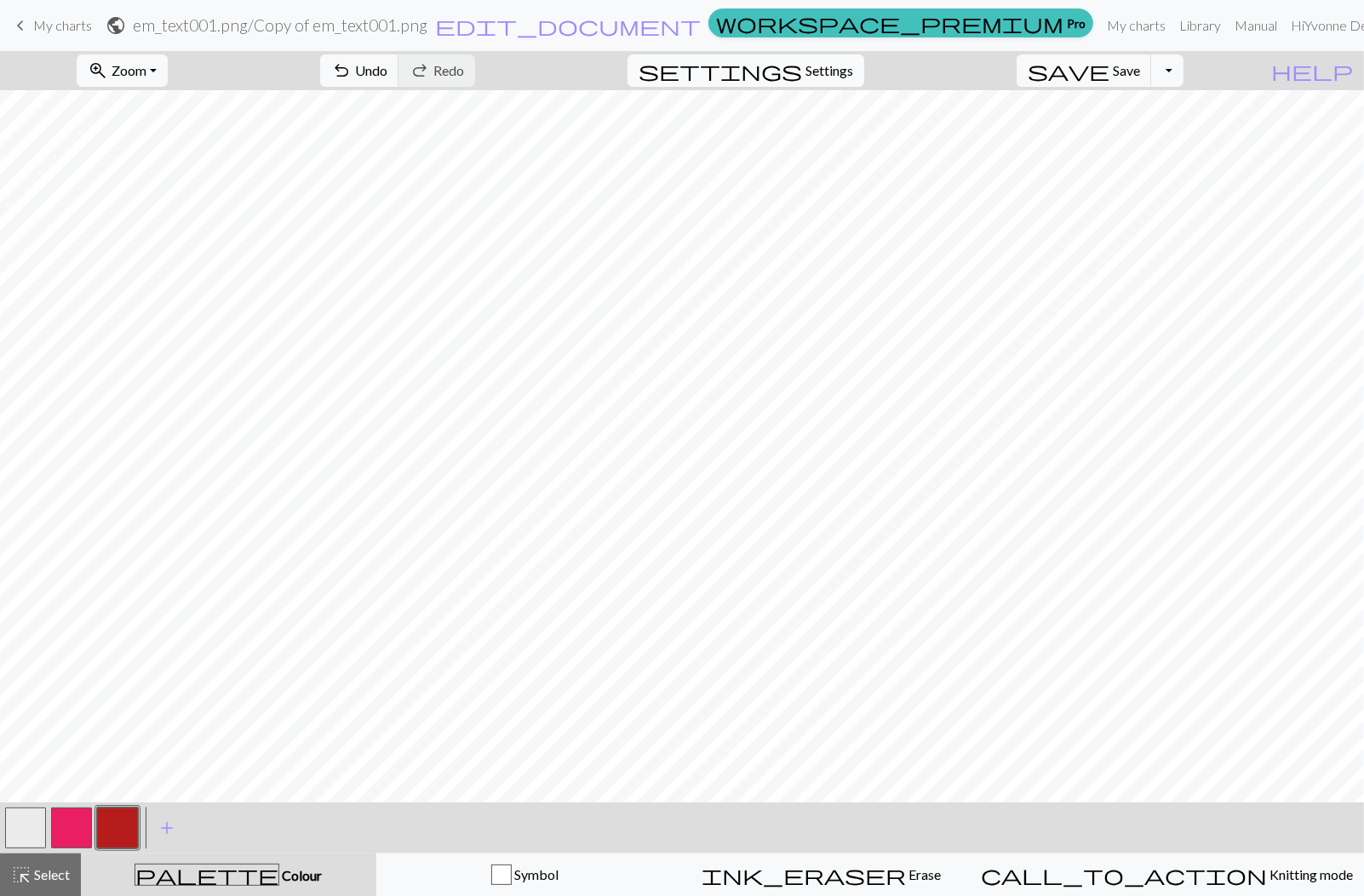
click at [853, 70] on span "Settings" at bounding box center [829, 70] width 48 height 20
select select "aran"
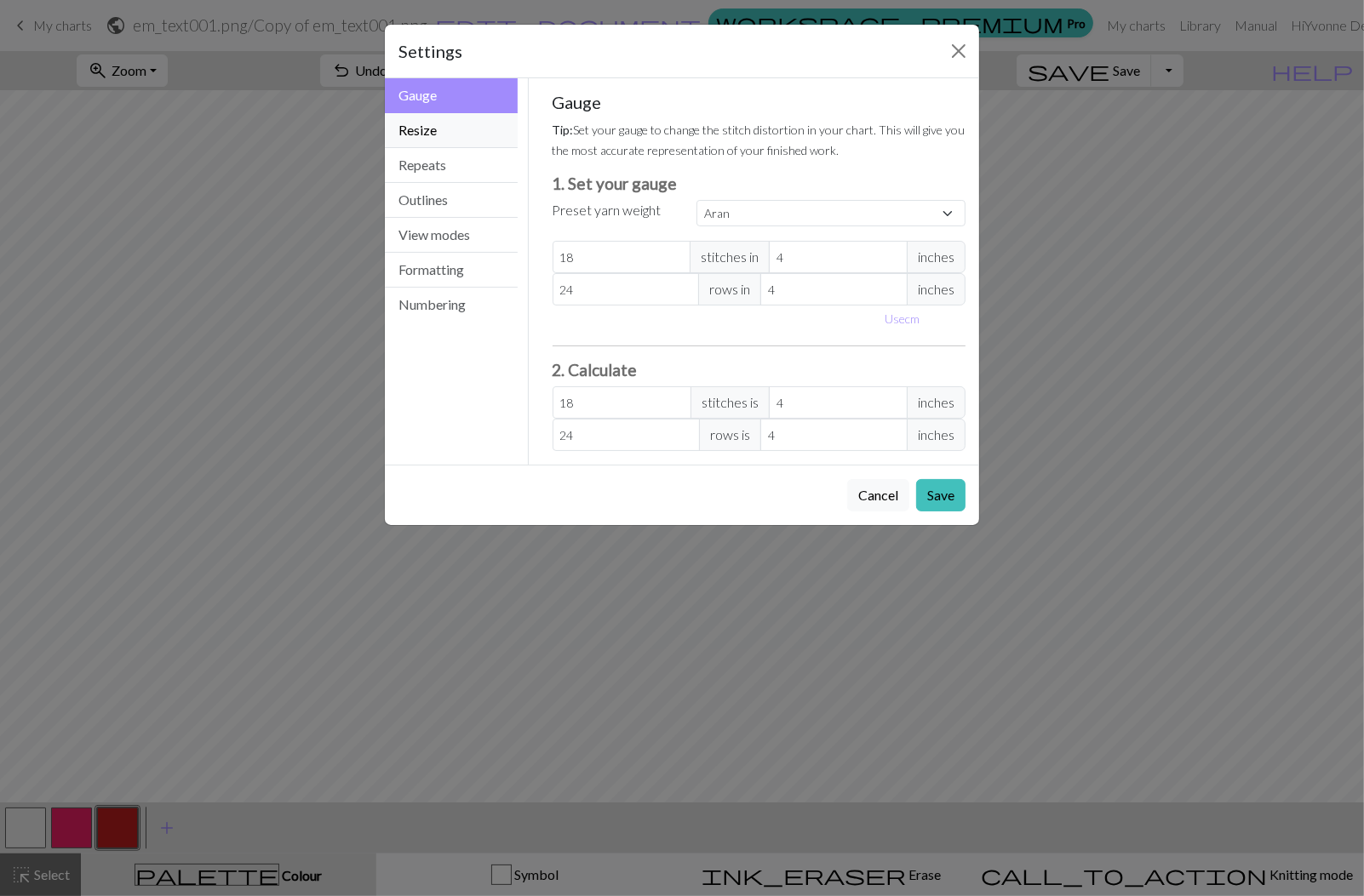
click at [487, 128] on button "Resize" at bounding box center [451, 130] width 133 height 34
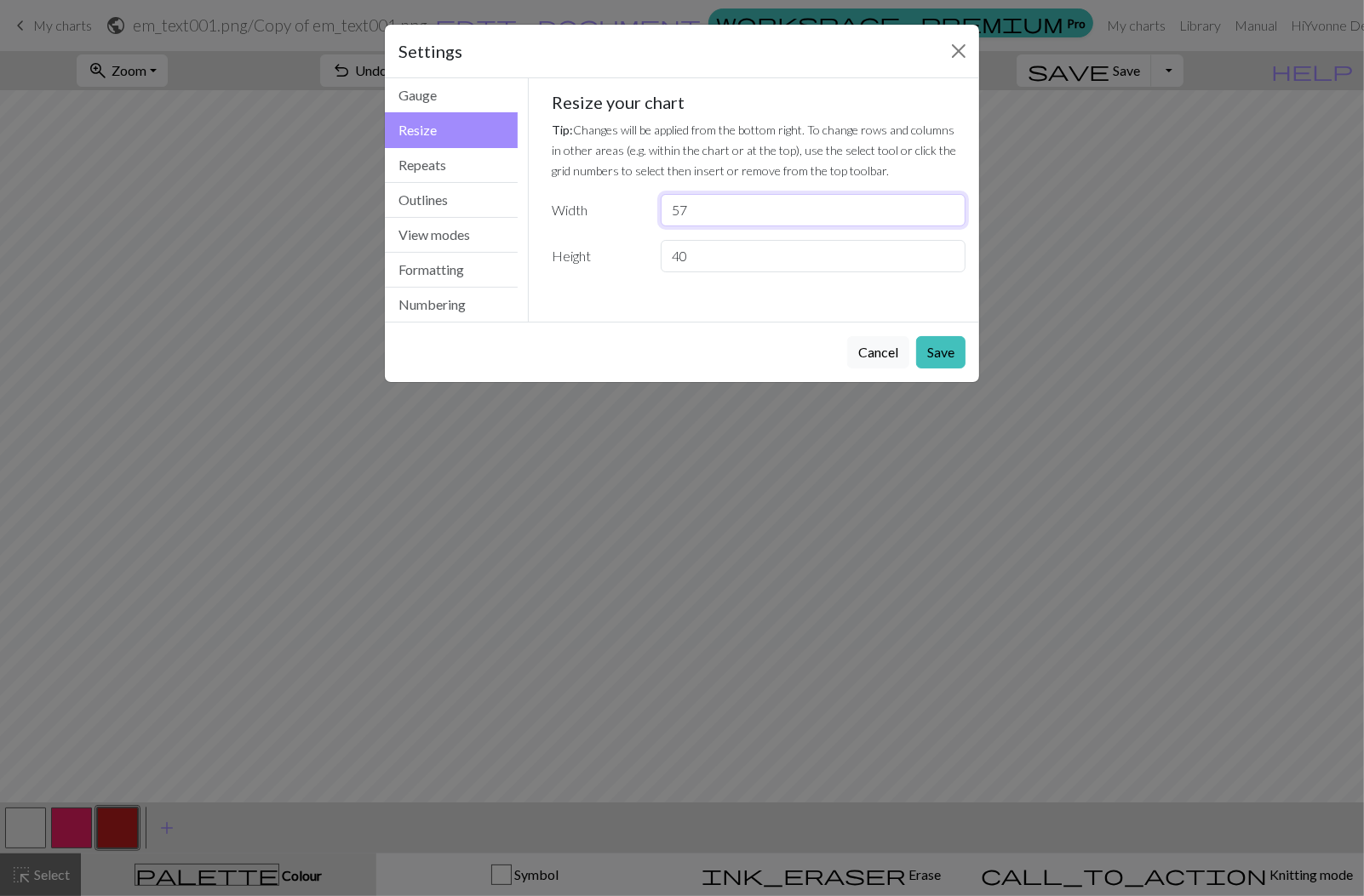
click at [950, 205] on input "57" at bounding box center [813, 210] width 305 height 33
click at [950, 205] on input "58" at bounding box center [813, 210] width 305 height 33
click at [950, 205] on input "59" at bounding box center [813, 210] width 305 height 33
type input "60"
click at [950, 205] on input "60" at bounding box center [813, 210] width 305 height 33
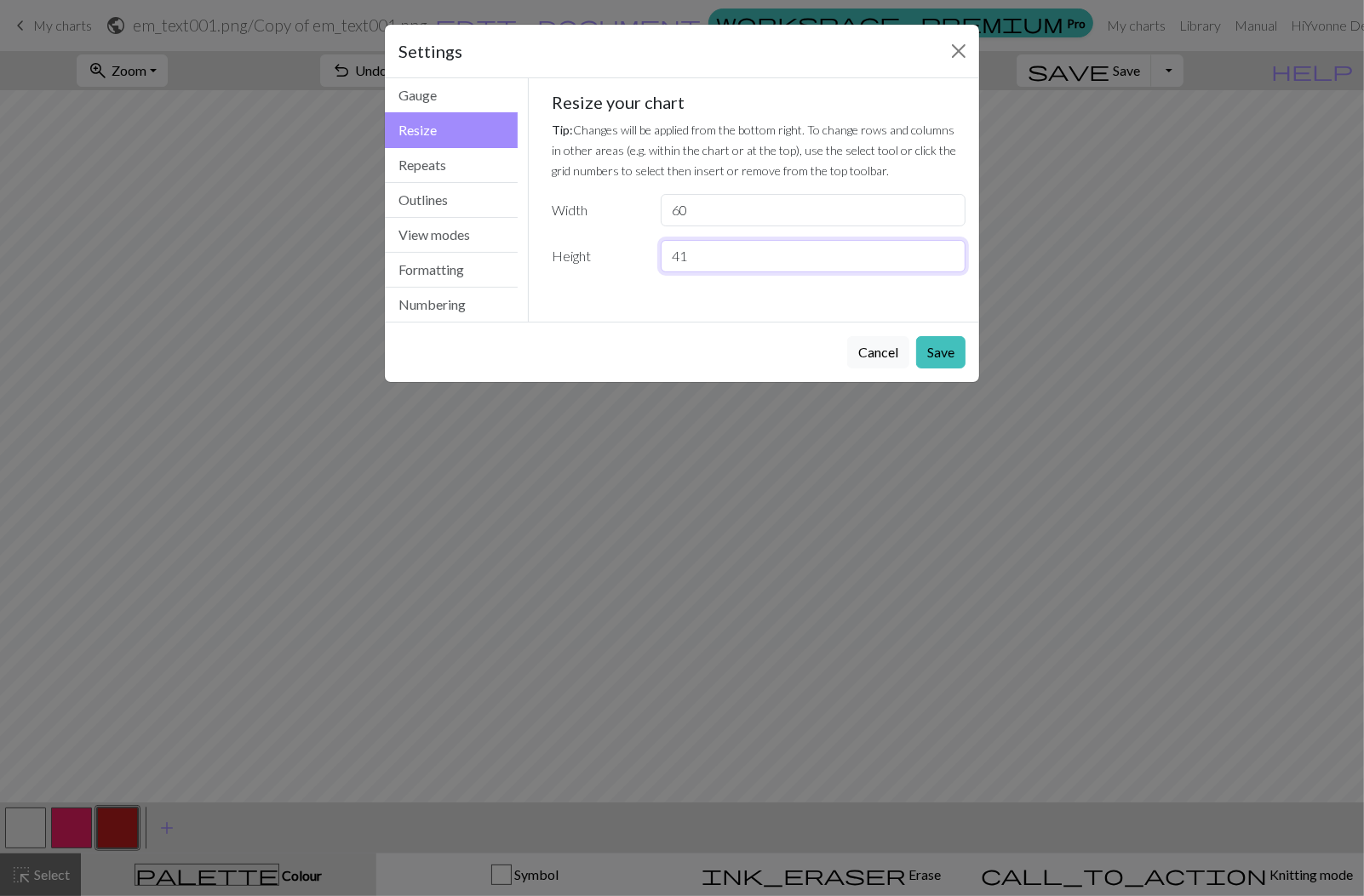
click at [950, 251] on input "41" at bounding box center [813, 256] width 305 height 33
click at [950, 251] on input "42" at bounding box center [813, 256] width 305 height 33
click at [950, 251] on input "43" at bounding box center [813, 256] width 305 height 33
click at [950, 251] on input "44" at bounding box center [813, 256] width 305 height 33
type input "45"
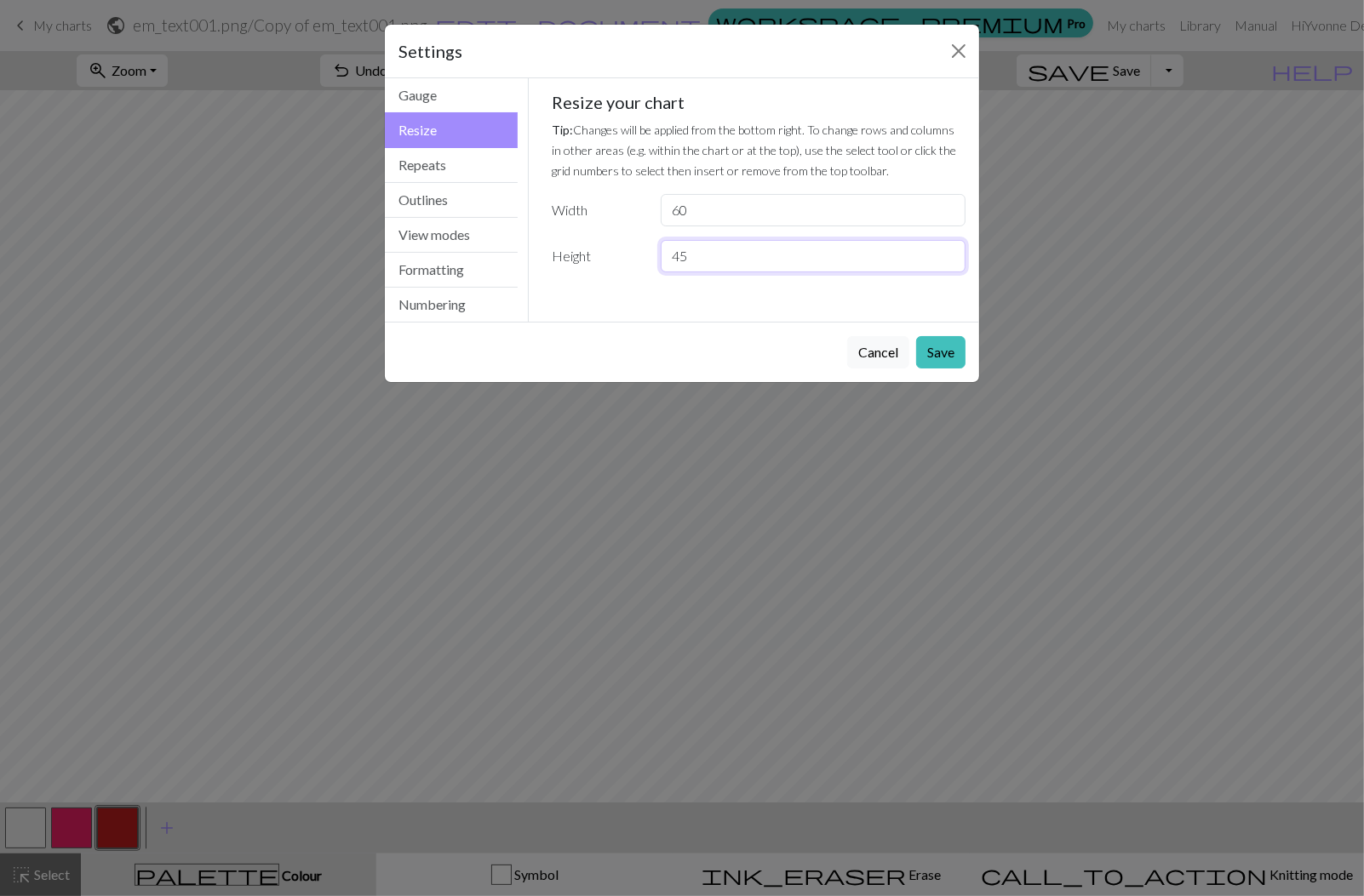
click at [950, 251] on input "45" at bounding box center [813, 256] width 305 height 33
click at [939, 346] on button "Save" at bounding box center [941, 353] width 50 height 33
